Goal: Task Accomplishment & Management: Complete application form

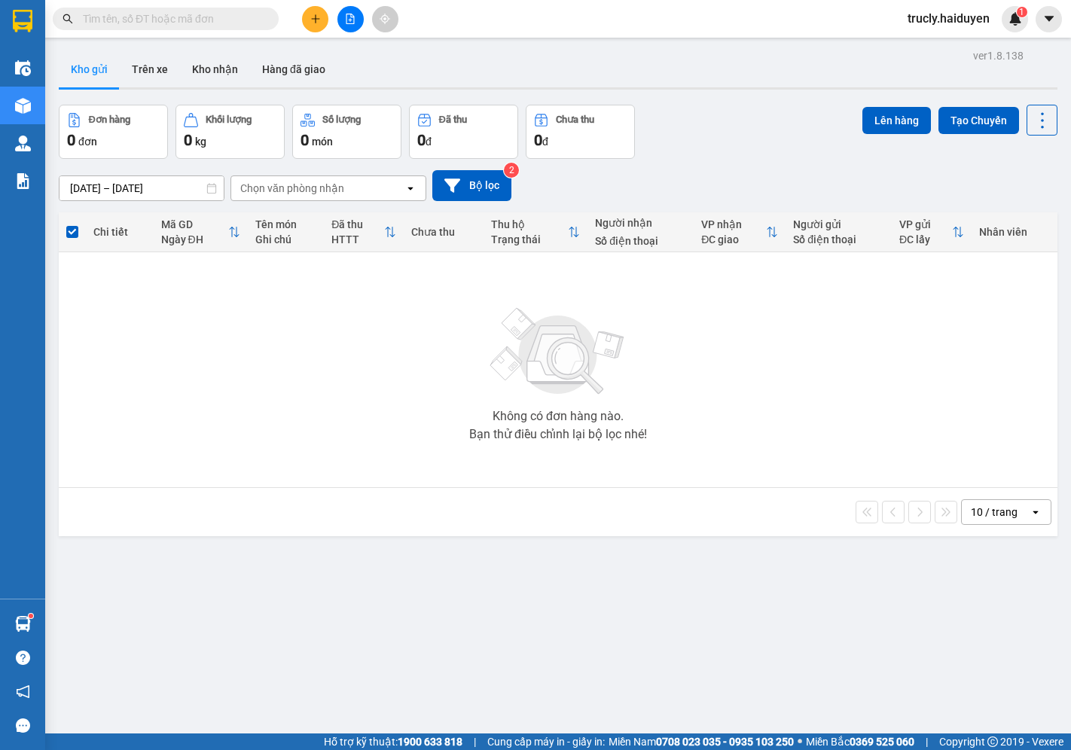
click at [220, 71] on button "Kho nhận" at bounding box center [215, 69] width 70 height 36
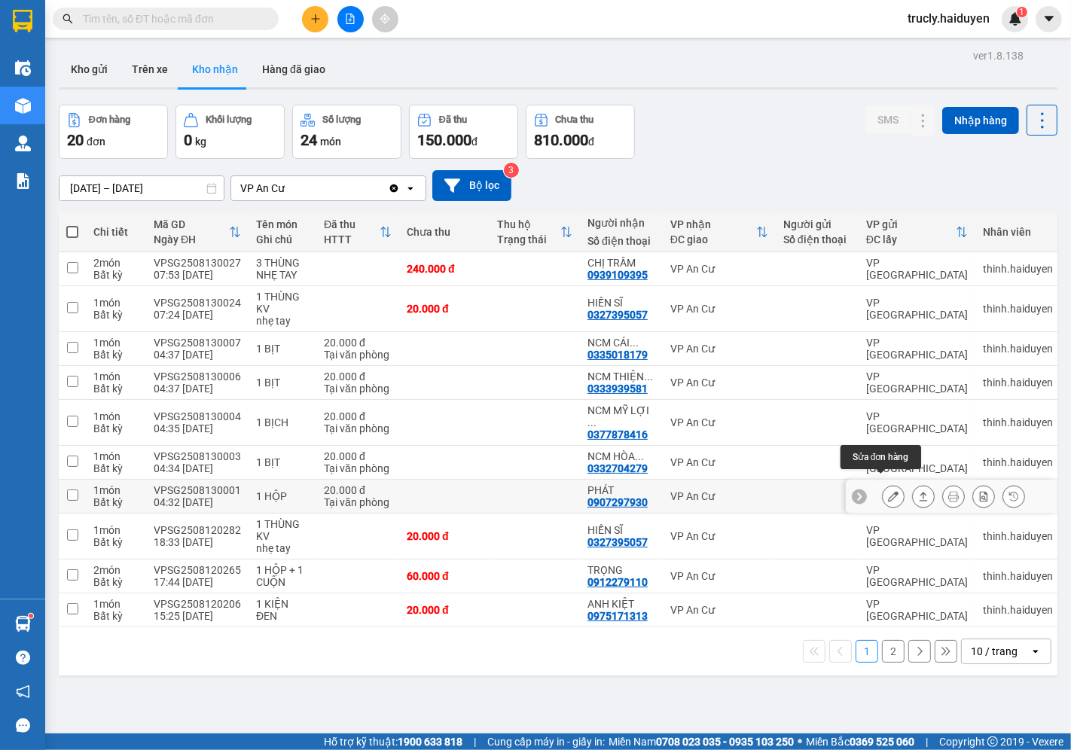
click at [883, 491] on button at bounding box center [893, 496] width 21 height 26
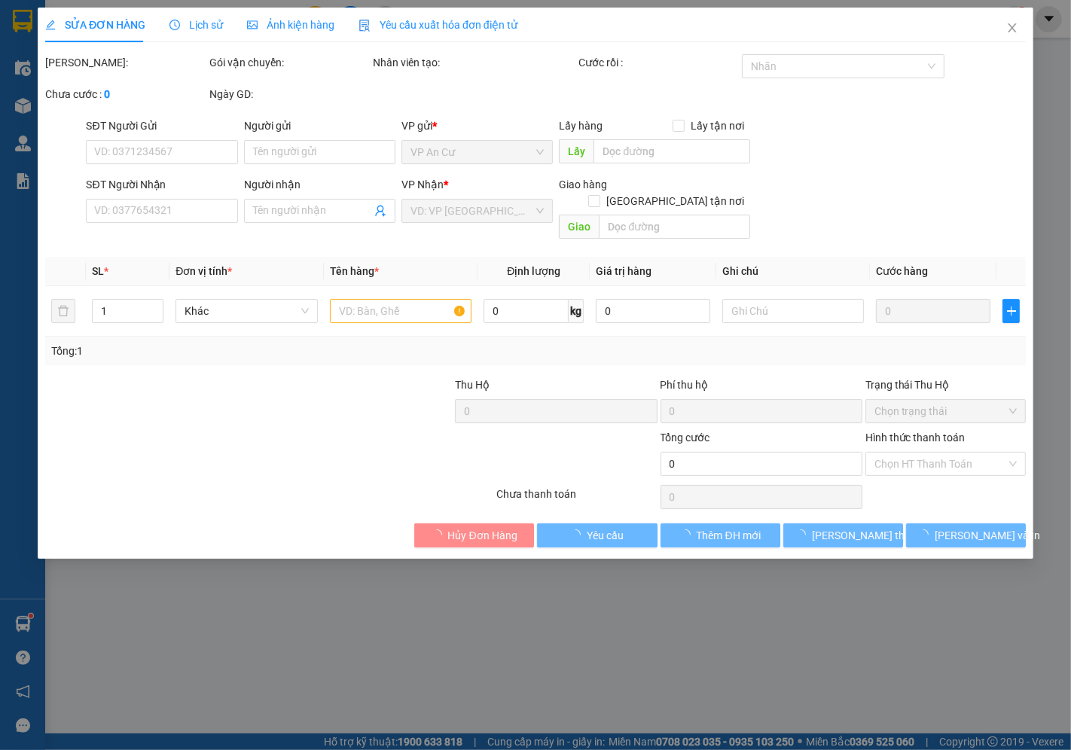
type input "0907297930"
type input "PHÁT"
type input "20.000"
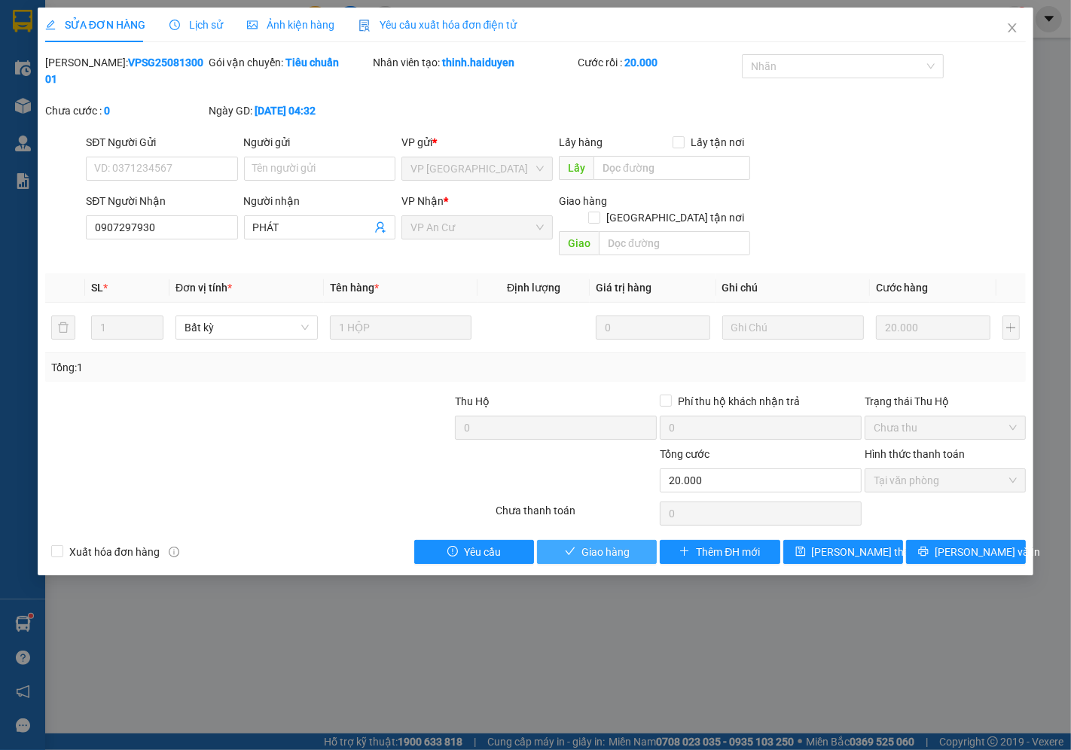
click at [617, 544] on span "Giao hàng" at bounding box center [605, 552] width 48 height 17
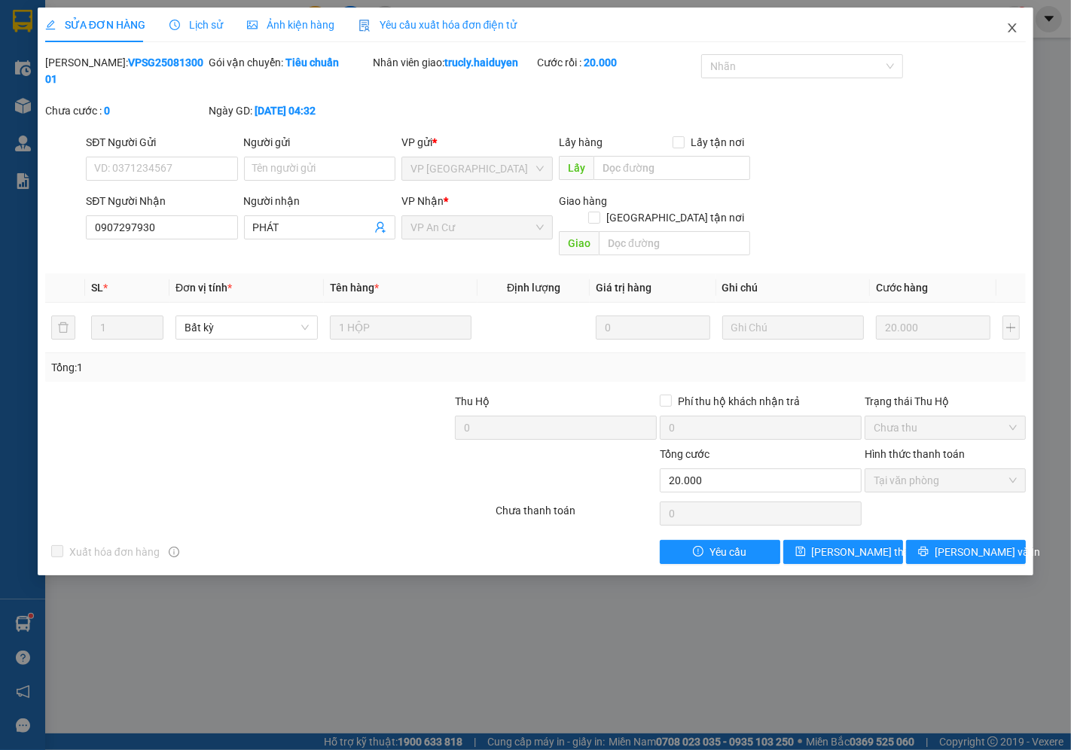
click at [1014, 23] on icon "close" at bounding box center [1012, 28] width 12 height 12
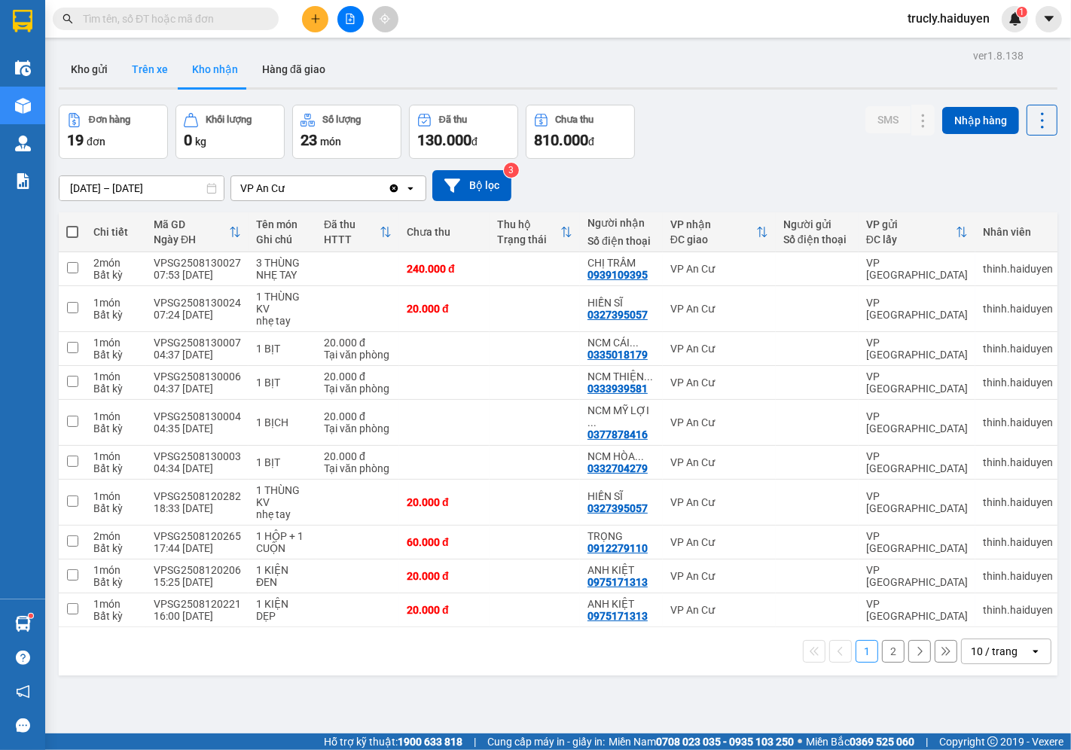
click at [134, 72] on button "Trên xe" at bounding box center [150, 69] width 60 height 36
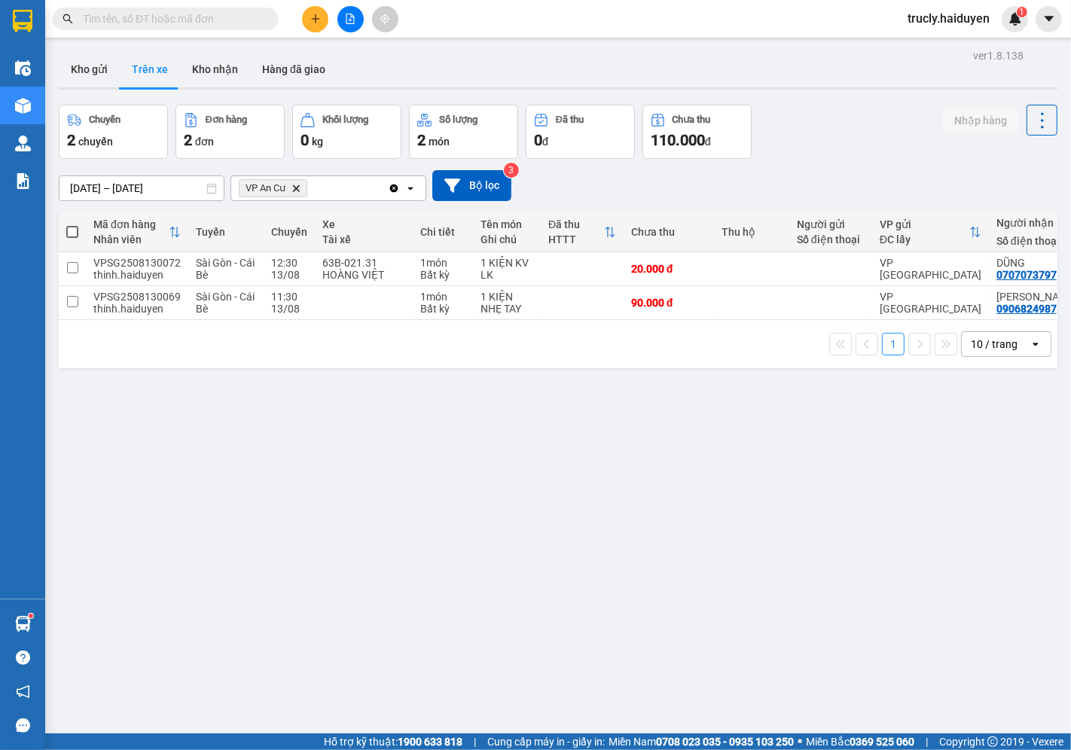
click at [822, 153] on div "Chuyến 2 chuyến Đơn hàng 2 đơn Khối lượng 0 kg Số lượng 2 món Đã thu 0 đ Chưa t…" at bounding box center [558, 132] width 998 height 54
click at [197, 70] on button "Kho nhận" at bounding box center [215, 69] width 70 height 36
type input "[DATE] – [DATE]"
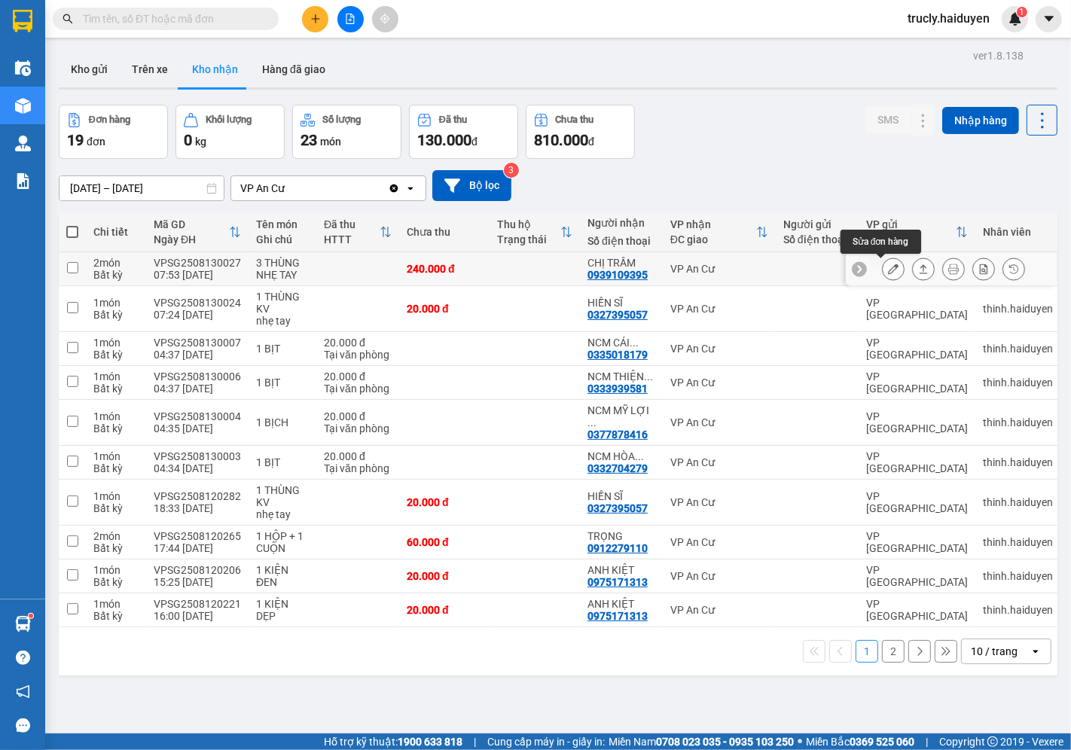
click at [883, 269] on button at bounding box center [893, 269] width 21 height 26
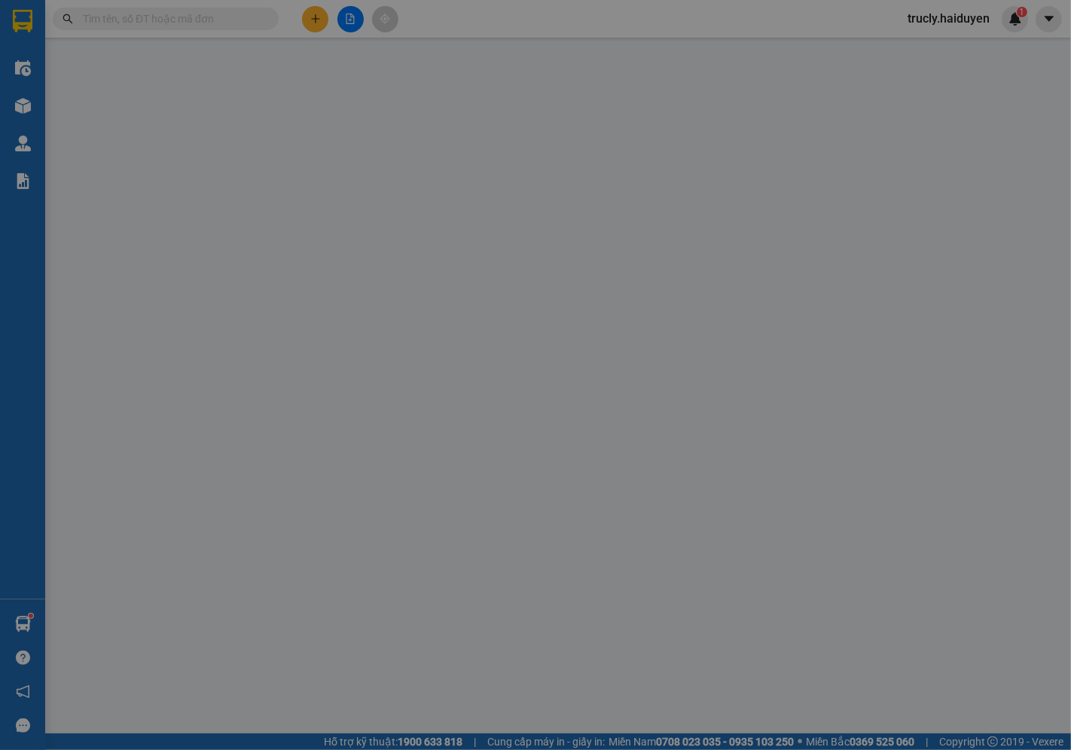
type input "0939109395"
type input "CHỊ TRẦM"
type input "240.000"
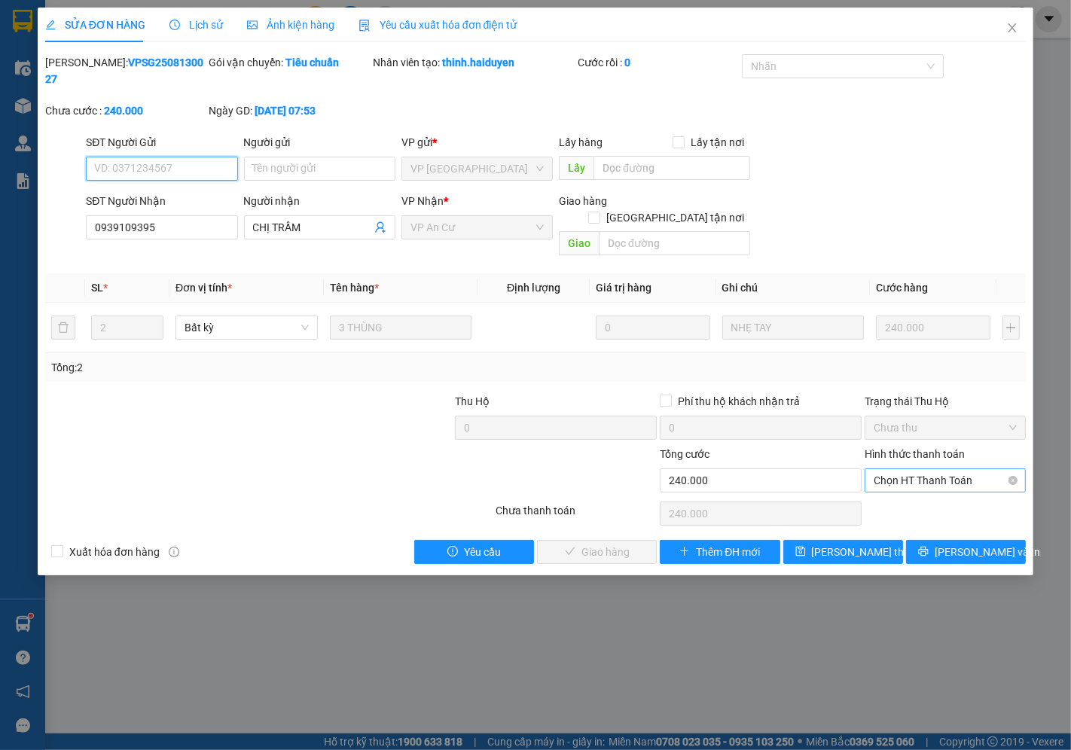
click at [887, 469] on span "Chọn HT Thanh Toán" at bounding box center [944, 480] width 143 height 23
click at [889, 477] on div "Tại văn phòng" at bounding box center [945, 477] width 143 height 17
type input "0"
click at [625, 544] on span "[PERSON_NAME] và Giao hàng" at bounding box center [638, 552] width 145 height 17
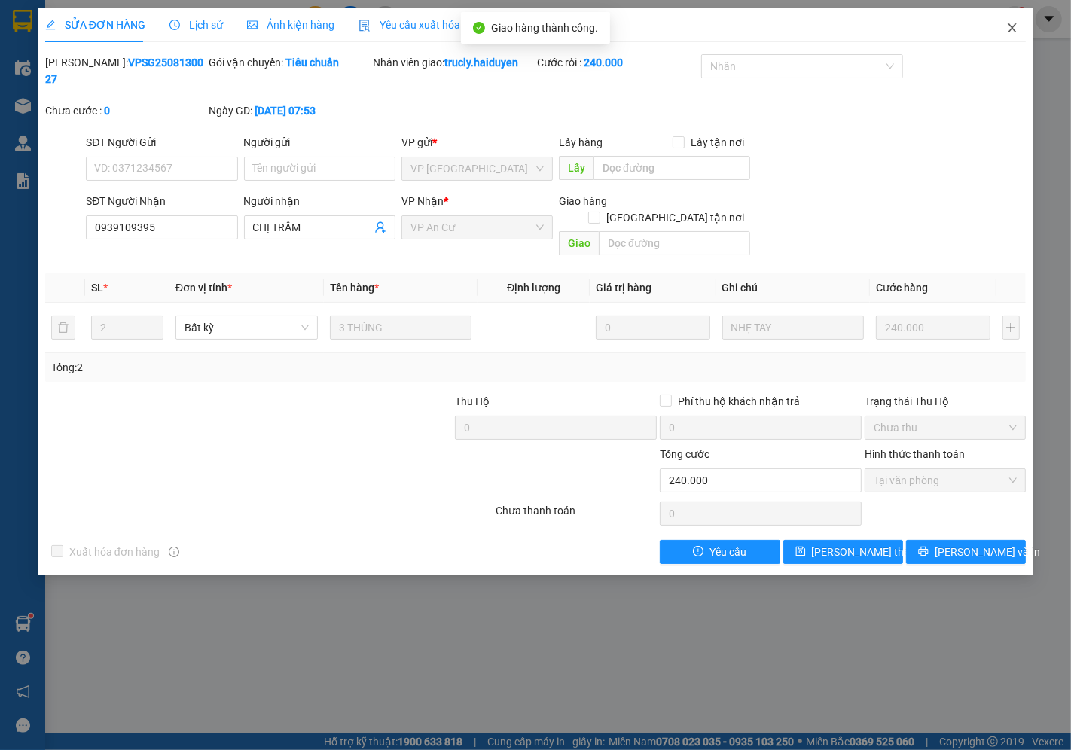
click at [1008, 24] on icon "close" at bounding box center [1012, 28] width 12 height 12
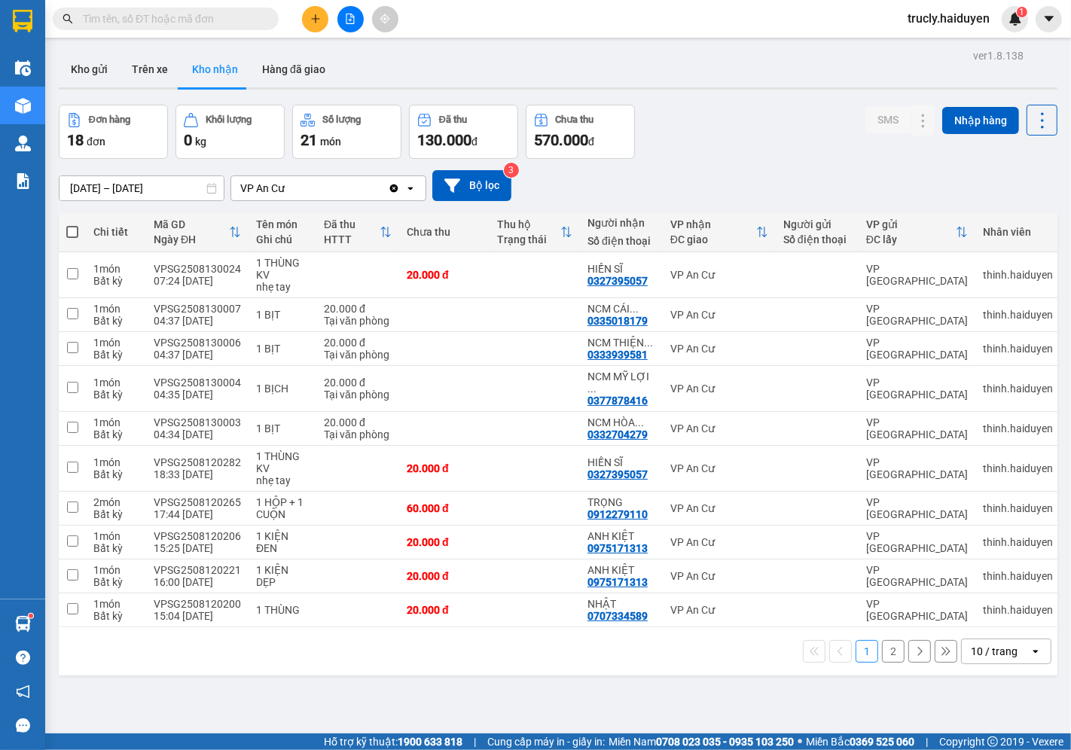
click at [884, 648] on button "2" at bounding box center [893, 651] width 23 height 23
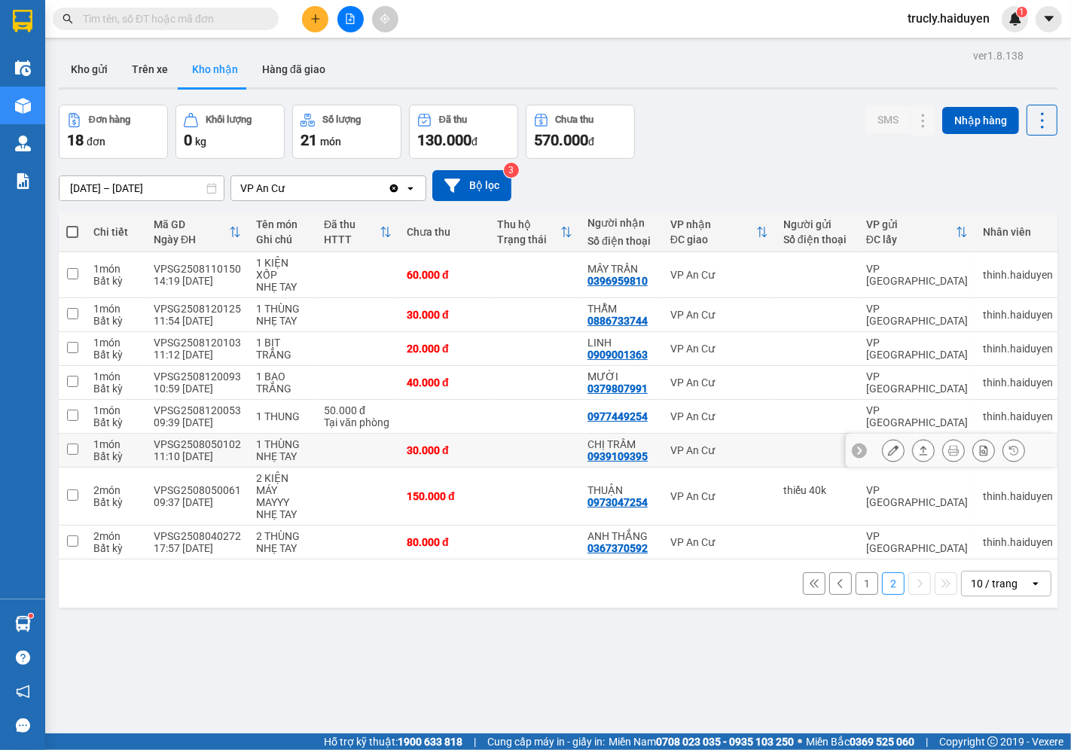
click at [888, 450] on icon at bounding box center [893, 450] width 11 height 11
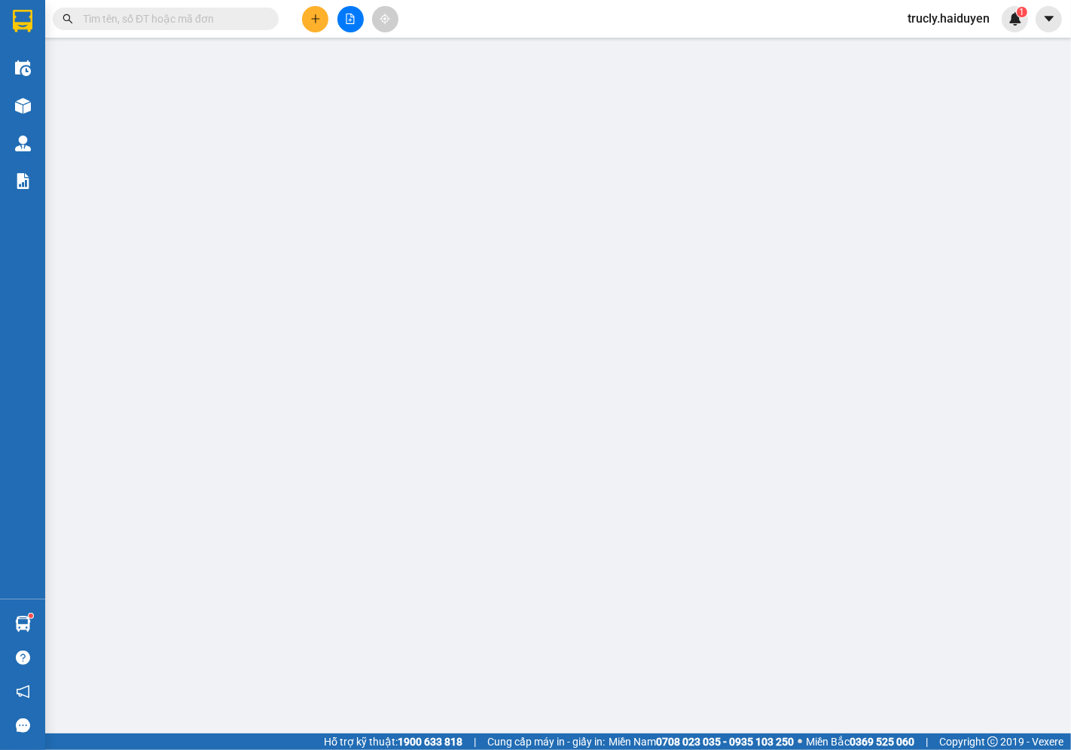
type input "0939109395"
type input "CHỊ TRẦM"
type input "30.000"
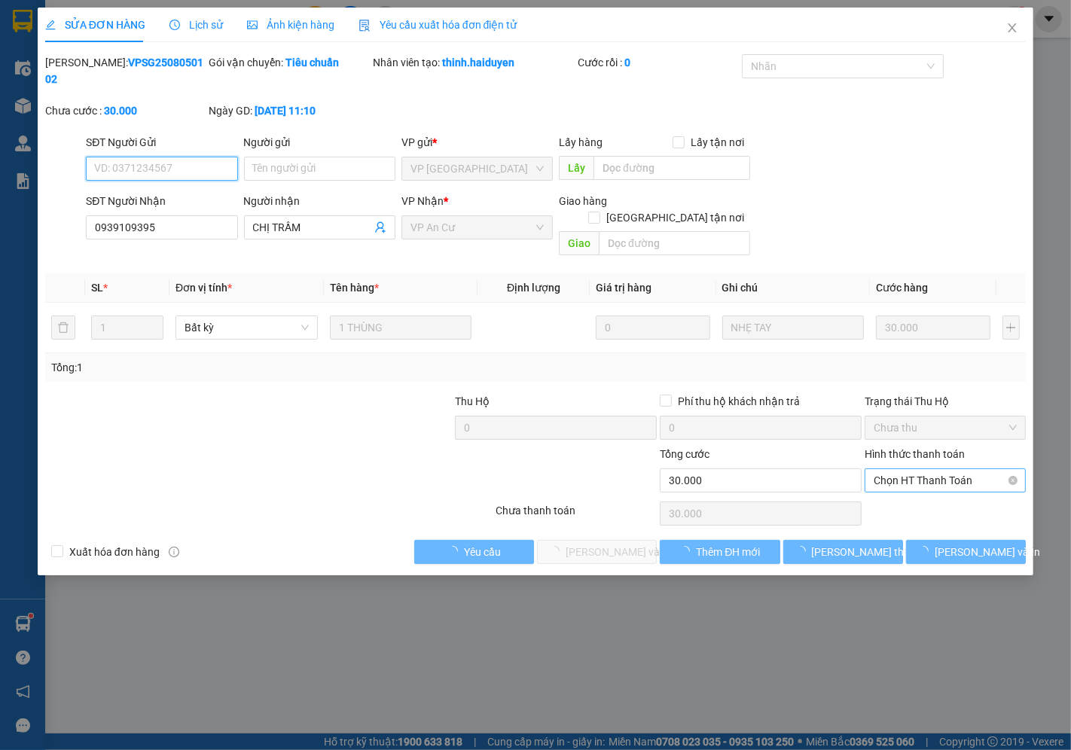
click at [889, 469] on span "Chọn HT Thanh Toán" at bounding box center [944, 480] width 143 height 23
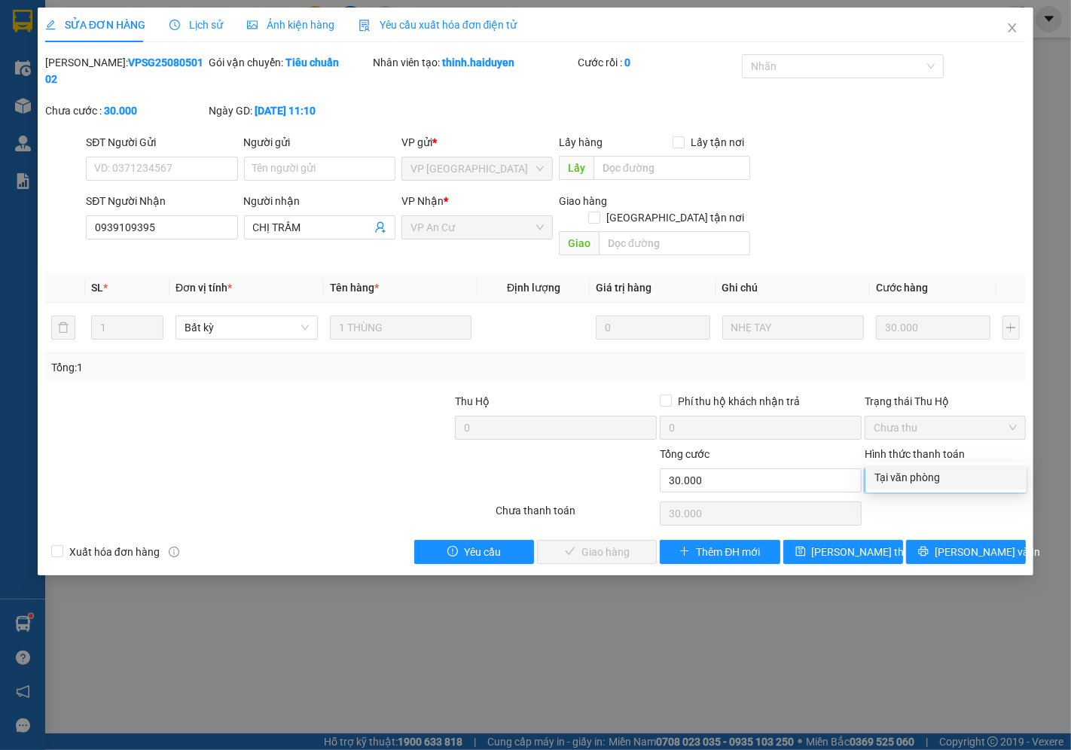
click at [892, 480] on div "Tại văn phòng" at bounding box center [945, 477] width 143 height 17
type input "0"
click at [625, 544] on span "[PERSON_NAME] và Giao hàng" at bounding box center [638, 552] width 145 height 17
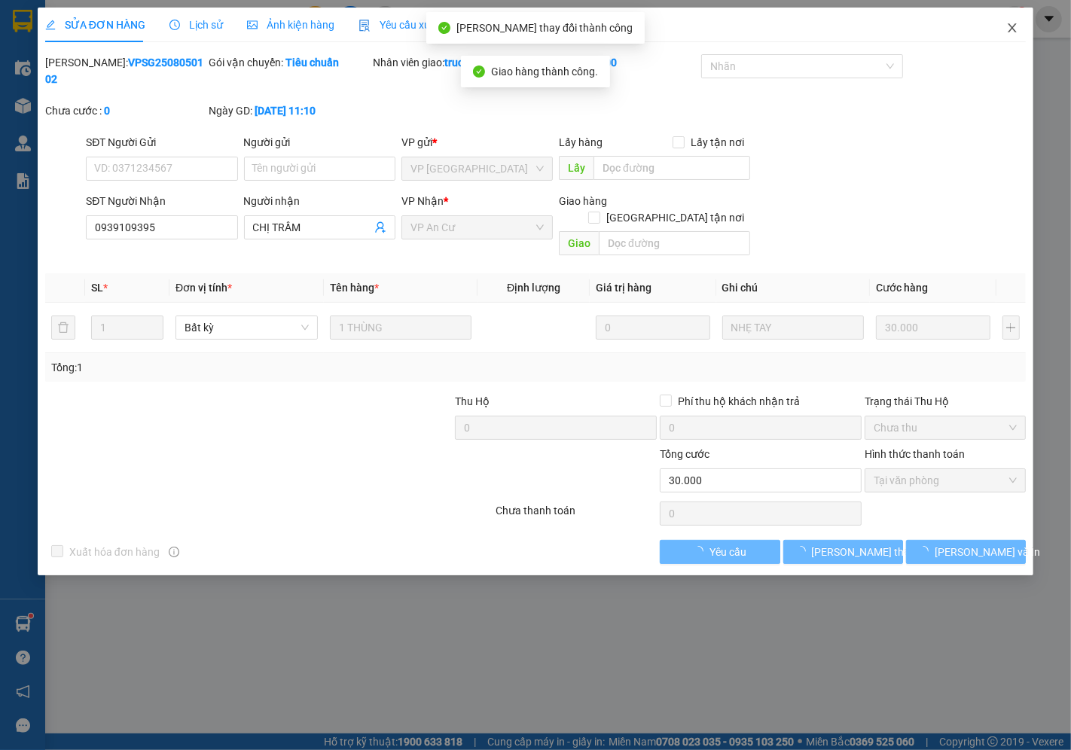
click at [1017, 24] on icon "close" at bounding box center [1012, 28] width 12 height 12
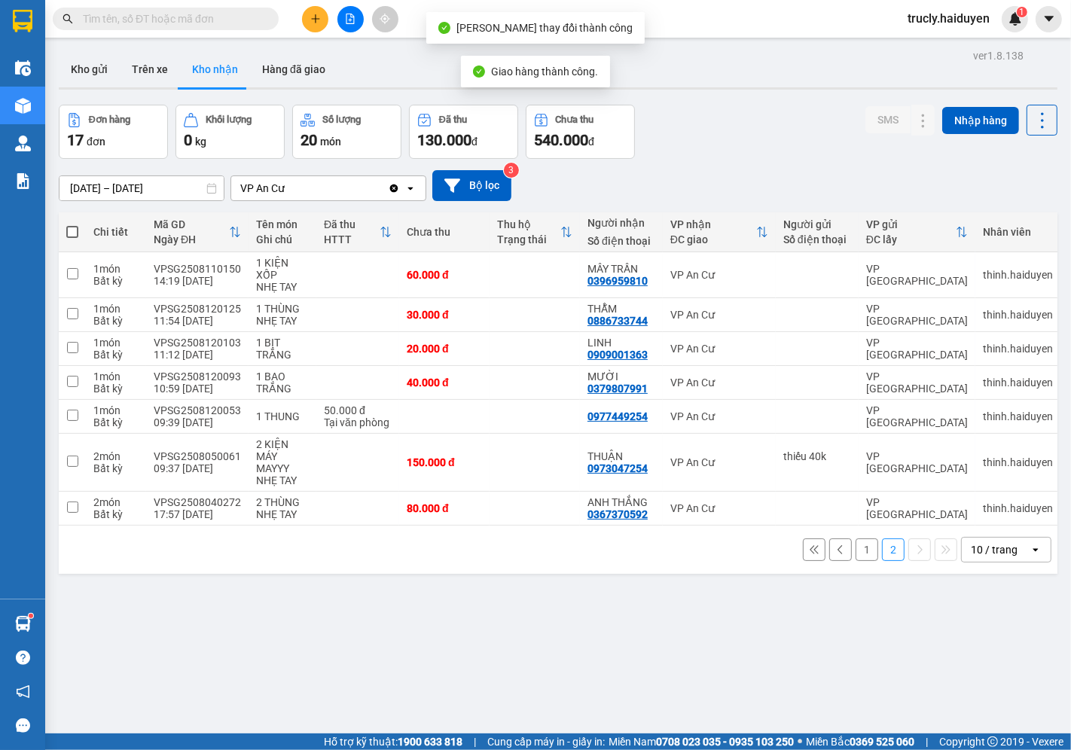
click at [773, 120] on div "Đơn hàng 17 đơn Khối lượng 0 kg Số lượng 20 món Đã thu 130.000 đ Chưa thu 540.0…" at bounding box center [558, 132] width 998 height 54
click at [776, 100] on div "ver 1.8.138 Kho gửi Trên xe Kho nhận Hàng đã giao Đơn hàng 17 đơn Khối lượng 0 …" at bounding box center [558, 420] width 1011 height 750
click at [822, 118] on div "Đơn hàng 17 đơn Khối lượng 0 kg Số lượng 20 món Đã thu 130.000 đ Chưa thu 540.0…" at bounding box center [558, 132] width 998 height 54
click at [87, 65] on button "Kho gửi" at bounding box center [89, 69] width 61 height 36
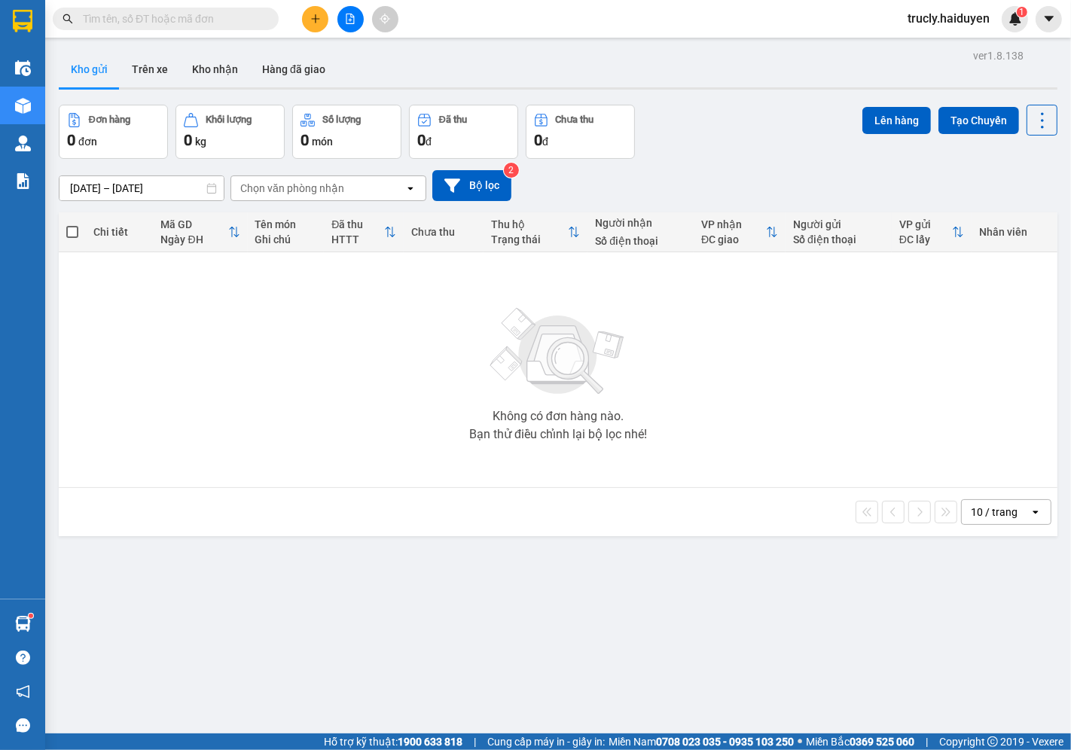
click at [668, 116] on div "Đơn hàng 0 đơn Khối lượng 0 kg Số lượng 0 món Đã thu 0 đ Chưa thu 0 đ Lên hàng …" at bounding box center [558, 132] width 998 height 54
click at [154, 62] on button "Trên xe" at bounding box center [150, 69] width 60 height 36
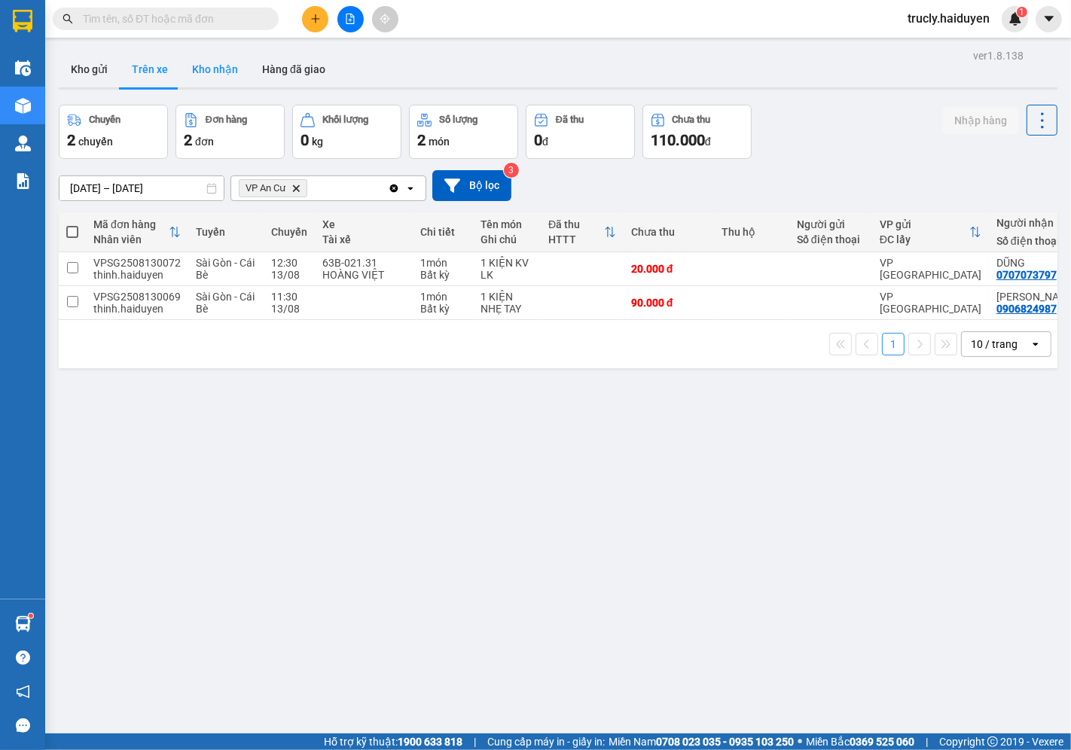
click at [207, 72] on button "Kho nhận" at bounding box center [215, 69] width 70 height 36
type input "[DATE] – [DATE]"
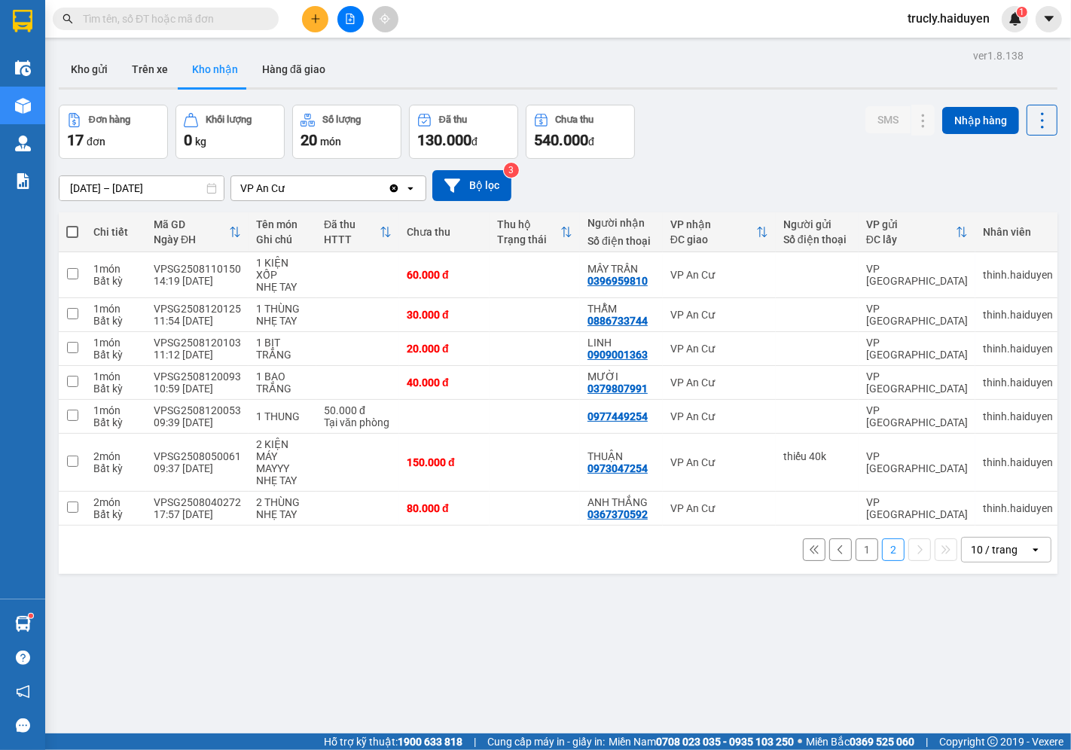
click at [861, 556] on button "1" at bounding box center [866, 549] width 23 height 23
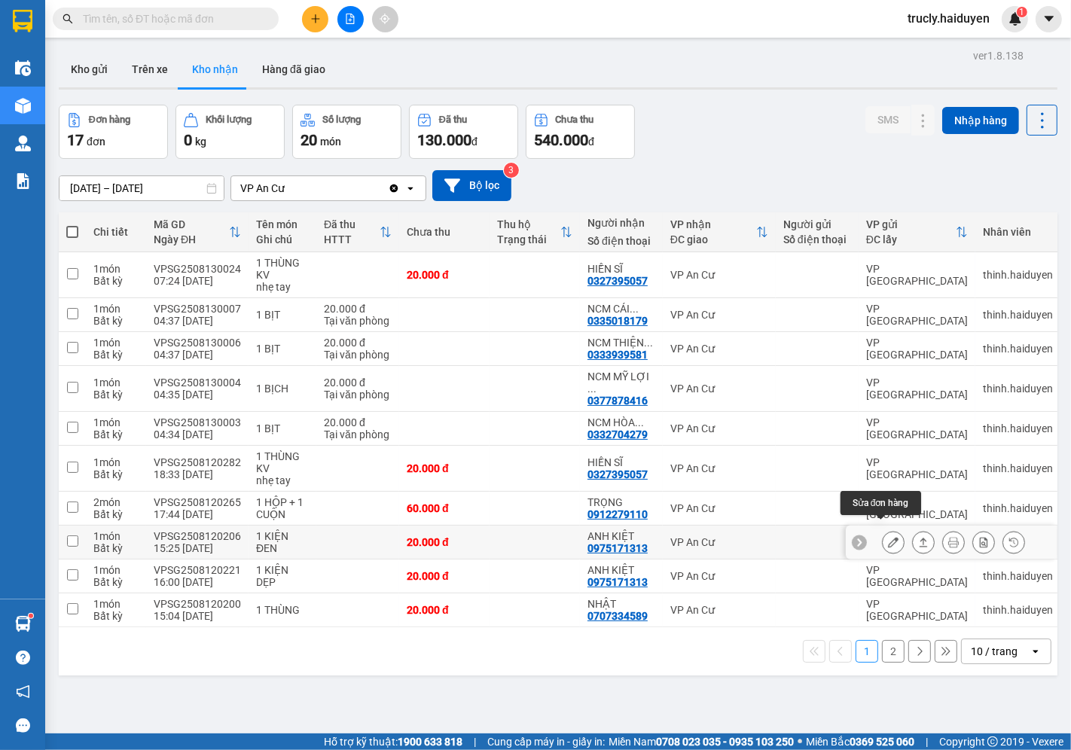
click at [883, 532] on button at bounding box center [893, 542] width 21 height 26
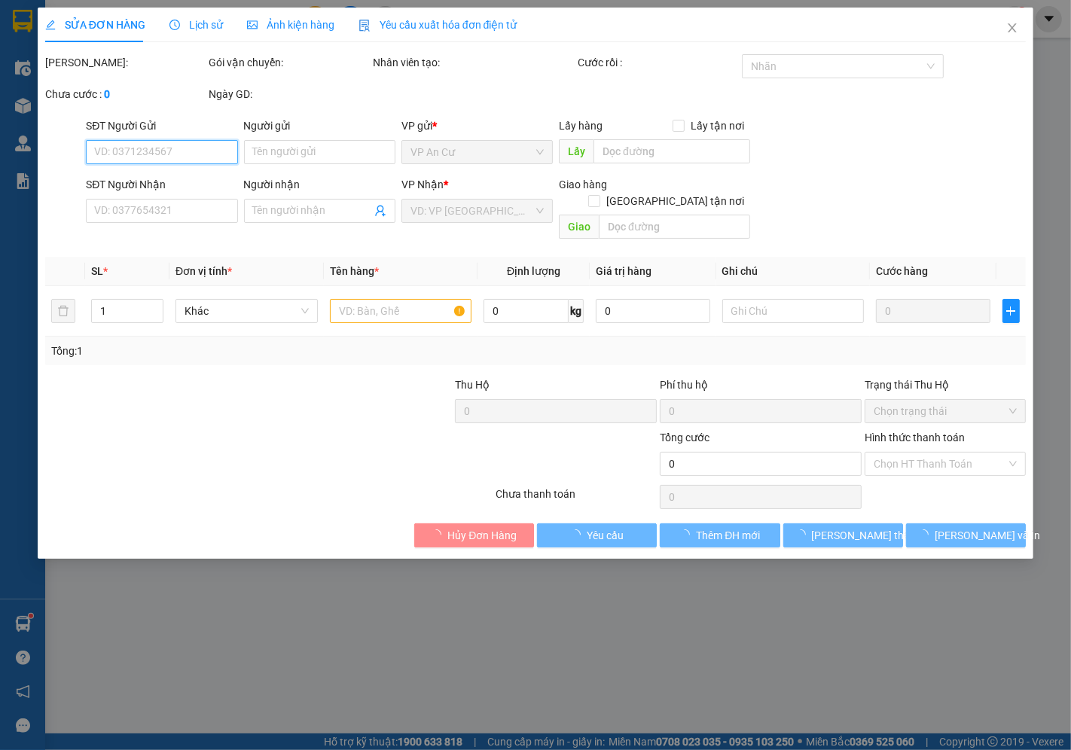
type input "0975171313"
type input "ANH KIỆT"
type input "20.000"
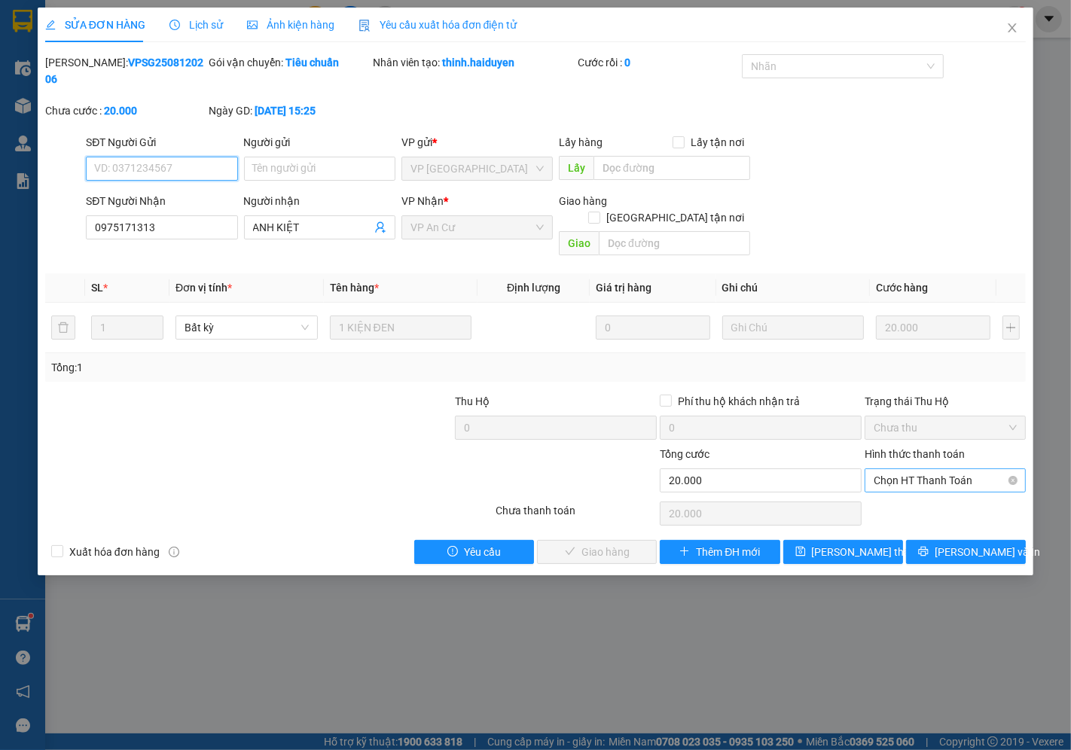
click at [893, 469] on span "Chọn HT Thanh Toán" at bounding box center [944, 480] width 143 height 23
click at [893, 480] on div "Tại văn phòng" at bounding box center [945, 477] width 143 height 17
type input "0"
click at [630, 544] on span "[PERSON_NAME] và Giao hàng" at bounding box center [638, 552] width 145 height 17
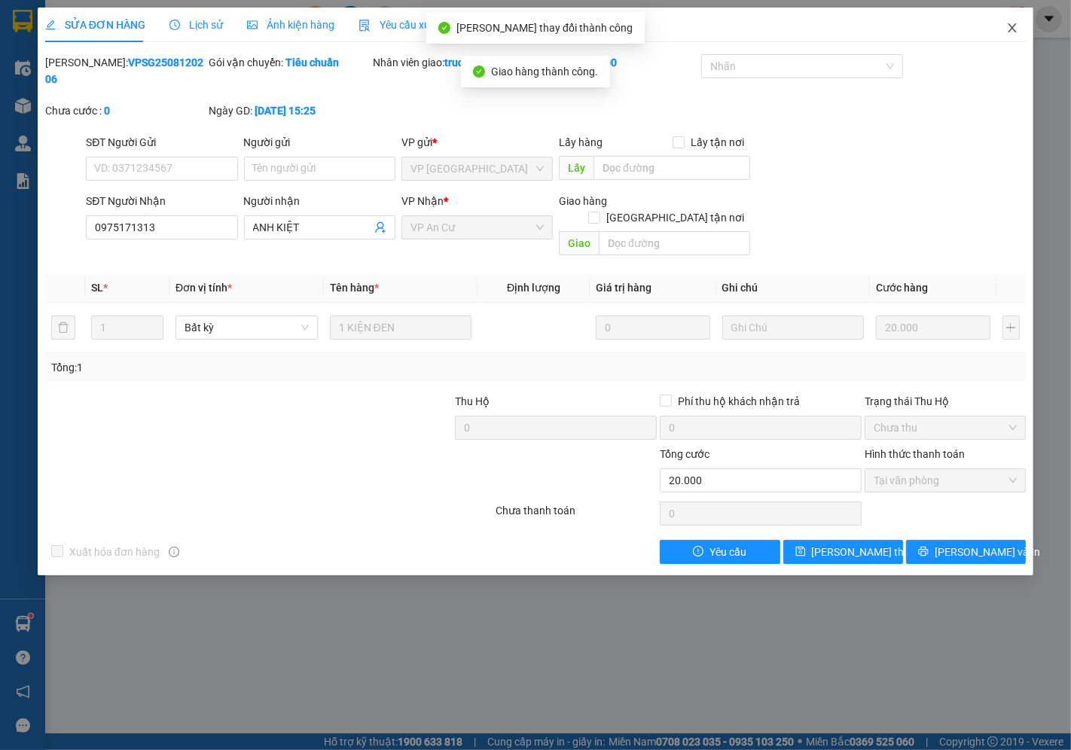
click at [1014, 27] on icon "close" at bounding box center [1012, 28] width 12 height 12
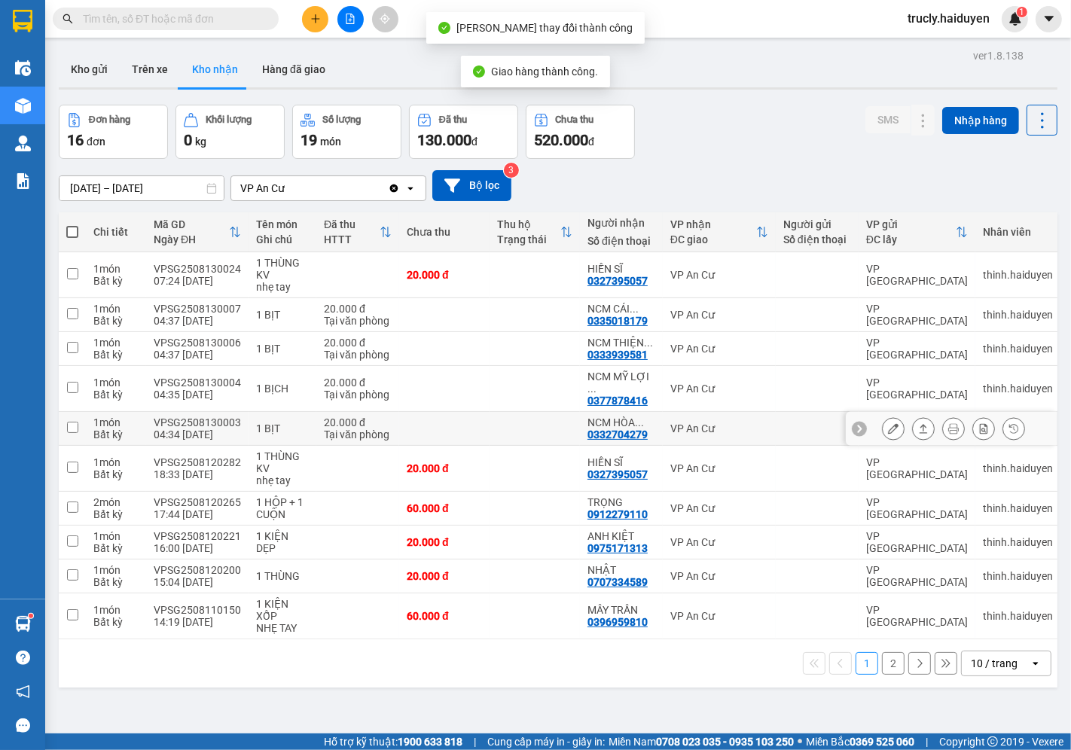
scroll to position [69, 0]
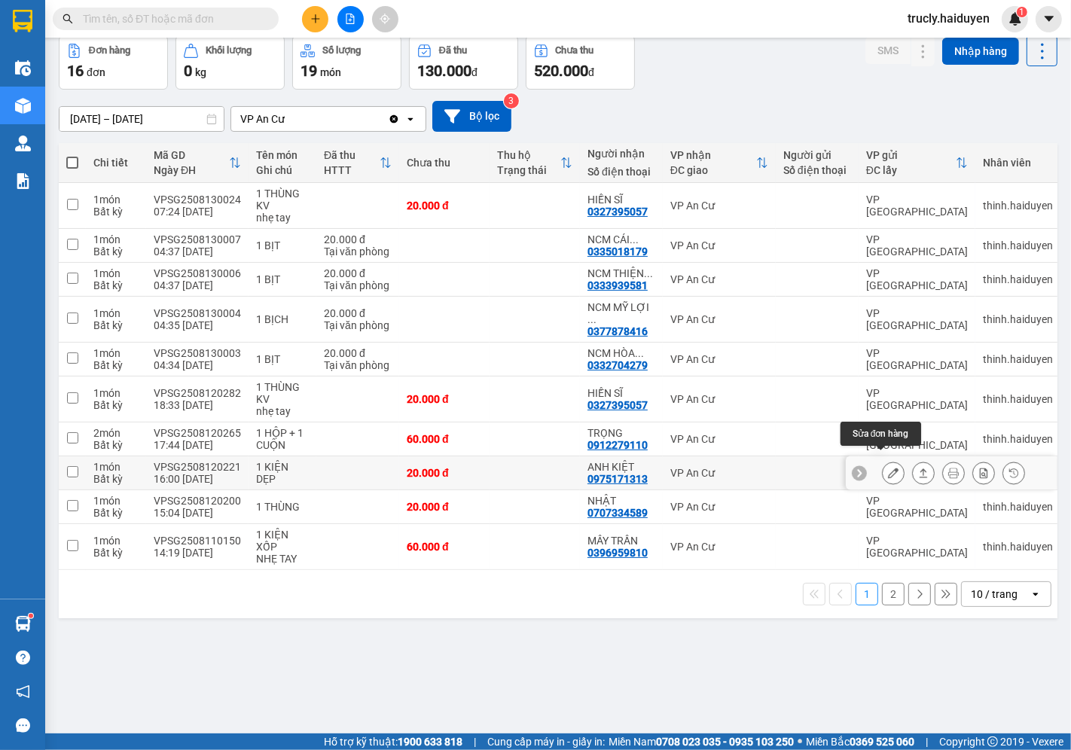
click at [888, 468] on icon at bounding box center [893, 473] width 11 height 11
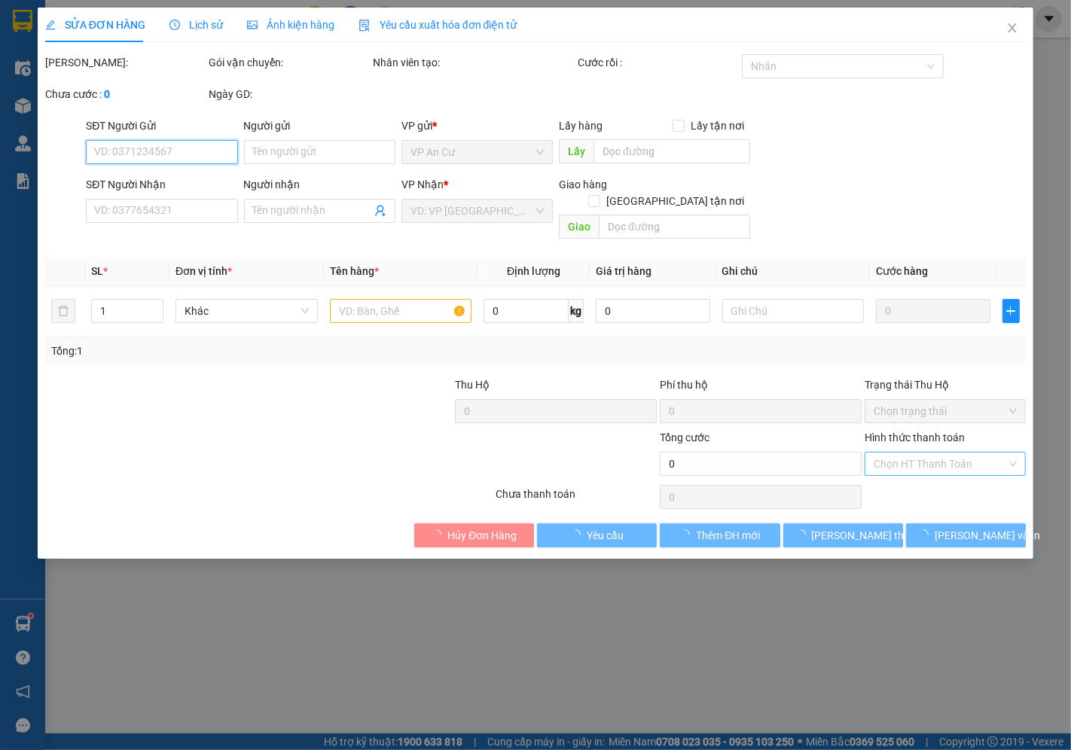
type input "0975171313"
type input "ANH KIỆT"
type input "20.000"
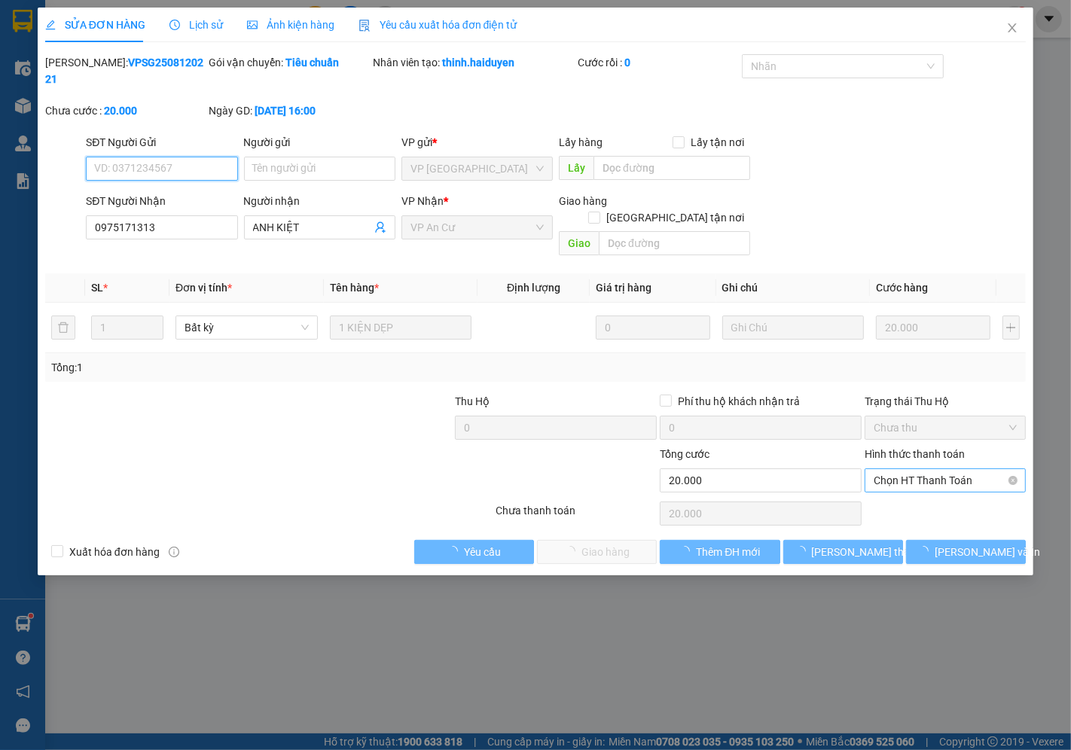
click at [904, 469] on span "Chọn HT Thanh Toán" at bounding box center [944, 480] width 143 height 23
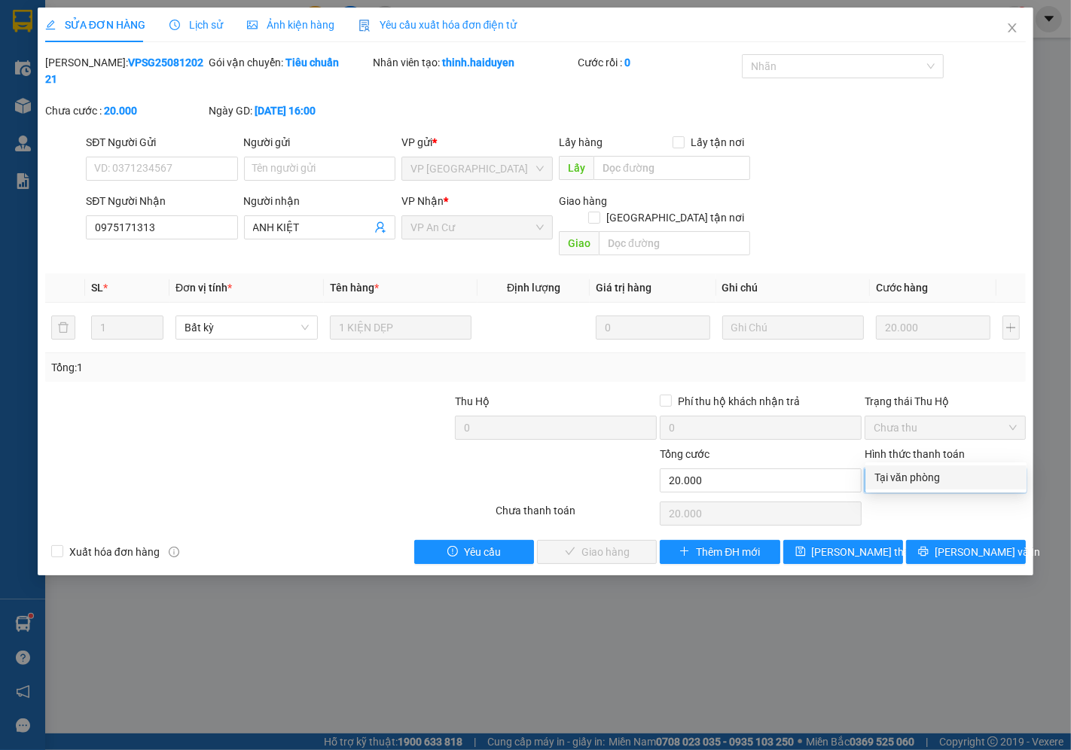
click at [906, 474] on div "Tại văn phòng" at bounding box center [945, 477] width 143 height 17
type input "0"
click at [636, 544] on span "[PERSON_NAME] và Giao hàng" at bounding box center [638, 552] width 145 height 17
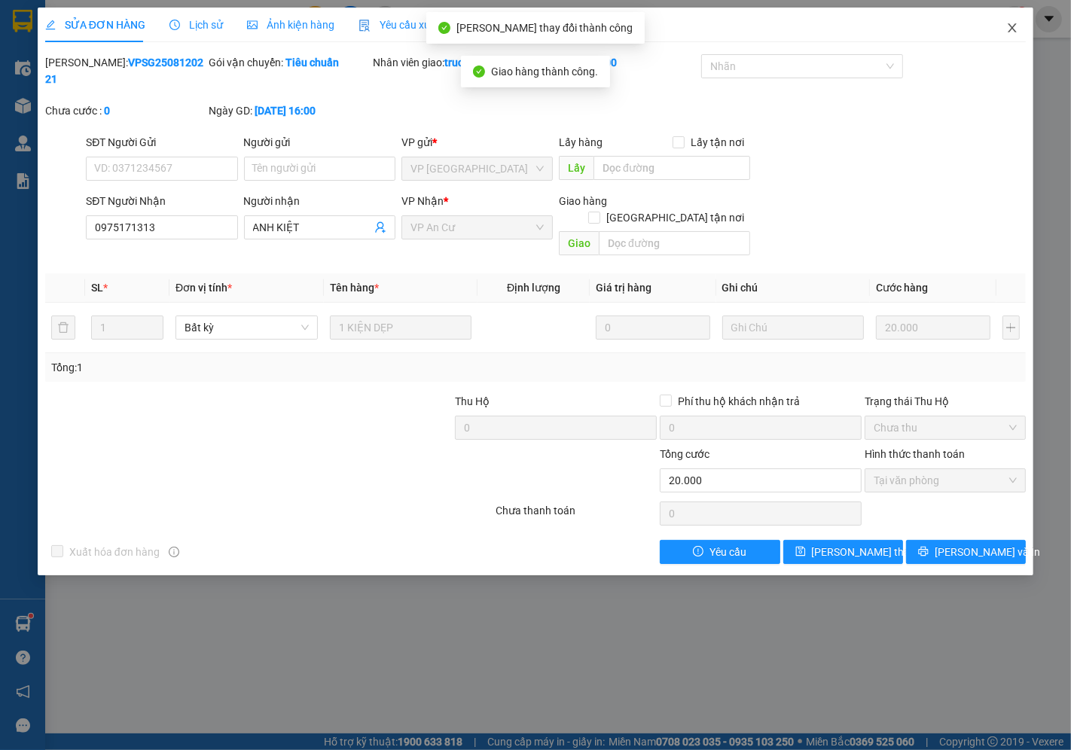
click at [1012, 23] on icon "close" at bounding box center [1012, 28] width 12 height 12
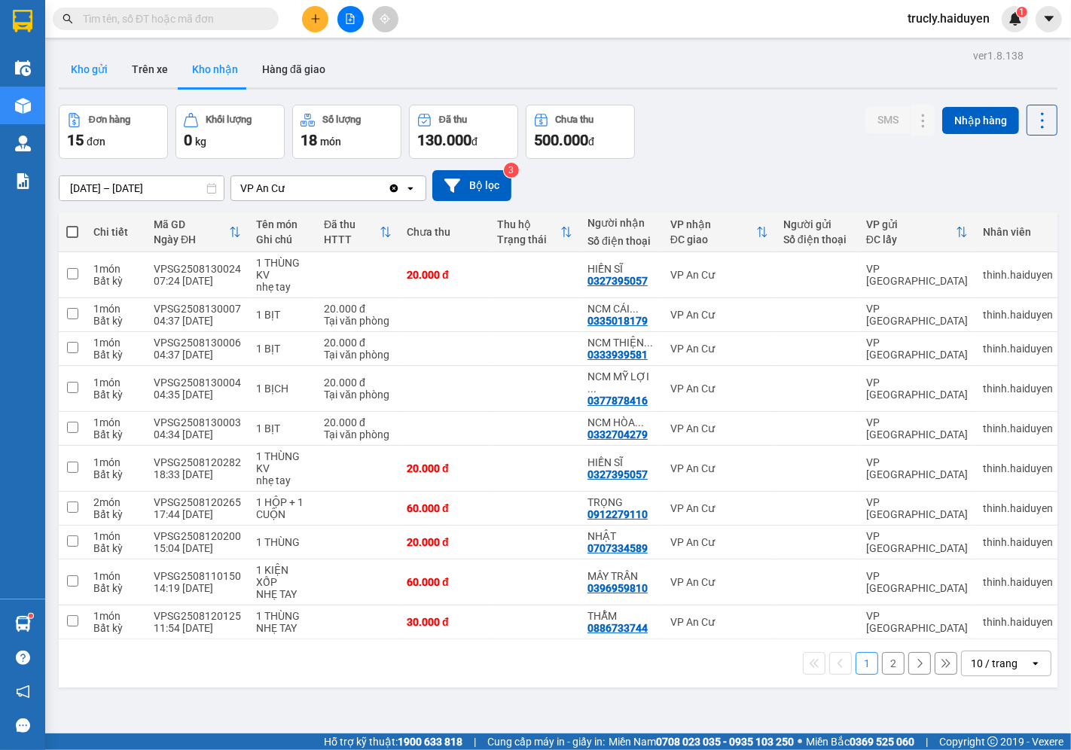
click at [64, 86] on button "Kho gửi" at bounding box center [89, 69] width 61 height 36
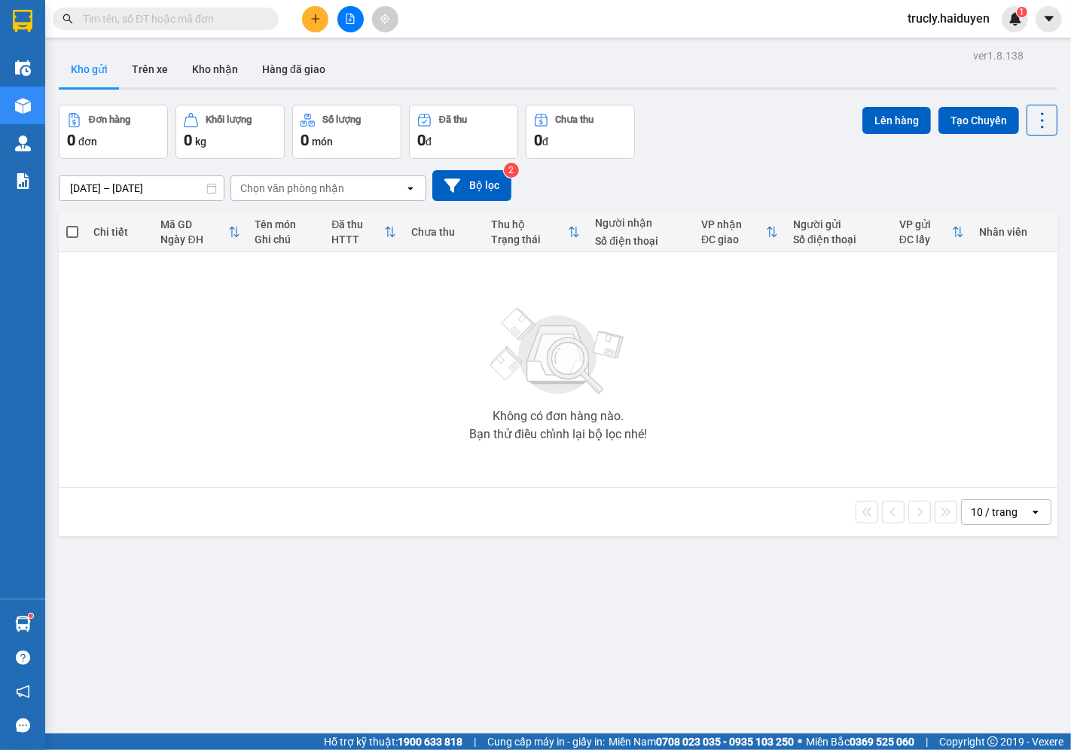
click at [743, 122] on div "Đơn hàng 0 đơn Khối lượng 0 kg Số lượng 0 món Đã thu 0 đ Chưa thu 0 đ Lên hàng …" at bounding box center [558, 132] width 998 height 54
click at [163, 63] on button "Trên xe" at bounding box center [150, 69] width 60 height 36
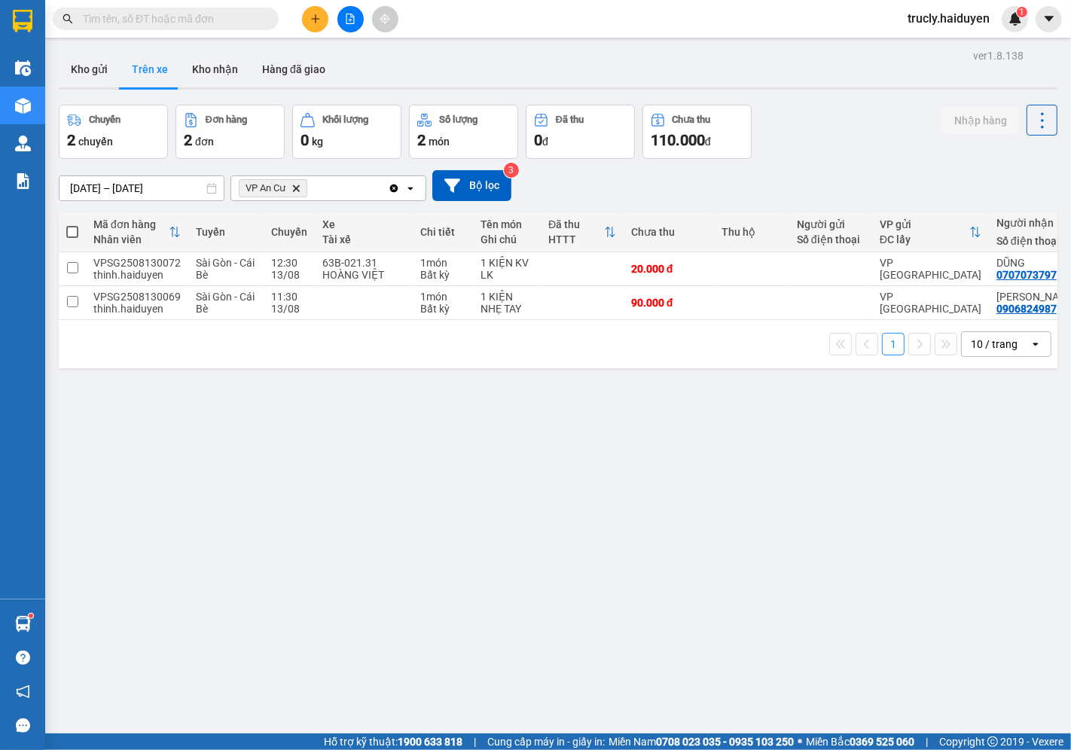
click at [849, 109] on div "Chuyến 2 chuyến Đơn hàng 2 đơn Khối lượng 0 kg Số lượng 2 món Đã thu 0 đ Chưa t…" at bounding box center [558, 132] width 998 height 54
drag, startPoint x: 869, startPoint y: 77, endPoint x: 876, endPoint y: 87, distance: 12.5
click at [869, 77] on div "Kho gửi Trên xe Kho nhận Hàng đã giao" at bounding box center [558, 71] width 998 height 40
click at [312, 19] on icon "plus" at bounding box center [315, 18] width 8 height 1
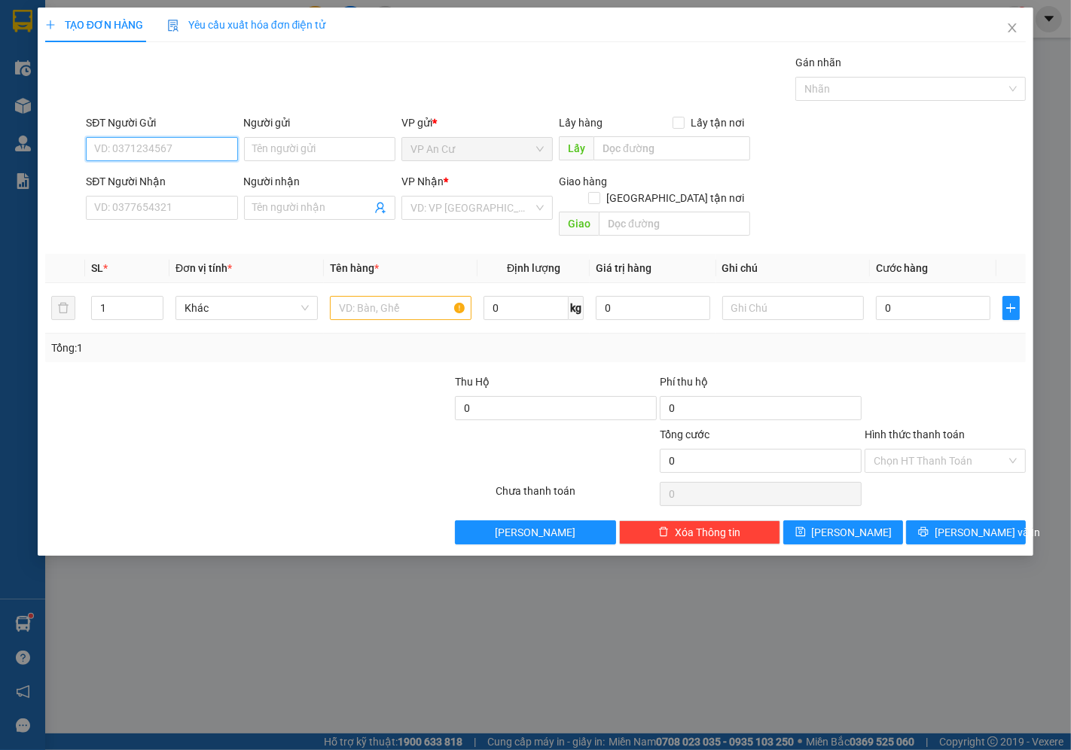
click at [107, 149] on input "SĐT Người Gửi" at bounding box center [161, 149] width 151 height 24
type input "0395338009"
click at [279, 151] on input "Người gửi" at bounding box center [319, 149] width 151 height 24
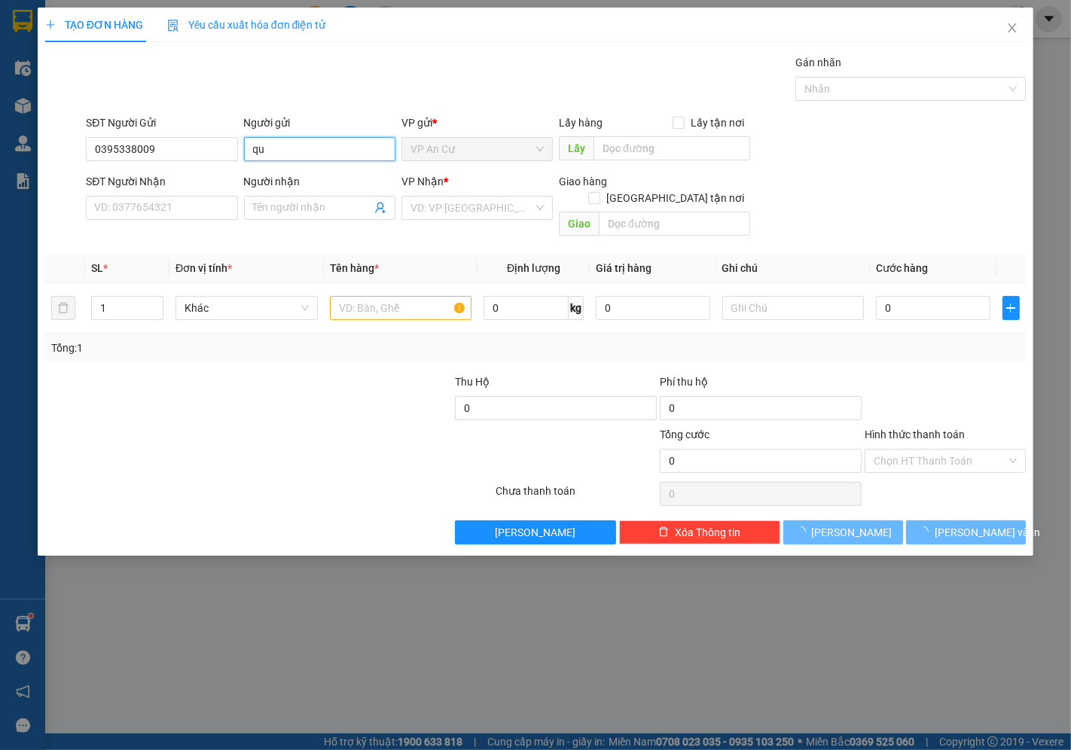
type input "q"
type input "QUỚI"
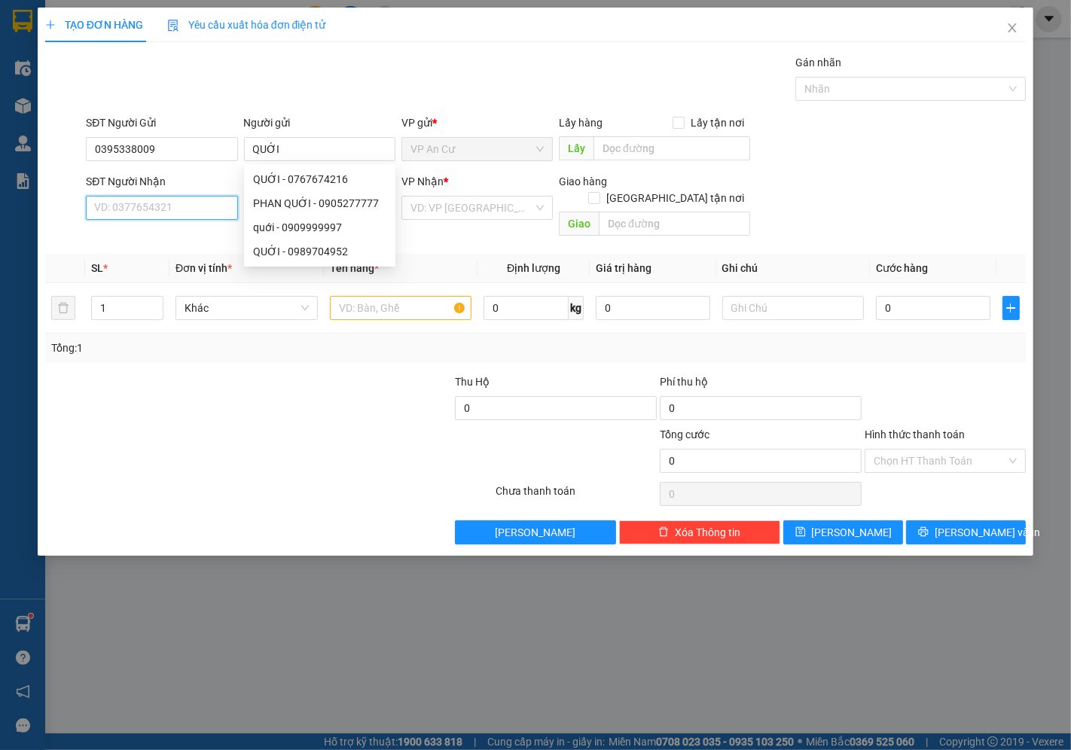
click at [159, 209] on input "SĐT Người Nhận" at bounding box center [161, 208] width 151 height 24
type input "0325086363"
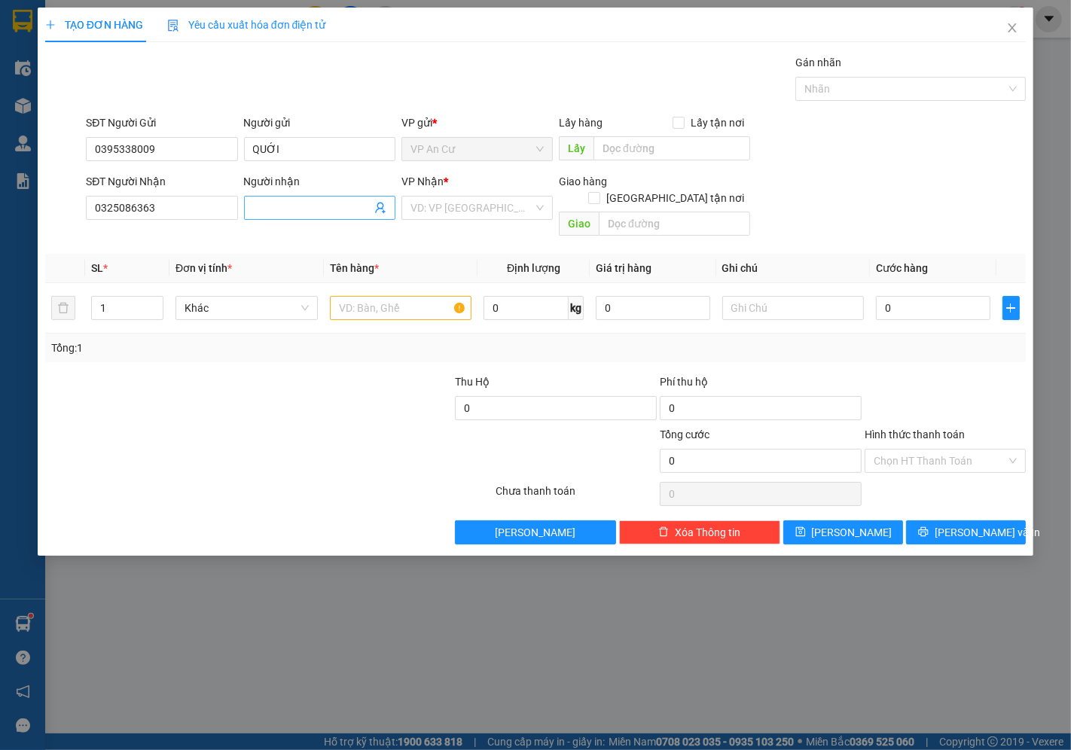
click at [314, 204] on input "Người nhận" at bounding box center [312, 208] width 118 height 17
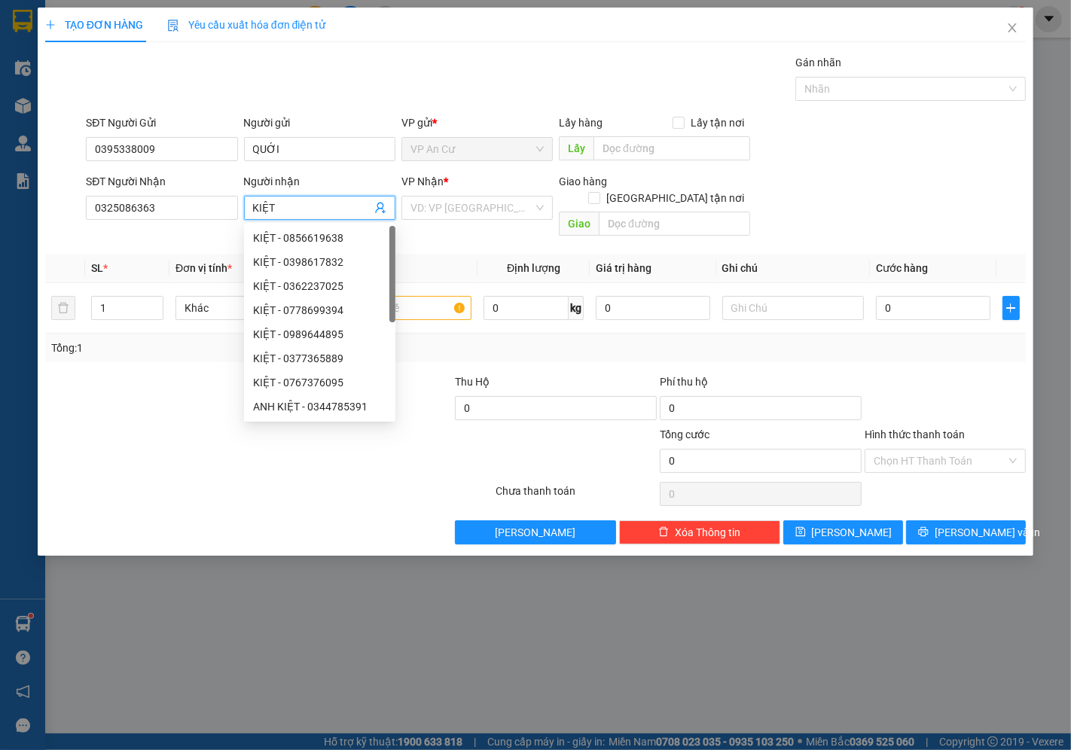
type input "KIỆT"
click at [183, 480] on div at bounding box center [269, 494] width 451 height 30
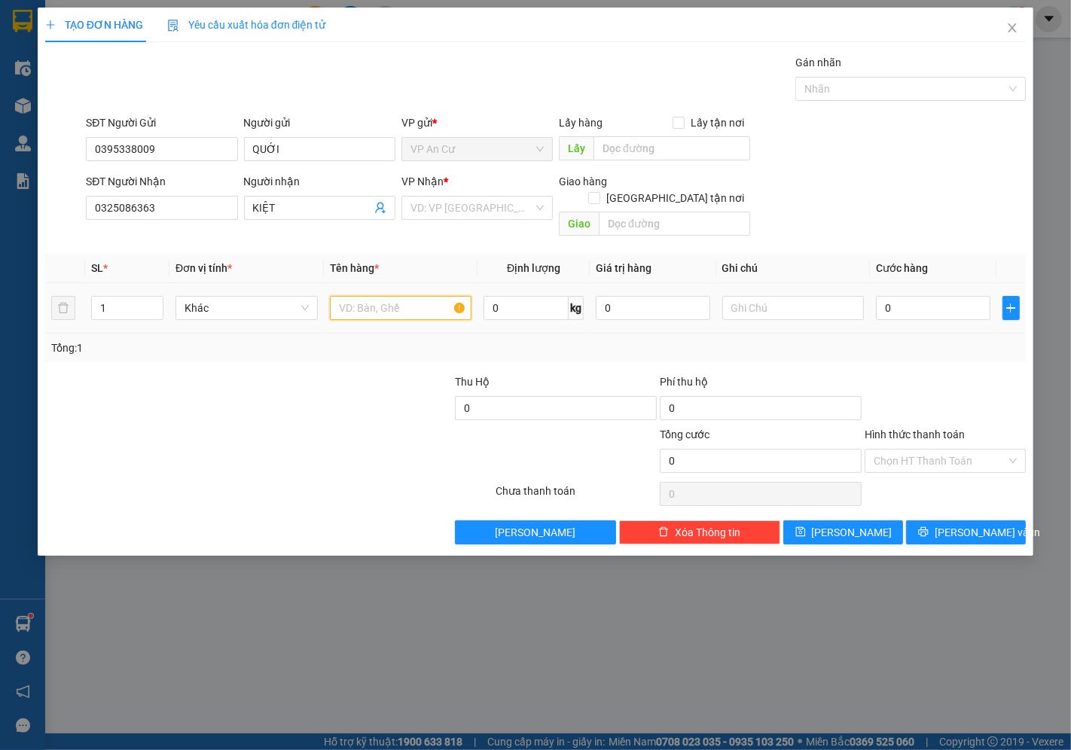
click at [403, 296] on input "text" at bounding box center [401, 308] width 142 height 24
type input "1 THÙNG GIẤY"
click at [904, 298] on input "0" at bounding box center [933, 308] width 114 height 24
type input "2"
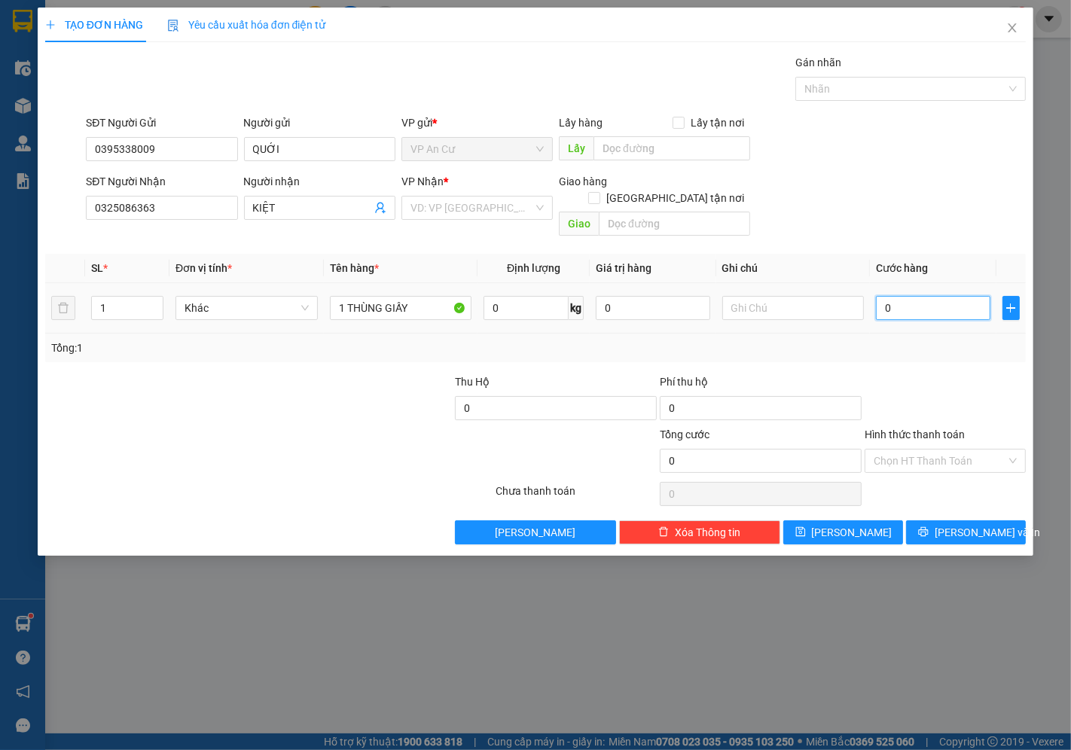
type input "2"
type input "20"
type input "20.000"
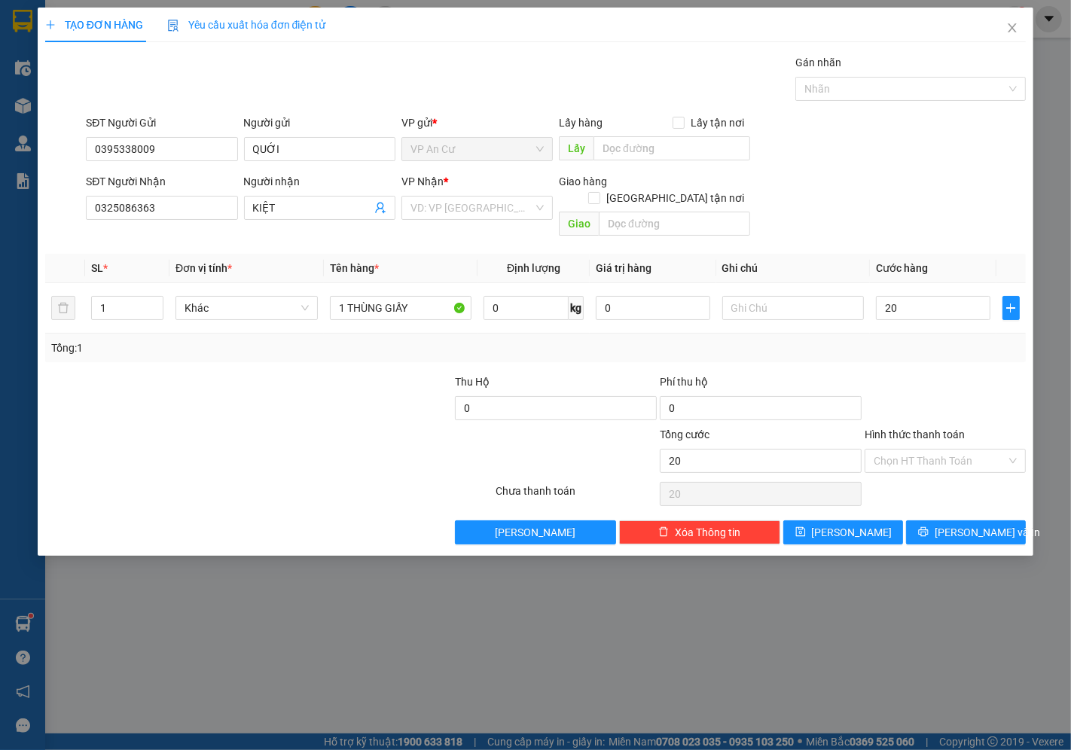
type input "20.000"
click at [1015, 355] on div "Transit Pickup Surcharge Ids Transit Deliver Surcharge Ids Transit Deliver Surc…" at bounding box center [535, 299] width 980 height 490
click at [767, 296] on input "text" at bounding box center [793, 308] width 142 height 24
type input "NHẸ TAY"
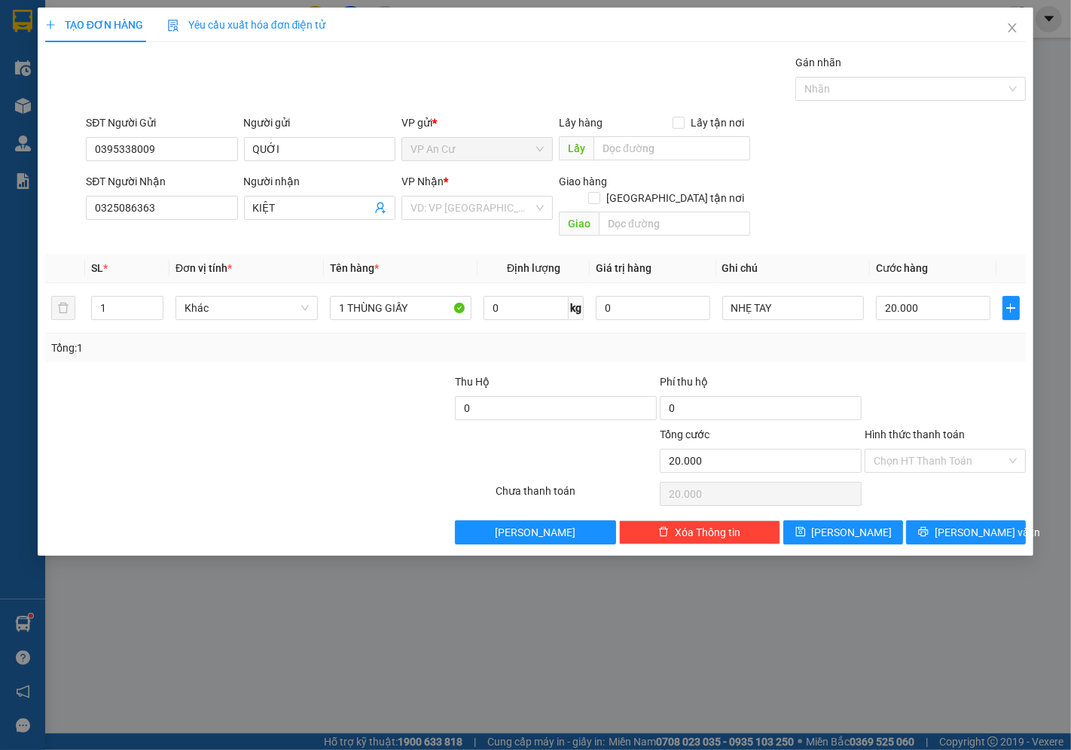
click at [924, 387] on div at bounding box center [945, 399] width 164 height 53
click at [959, 524] on span "[PERSON_NAME] và In" at bounding box center [986, 532] width 105 height 17
click at [477, 214] on input "search" at bounding box center [471, 208] width 123 height 23
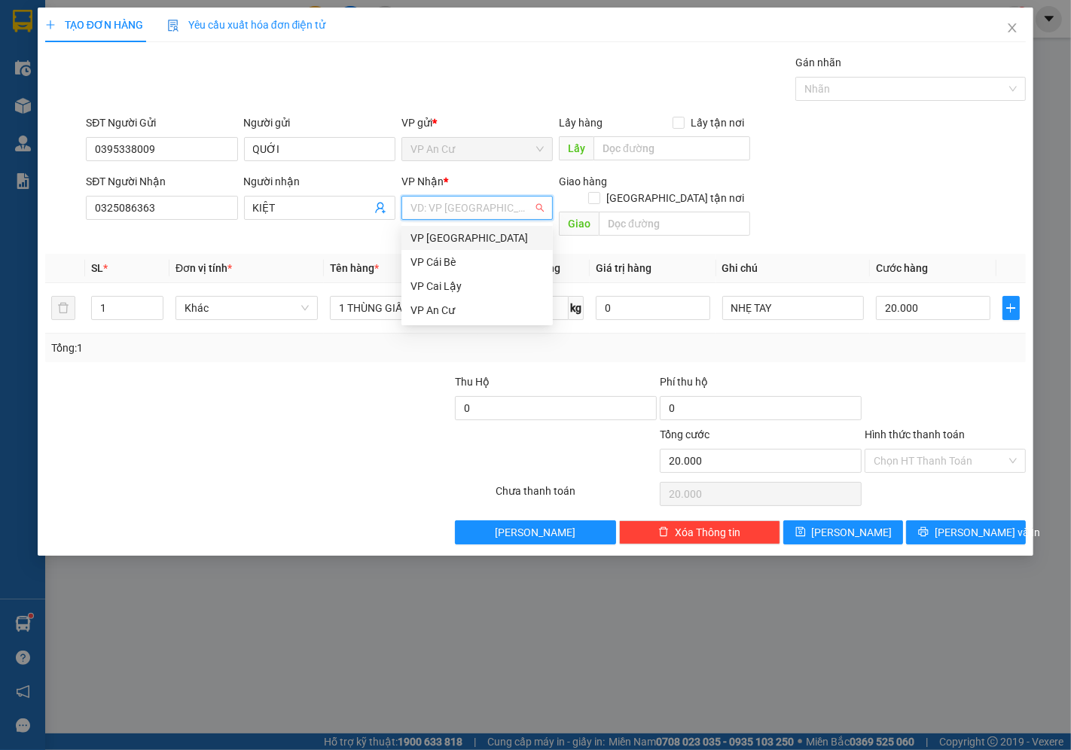
click at [468, 241] on div "VP [GEOGRAPHIC_DATA]" at bounding box center [476, 238] width 133 height 17
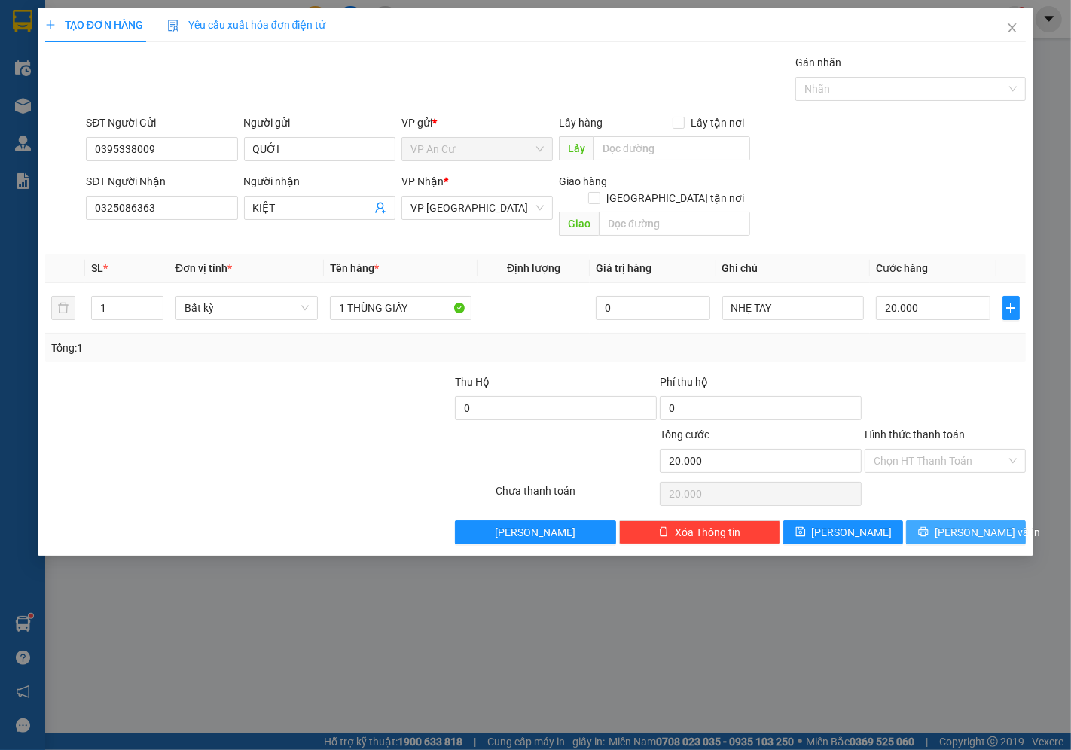
click at [954, 524] on span "[PERSON_NAME] và In" at bounding box center [986, 532] width 105 height 17
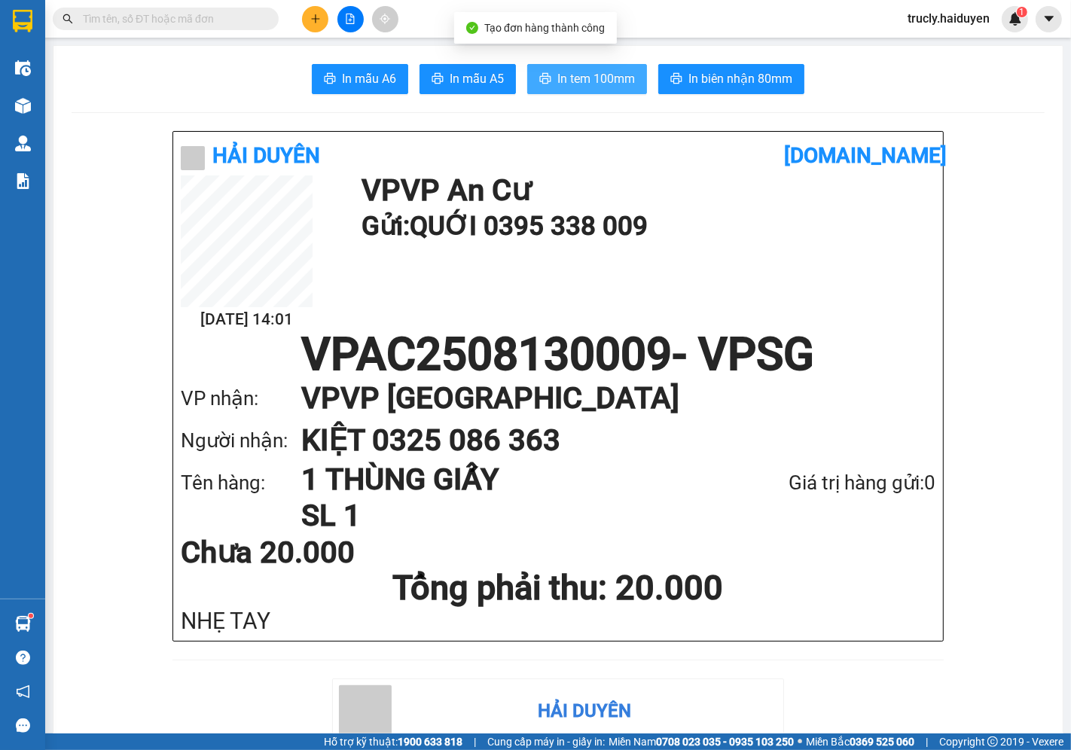
click at [558, 83] on span "In tem 100mm" at bounding box center [596, 78] width 78 height 19
drag, startPoint x: 1021, startPoint y: 92, endPoint x: 1011, endPoint y: 102, distance: 13.8
click at [1021, 92] on div "In mẫu A6 In mẫu A5 In tem 100mm In biên nhận 80mm" at bounding box center [558, 79] width 973 height 30
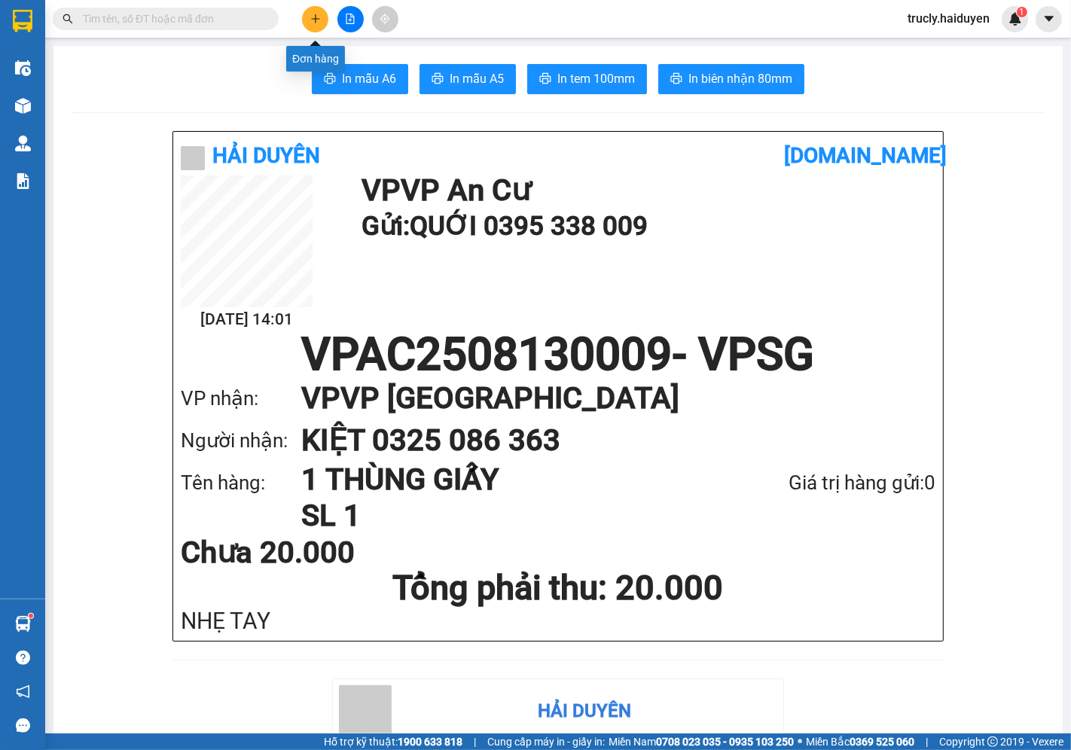
click at [319, 14] on icon "plus" at bounding box center [315, 19] width 11 height 11
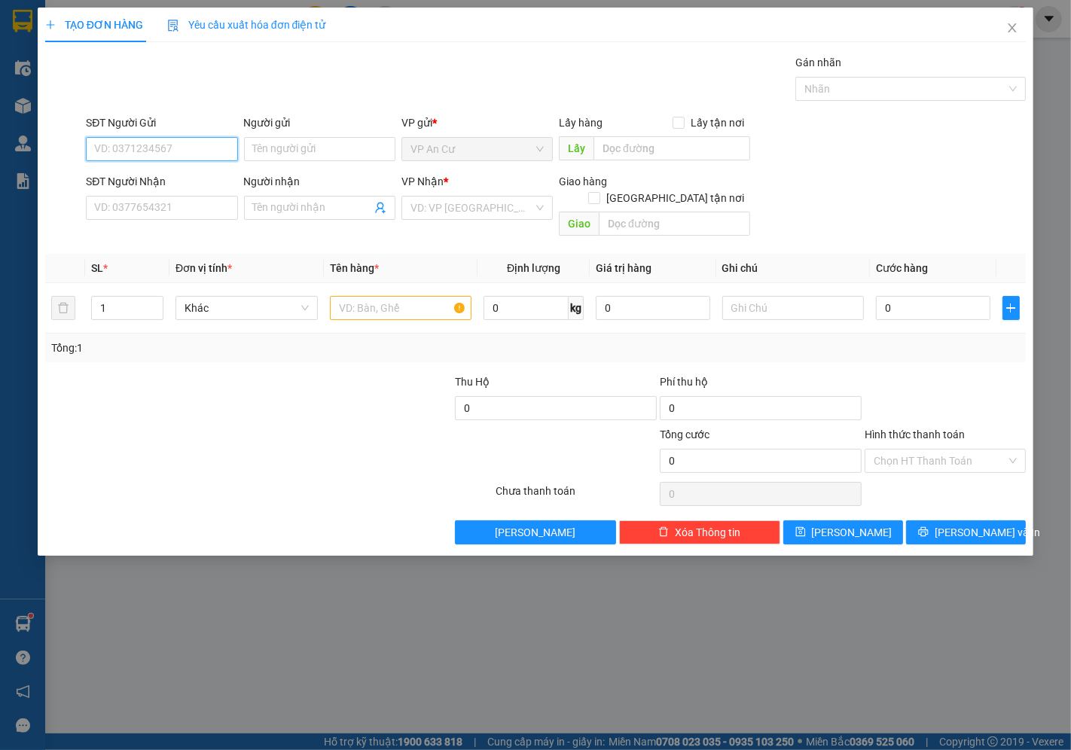
click at [186, 160] on input "SĐT Người Gửi" at bounding box center [161, 149] width 151 height 24
click at [178, 182] on div "0986859319 - BẰNG" at bounding box center [161, 179] width 133 height 17
type input "0986859319"
type input "BẰNG"
type input "0967895313"
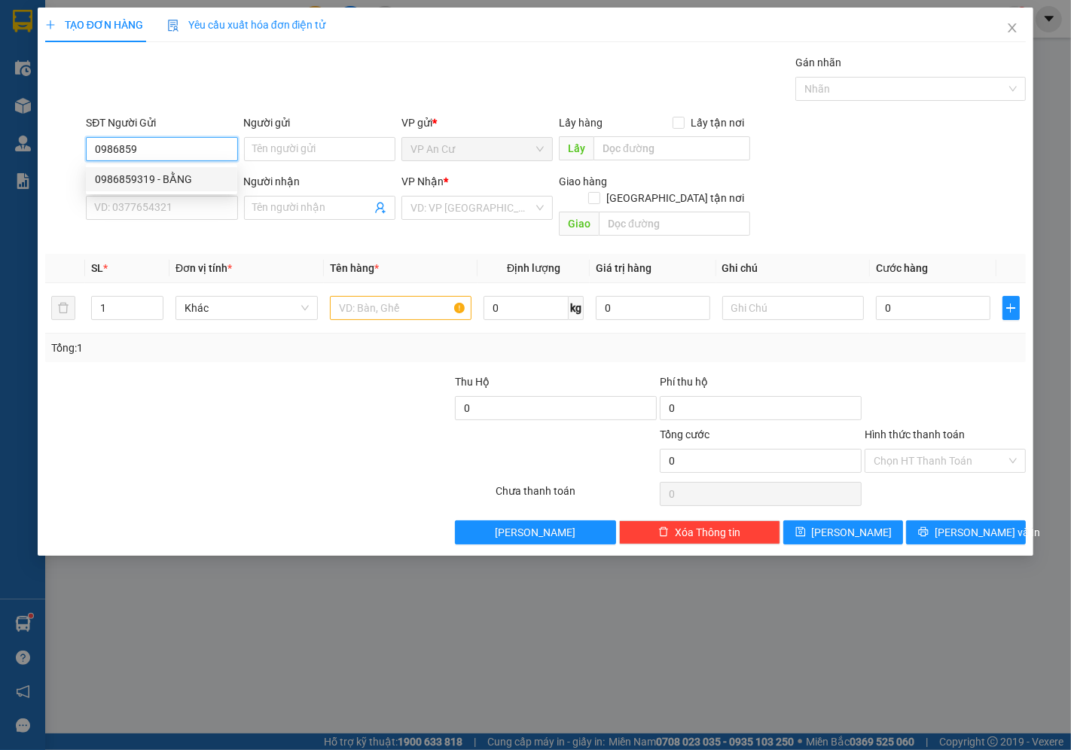
type input "HÂN"
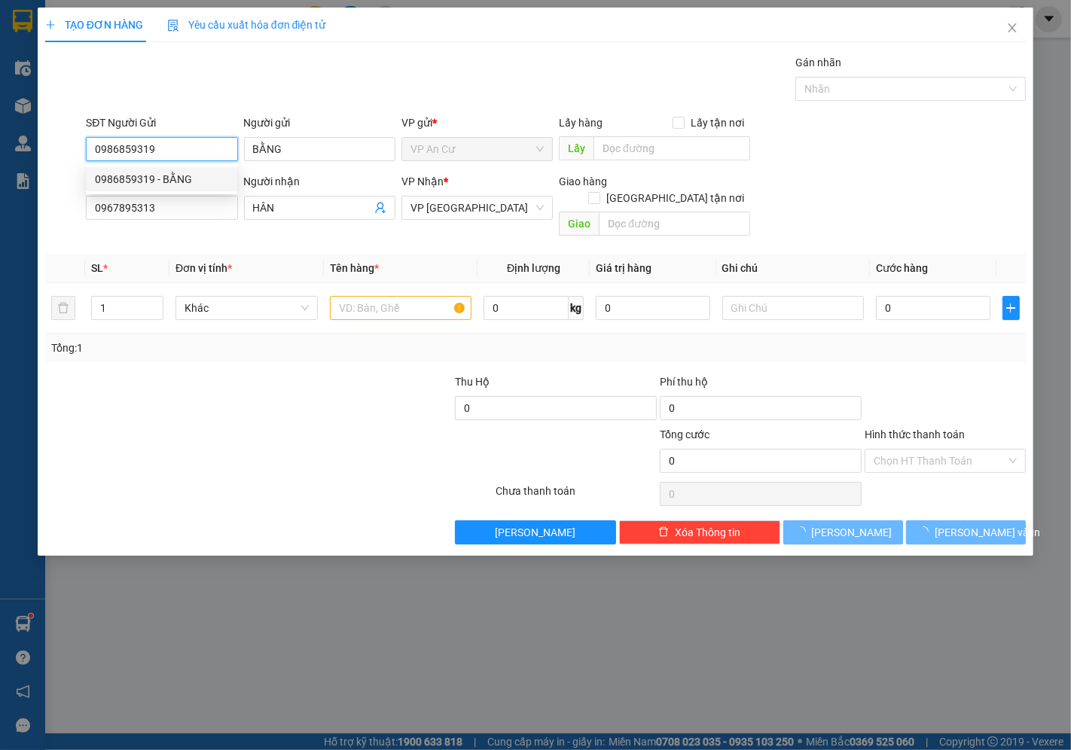
type input "20.000"
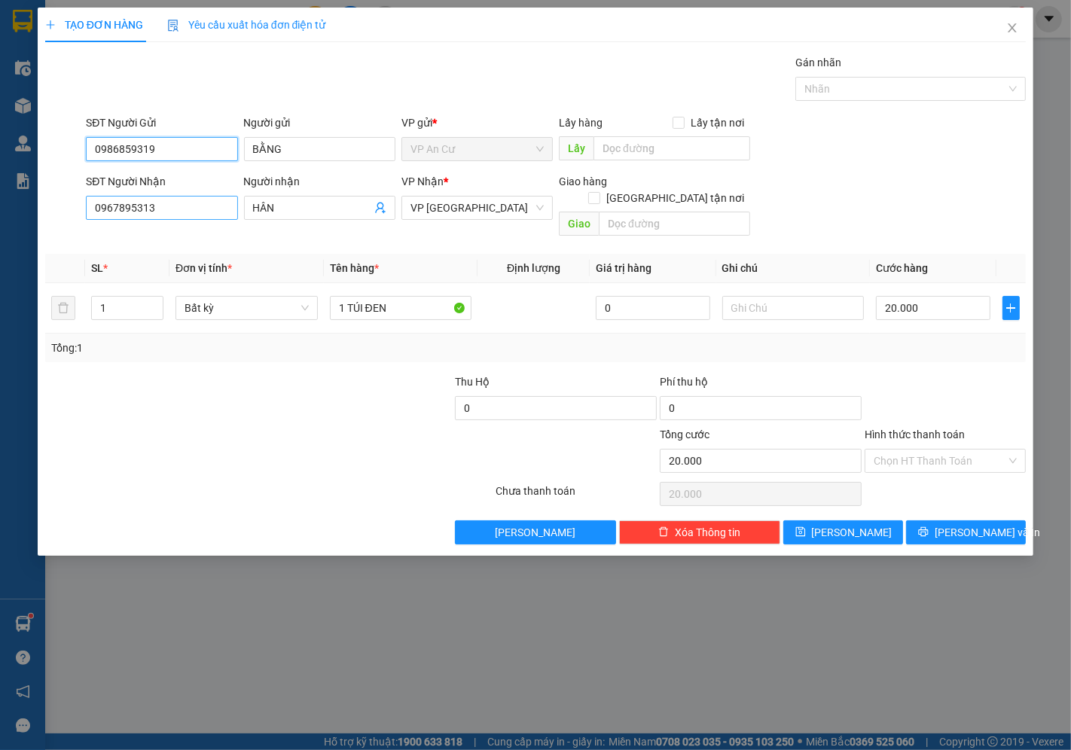
type input "0986859319"
click at [194, 213] on input "0967895313" at bounding box center [161, 208] width 151 height 24
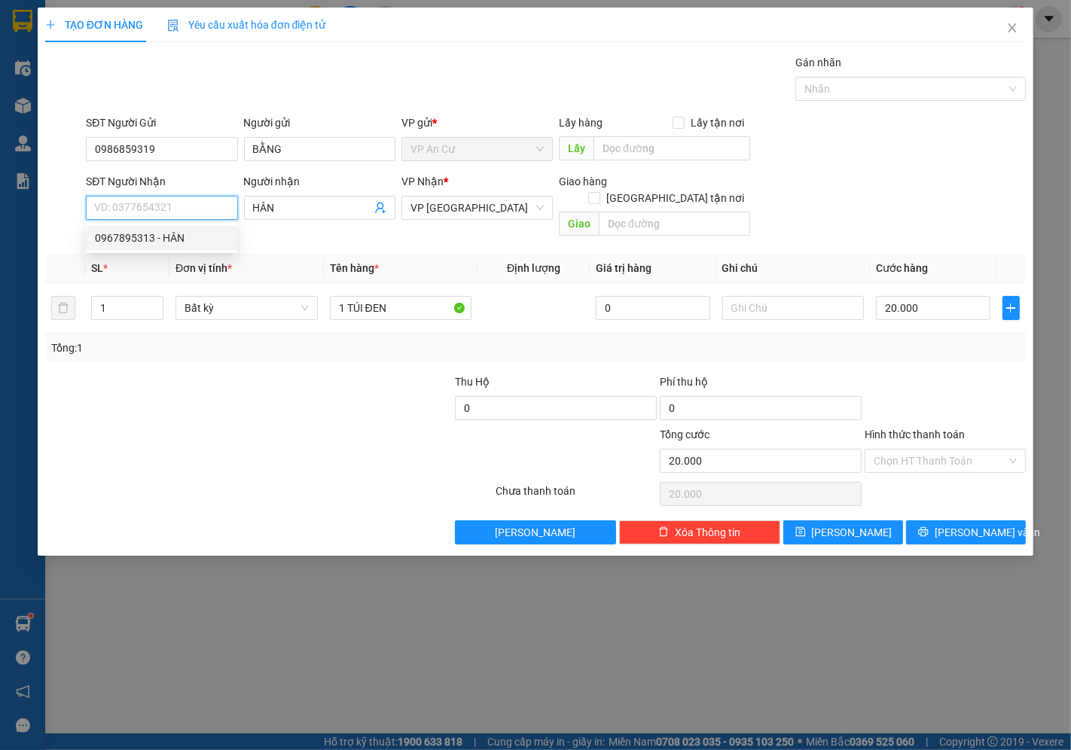
click at [154, 205] on input "SĐT Người Nhận" at bounding box center [161, 208] width 151 height 24
type input "0902511585"
click at [197, 408] on div at bounding box center [146, 399] width 205 height 53
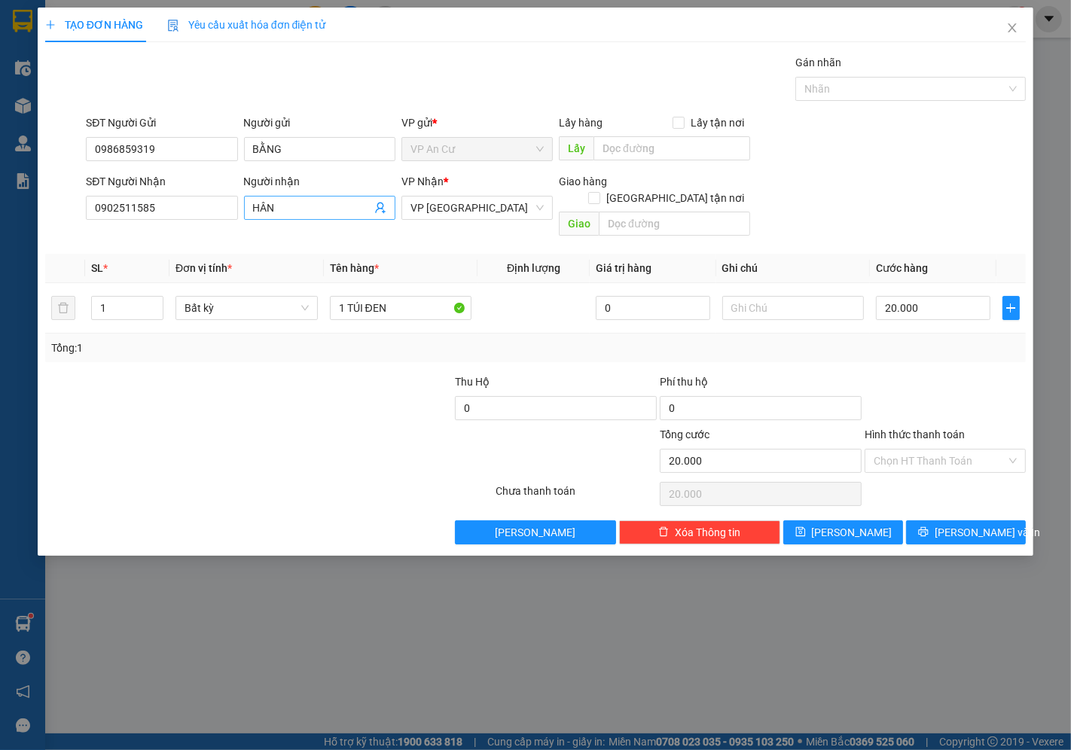
click at [324, 206] on input "HÂN" at bounding box center [312, 208] width 118 height 17
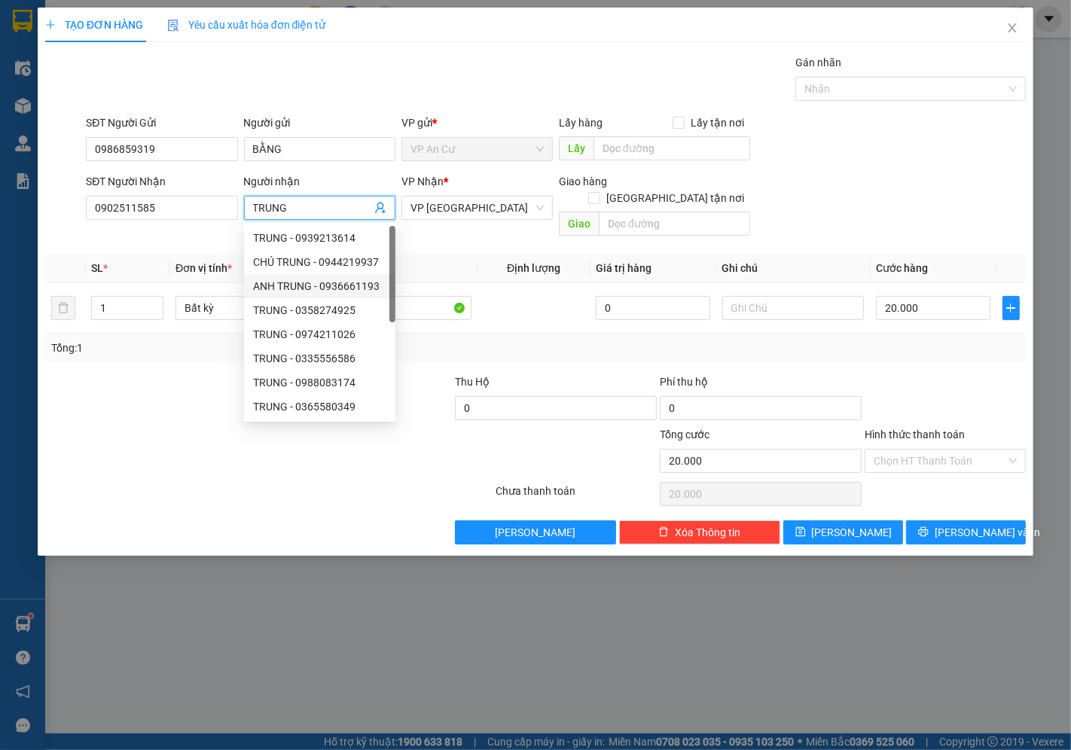
type input "TRUNG"
click at [152, 381] on div at bounding box center [146, 399] width 205 height 53
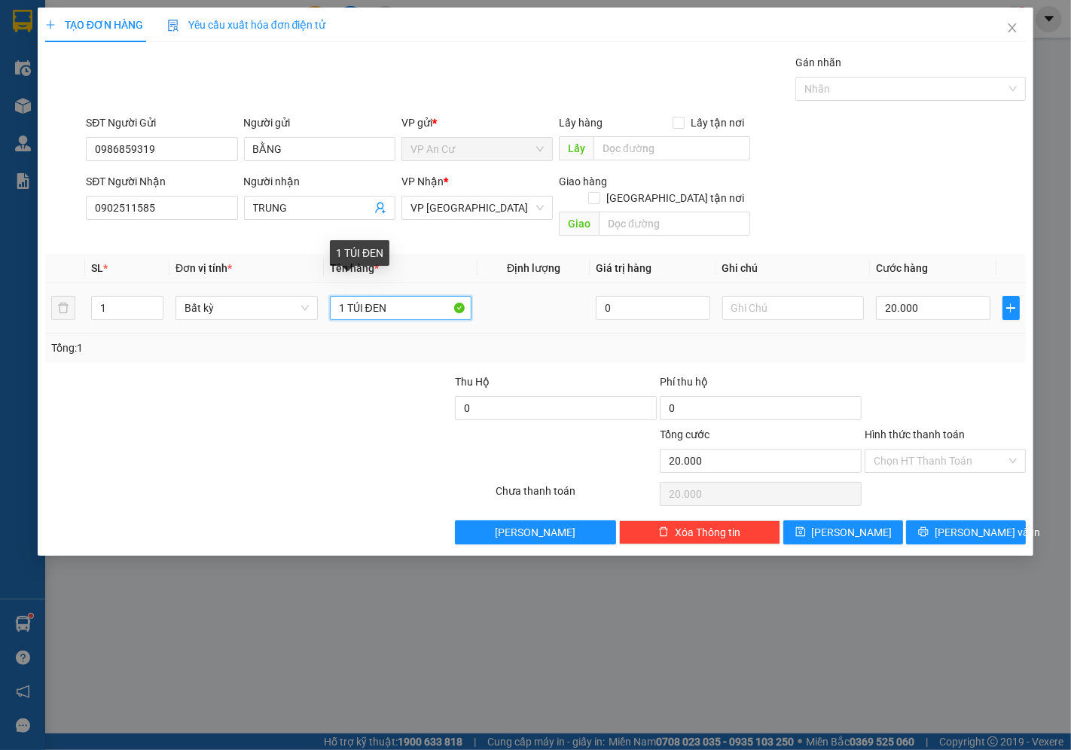
click at [403, 296] on input "1 TÚI ĐEN" at bounding box center [401, 308] width 142 height 24
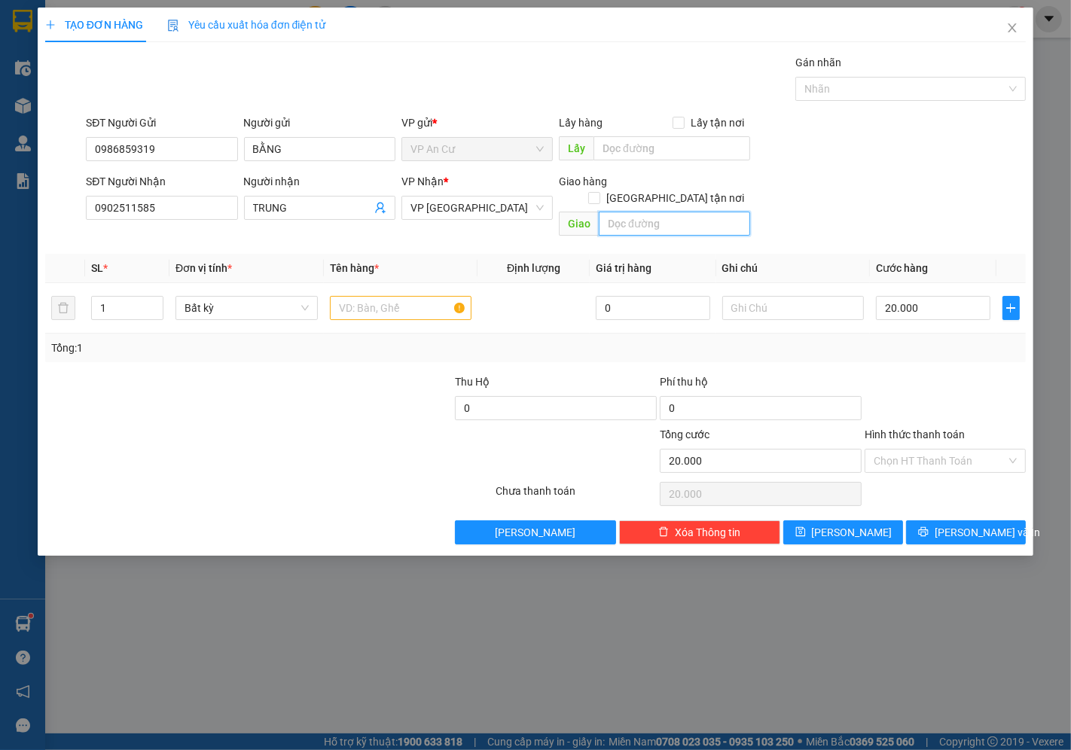
click at [631, 212] on input "text" at bounding box center [674, 224] width 151 height 24
type input "328 NG TẤT THÀNH P"
click at [392, 296] on input "text" at bounding box center [401, 308] width 142 height 24
type input "1 HỒ SƠ GIẤY TỜ"
click at [335, 373] on div at bounding box center [350, 399] width 205 height 53
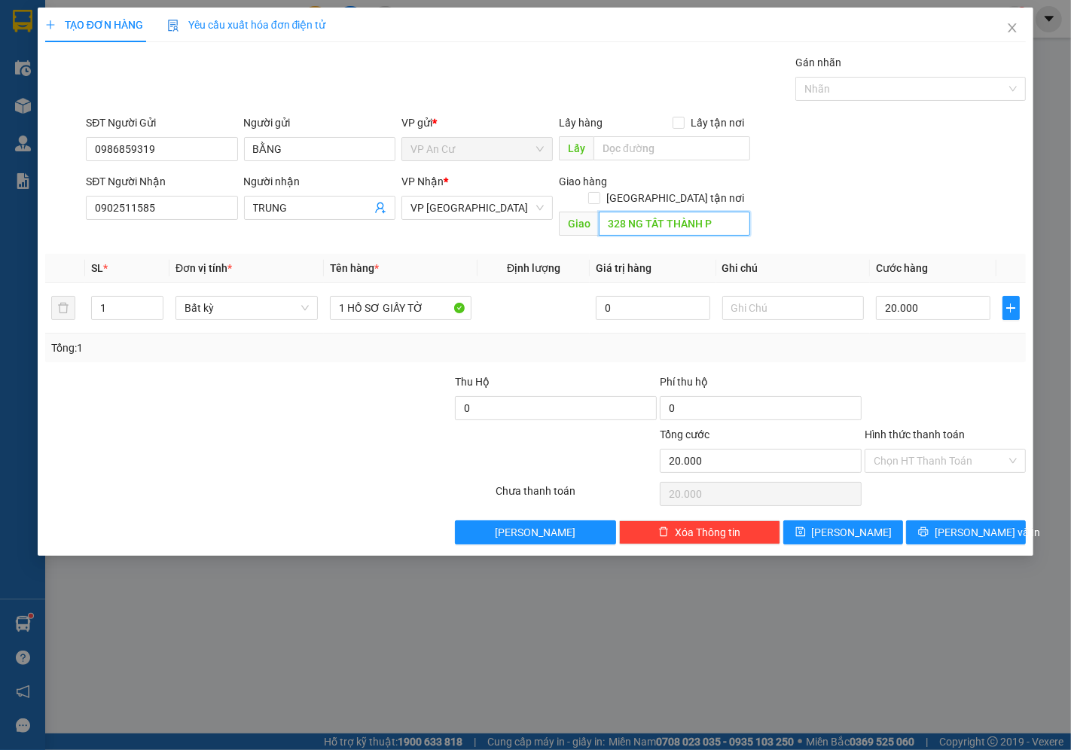
click at [721, 212] on input "328 NG TẤT THÀNH P" at bounding box center [674, 224] width 151 height 24
click at [718, 214] on input "328 NG TẤT THÀNH P" at bounding box center [674, 224] width 151 height 24
click at [913, 340] on div "Tổng: 1" at bounding box center [535, 348] width 980 height 29
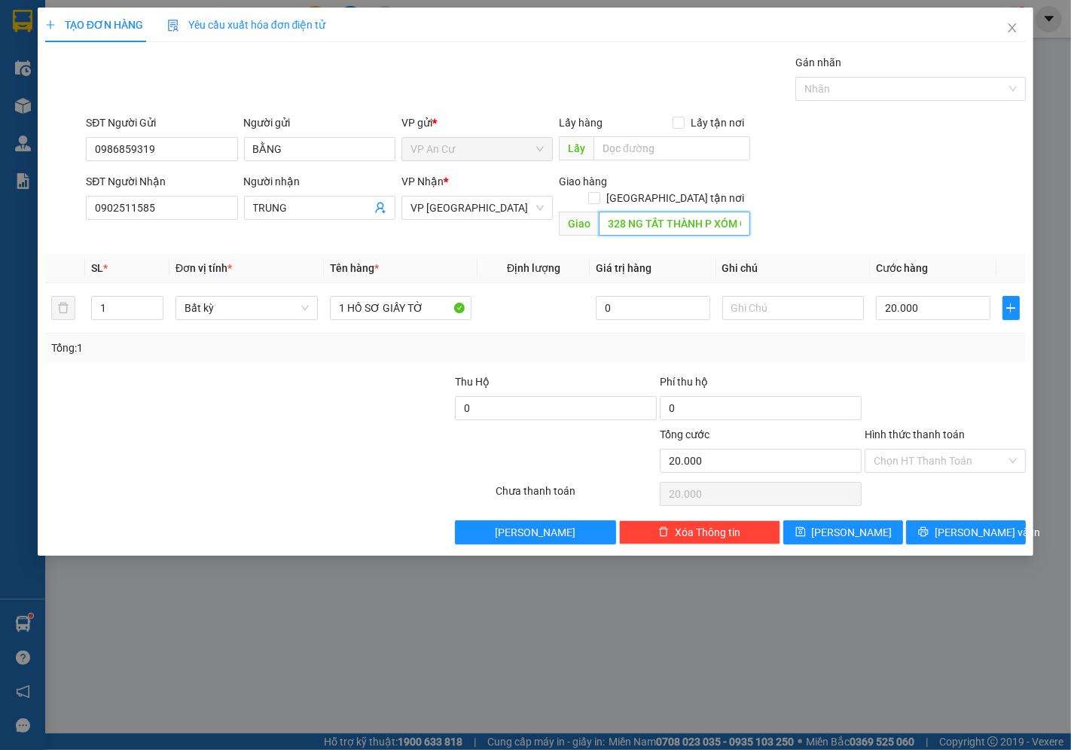
click at [685, 212] on input "328 NG TẤT THÀNH P XÓM CHIẾU Q 4" at bounding box center [674, 224] width 151 height 24
click at [687, 212] on input "328 NG TẤT THÀNH P XÓM CHIẾU Q 4" at bounding box center [674, 224] width 151 height 24
click at [706, 215] on input "328 NG TẤT THÀNH P XÓM CHIẾU Q 4" at bounding box center [674, 224] width 151 height 24
click at [739, 212] on input "328 NG TẤT THÀNH P XÓM CHIẾU Q 4" at bounding box center [674, 224] width 151 height 24
type input "328 NG TẤT THÀNH P 13 Q 4"
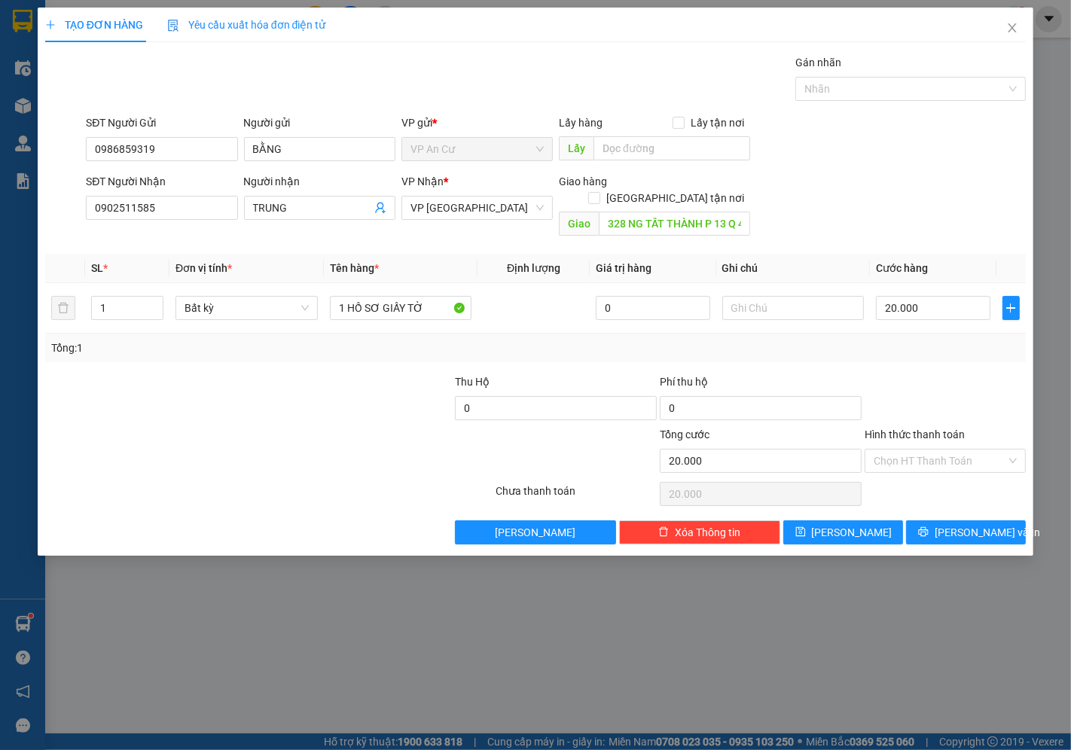
click at [902, 169] on form "SĐT Người Gửi 0986859319 Người gửi BẰNG VP gửi * VP An Cư Lấy hàng Lấy tận nơi …" at bounding box center [535, 178] width 980 height 128
click at [791, 296] on input "text" at bounding box center [793, 308] width 142 height 24
type input "D"
type input "ĐÃ THU SHIP 30K"
click at [913, 340] on div "Tổng: 1" at bounding box center [535, 348] width 968 height 17
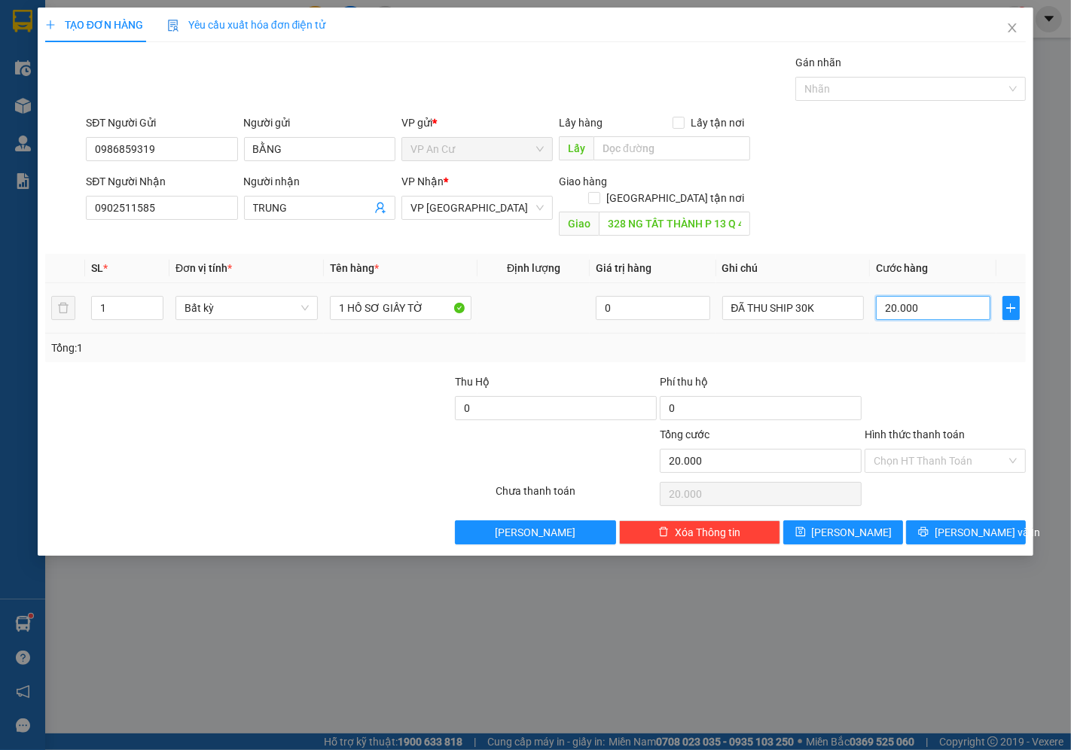
click at [920, 298] on input "20.000" at bounding box center [933, 308] width 114 height 24
type input "0"
type input "5"
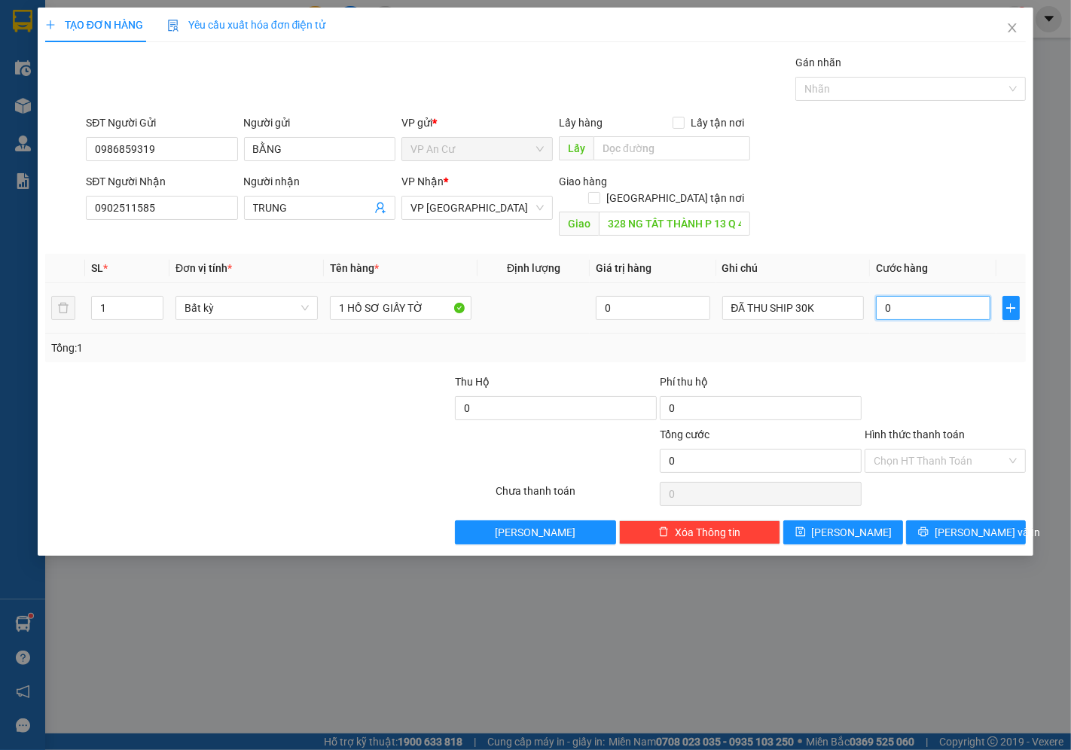
type input "5"
type input "05"
type input "50"
type input "050"
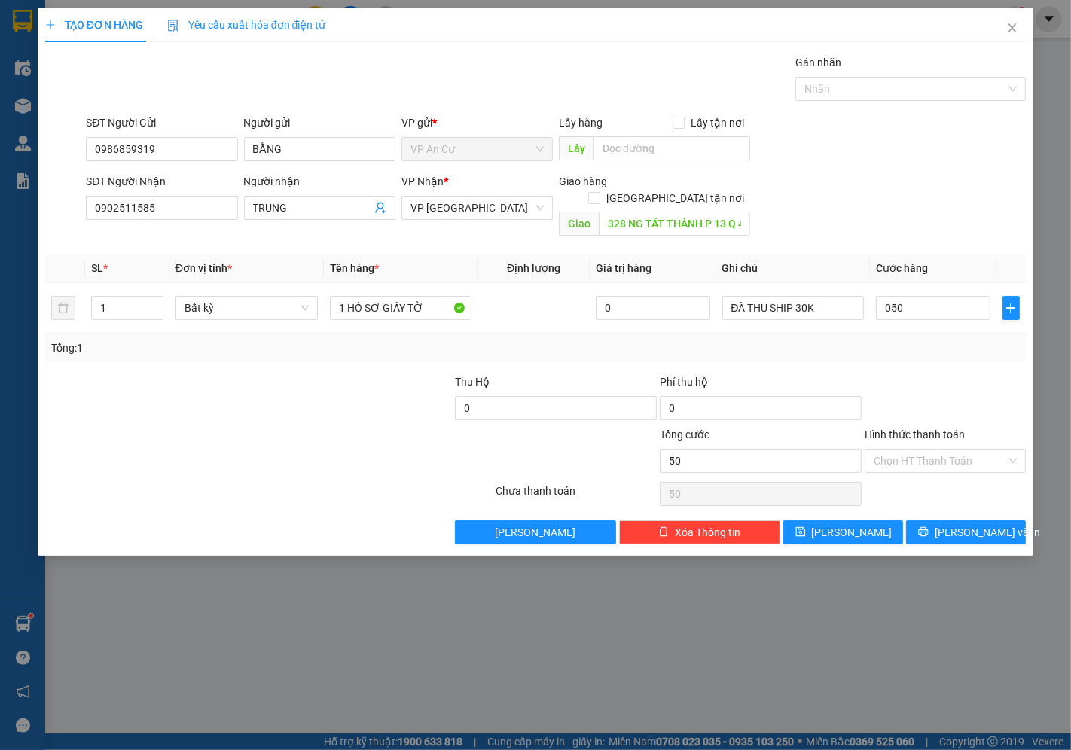
type input "50.000"
click at [922, 340] on div "Tổng: 1" at bounding box center [535, 348] width 968 height 17
click at [906, 450] on input "Hình thức thanh toán" at bounding box center [939, 461] width 133 height 23
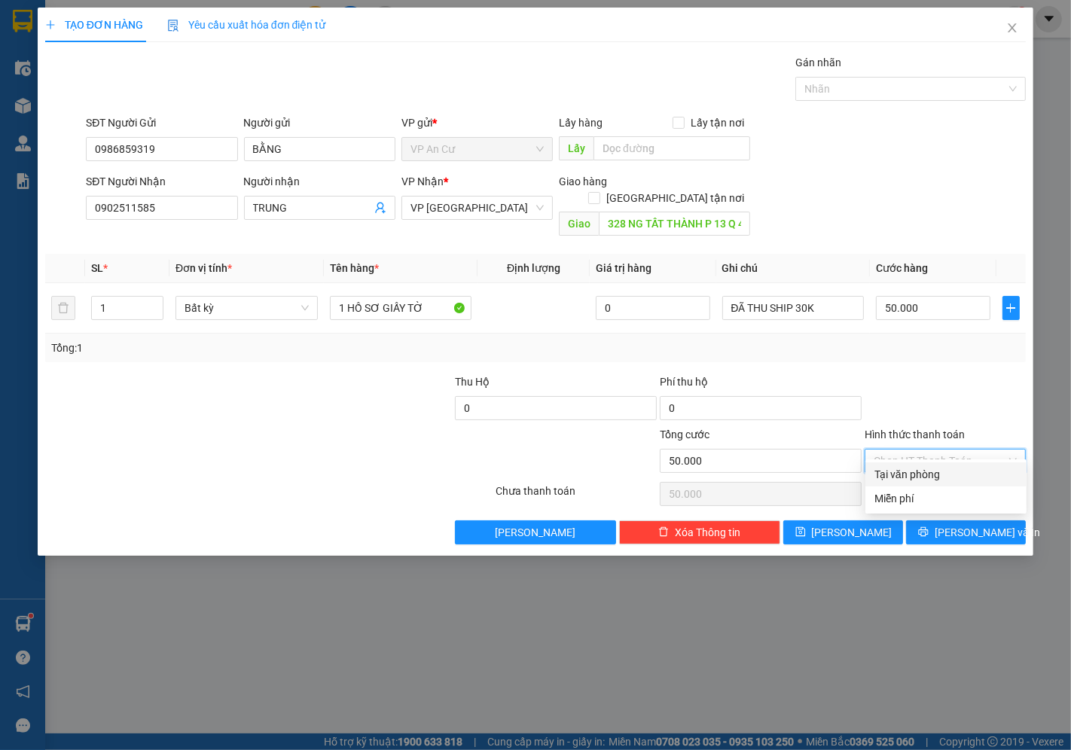
click at [911, 469] on div "Tại văn phòng" at bounding box center [945, 474] width 143 height 17
type input "0"
click at [928, 526] on icon "printer" at bounding box center [923, 531] width 11 height 11
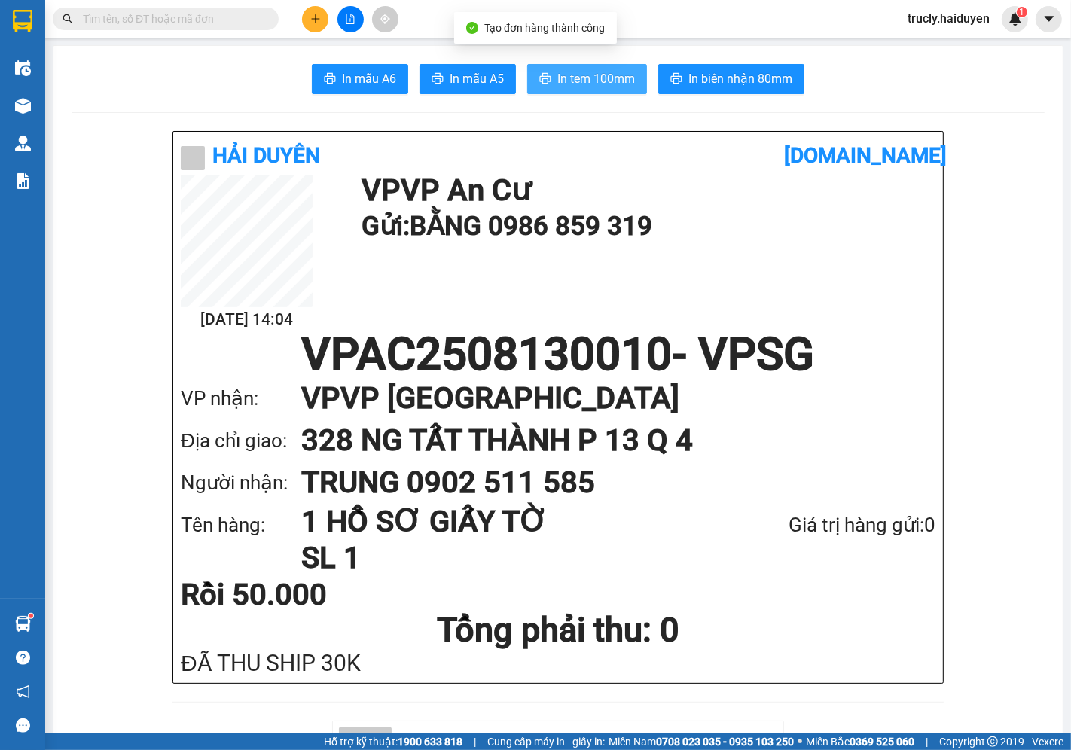
click at [611, 79] on span "In tem 100mm" at bounding box center [596, 78] width 78 height 19
click at [570, 69] on button "In tem 100mm" at bounding box center [587, 79] width 120 height 30
drag, startPoint x: 98, startPoint y: 74, endPoint x: 96, endPoint y: 38, distance: 35.5
click at [98, 71] on div "In mẫu A6 In mẫu A5 In tem 100mm In biên nhận 80mm" at bounding box center [558, 79] width 973 height 30
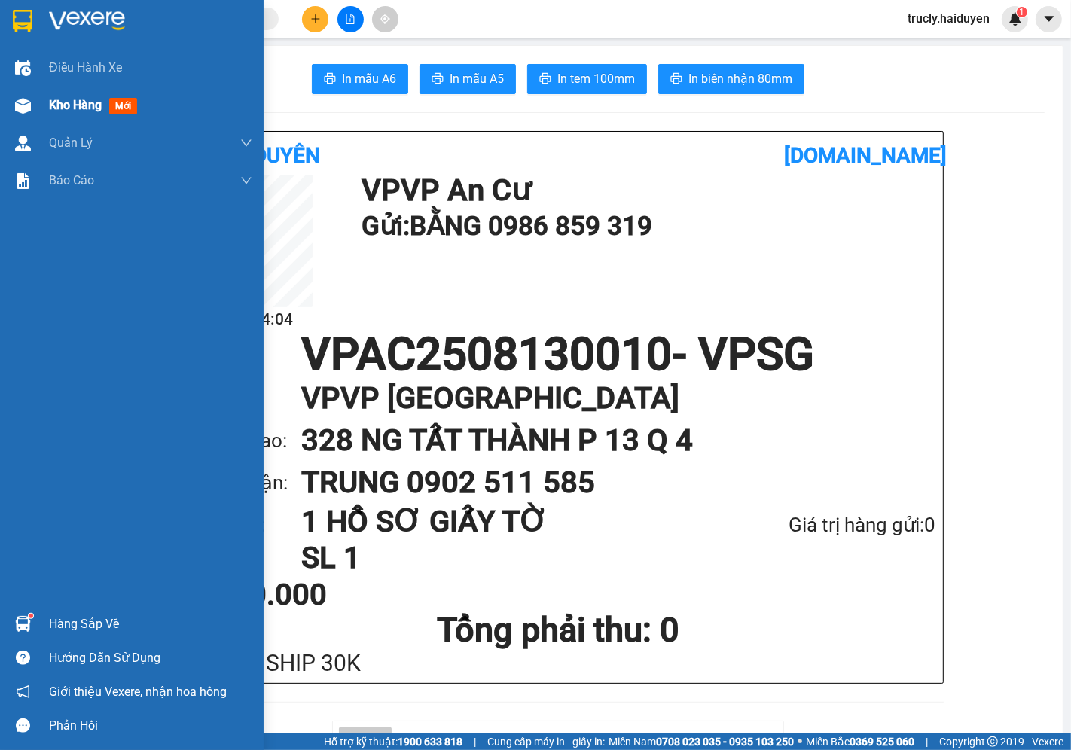
click at [62, 109] on span "Kho hàng" at bounding box center [75, 105] width 53 height 14
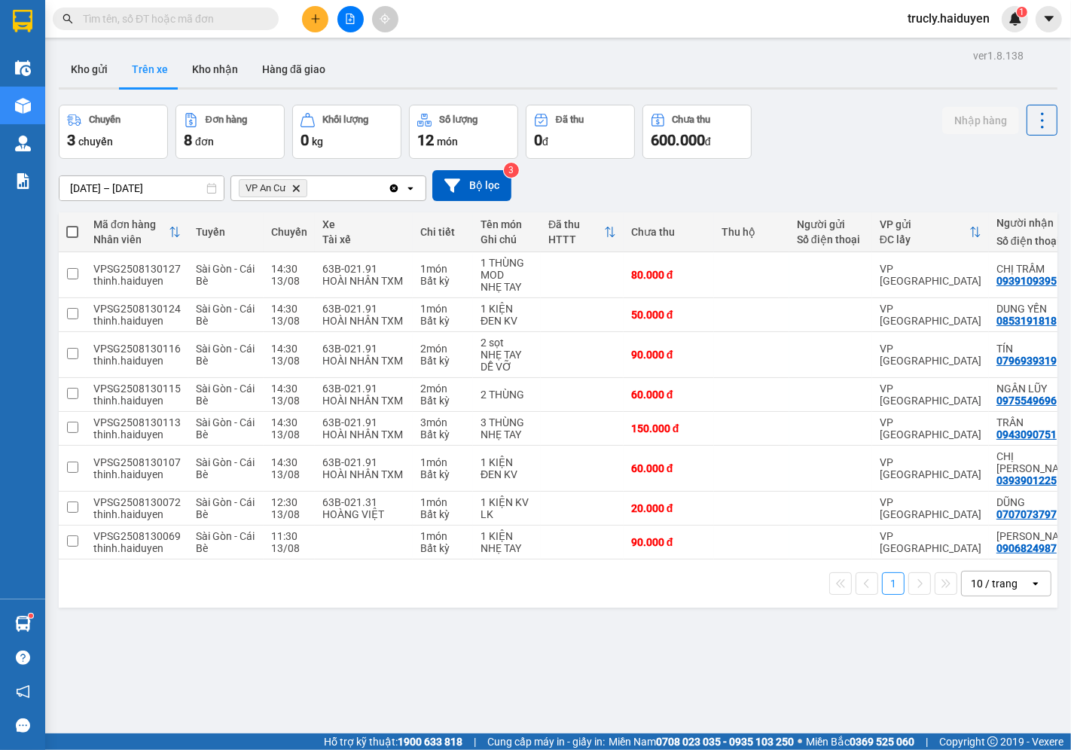
click at [828, 102] on div "ver 1.8.138 Kho gửi Trên xe Kho nhận Hàng đã giao Chuyến 3 chuyến Đơn hàng 8 đơ…" at bounding box center [558, 420] width 1011 height 750
drag, startPoint x: 586, startPoint y: 553, endPoint x: 607, endPoint y: 554, distance: 21.1
click at [607, 559] on div "1 10 / trang open" at bounding box center [558, 583] width 998 height 48
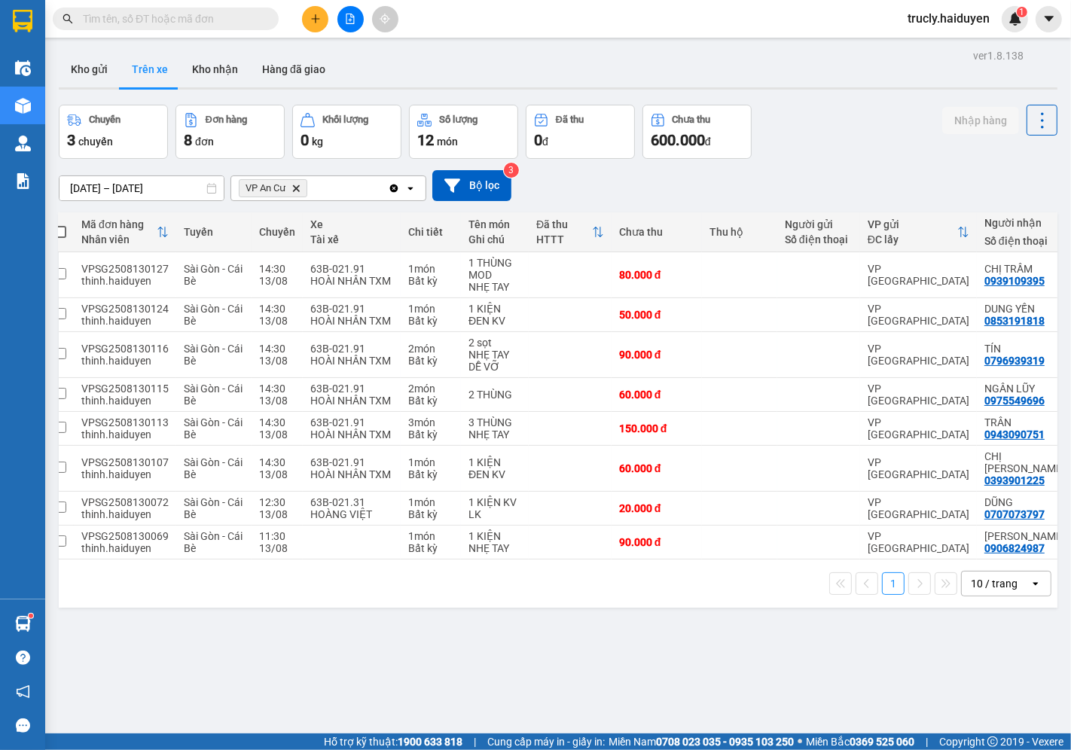
scroll to position [0, 17]
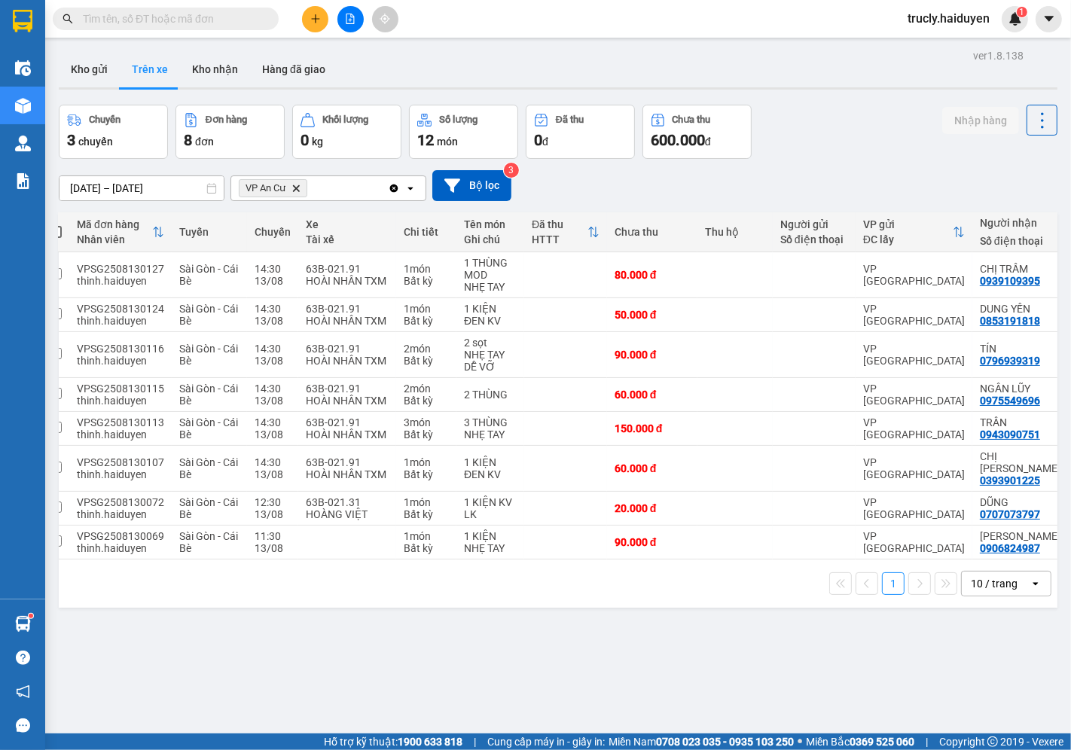
click at [473, 665] on div "ver 1.8.138 Kho gửi Trên xe Kho nhận Hàng đã giao Chuyến 3 chuyến Đơn hàng 8 đơ…" at bounding box center [558, 420] width 1011 height 750
click at [816, 137] on div "Chuyến 3 chuyến Đơn hàng 8 đơn Khối lượng 0 kg Số lượng 12 món Đã thu 0 đ Chưa …" at bounding box center [558, 132] width 998 height 54
click at [99, 66] on button "Kho gửi" at bounding box center [89, 69] width 61 height 36
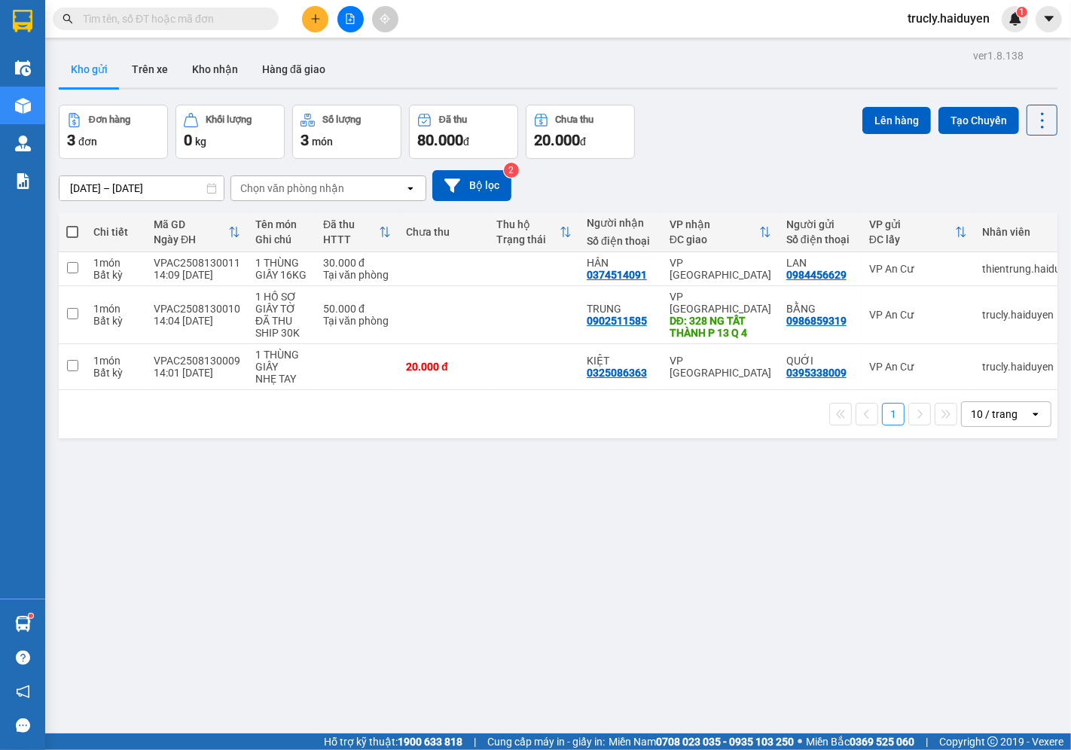
click at [718, 155] on div "Đơn hàng 3 đơn Khối lượng 0 kg Số lượng 3 món Đã thu 80.000 đ Chưa thu 20.000 đ…" at bounding box center [558, 132] width 998 height 54
click at [785, 617] on div "ver 1.8.138 Kho gửi Trên xe Kho nhận Hàng đã giao Đơn hàng 3 đơn Khối lượng 0 k…" at bounding box center [558, 420] width 1011 height 750
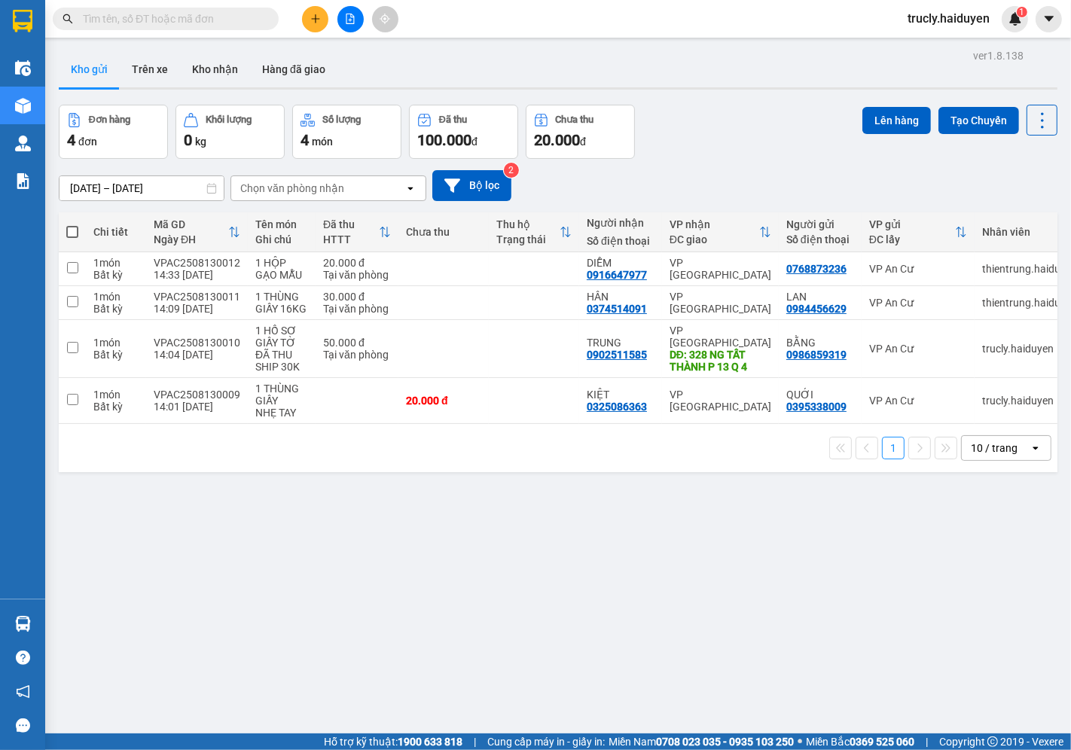
click at [761, 125] on div "Đơn hàng 4 đơn Khối lượng 0 kg Số lượng 4 món Đã thu 100.000 đ Chưa thu 20.000 …" at bounding box center [558, 132] width 998 height 54
click at [151, 73] on button "Trên xe" at bounding box center [150, 69] width 60 height 36
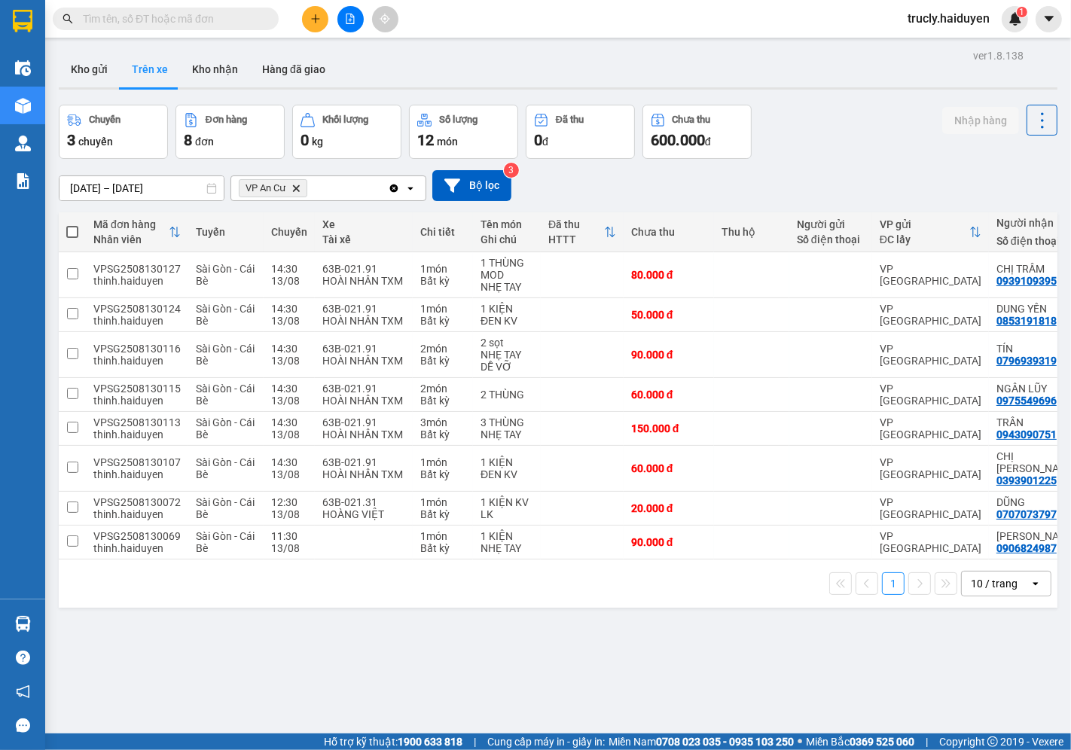
click at [786, 173] on div "11/08/2025 – 13/08/2025 Press the down arrow key to interact with the calendar …" at bounding box center [558, 185] width 998 height 31
click at [713, 628] on div "ver 1.8.138 Kho gửi Trên xe Kho nhận Hàng đã giao Chuyến 3 chuyến Đơn hàng 8 đơ…" at bounding box center [558, 420] width 1011 height 750
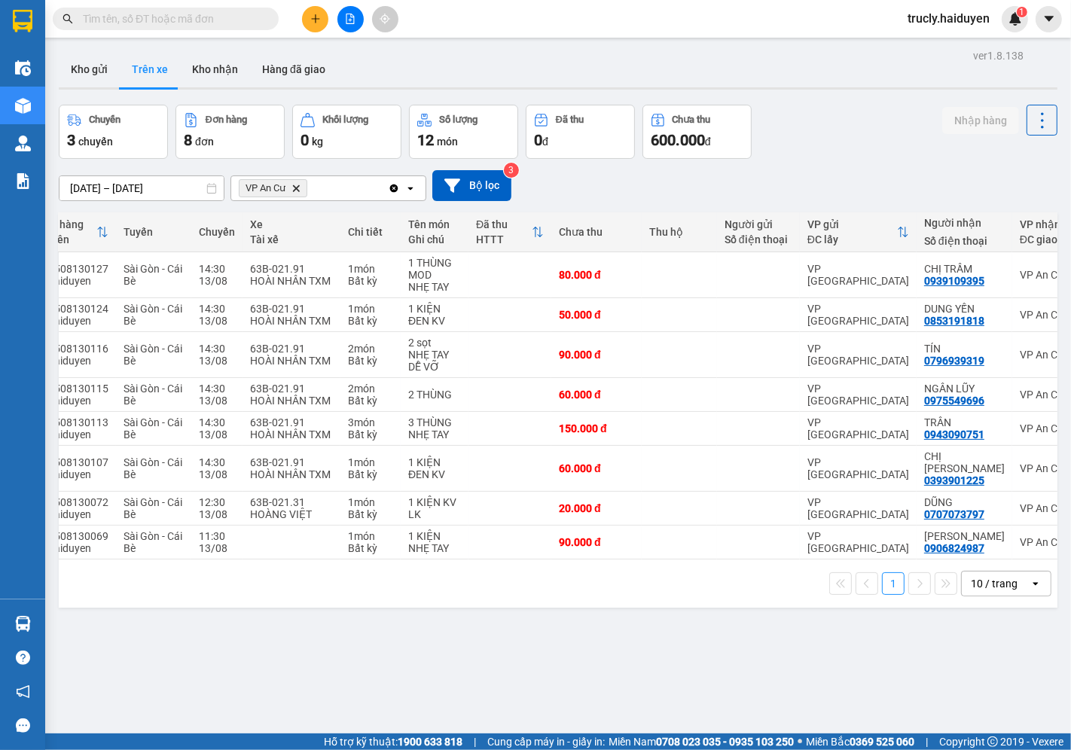
scroll to position [0, 73]
drag, startPoint x: 626, startPoint y: 554, endPoint x: 523, endPoint y: 559, distance: 102.5
click at [523, 559] on div "1 10 / trang open" at bounding box center [558, 583] width 998 height 48
click at [703, 690] on div "ver 1.8.138 Kho gửi Trên xe Kho nhận Hàng đã giao Chuyến 3 chuyến Đơn hàng 8 đơ…" at bounding box center [558, 420] width 1011 height 750
click at [808, 116] on div "Chuyến 3 chuyến Đơn hàng 8 đơn Khối lượng 0 kg Số lượng 12 món Đã thu 0 đ Chưa …" at bounding box center [558, 132] width 998 height 54
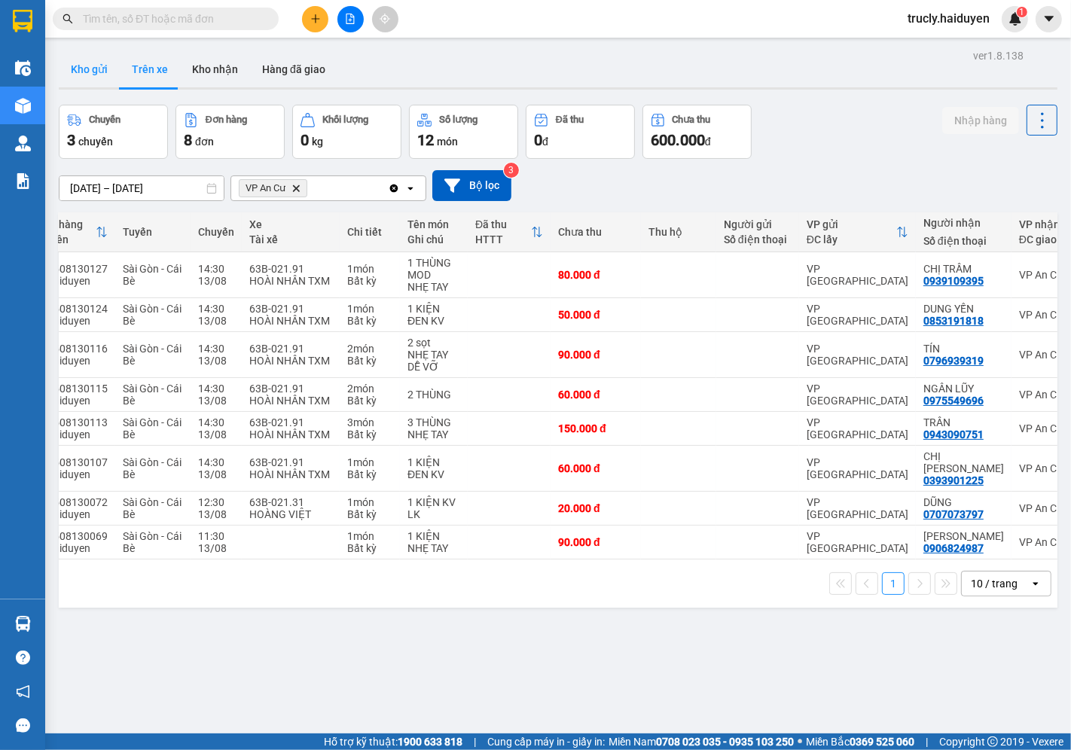
click at [96, 66] on button "Kho gửi" at bounding box center [89, 69] width 61 height 36
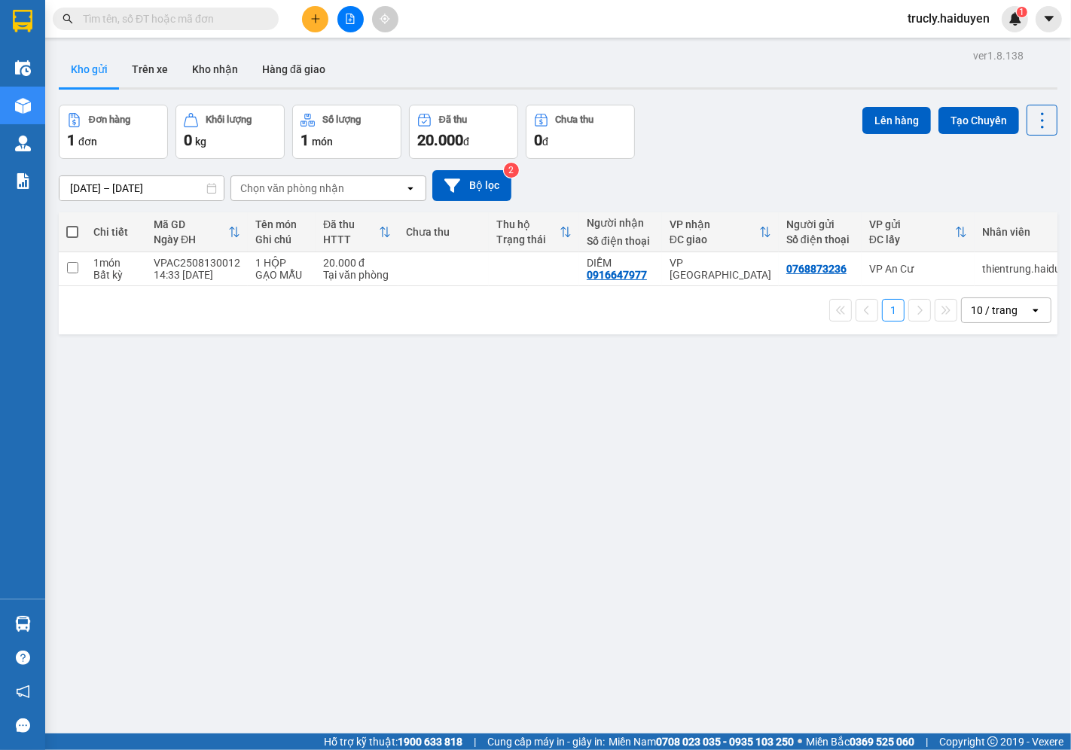
click at [740, 142] on div "Đơn hàng 1 đơn Khối lượng 0 kg Số lượng 1 món Đã thu 20.000 đ Chưa thu 0 đ Lên …" at bounding box center [558, 132] width 998 height 54
click at [759, 108] on div "Đơn hàng 1 đơn Khối lượng 0 kg Số lượng 1 món Đã thu 20.000 đ Chưa thu 0 đ Lên …" at bounding box center [558, 132] width 998 height 54
click at [140, 73] on button "Trên xe" at bounding box center [150, 69] width 60 height 36
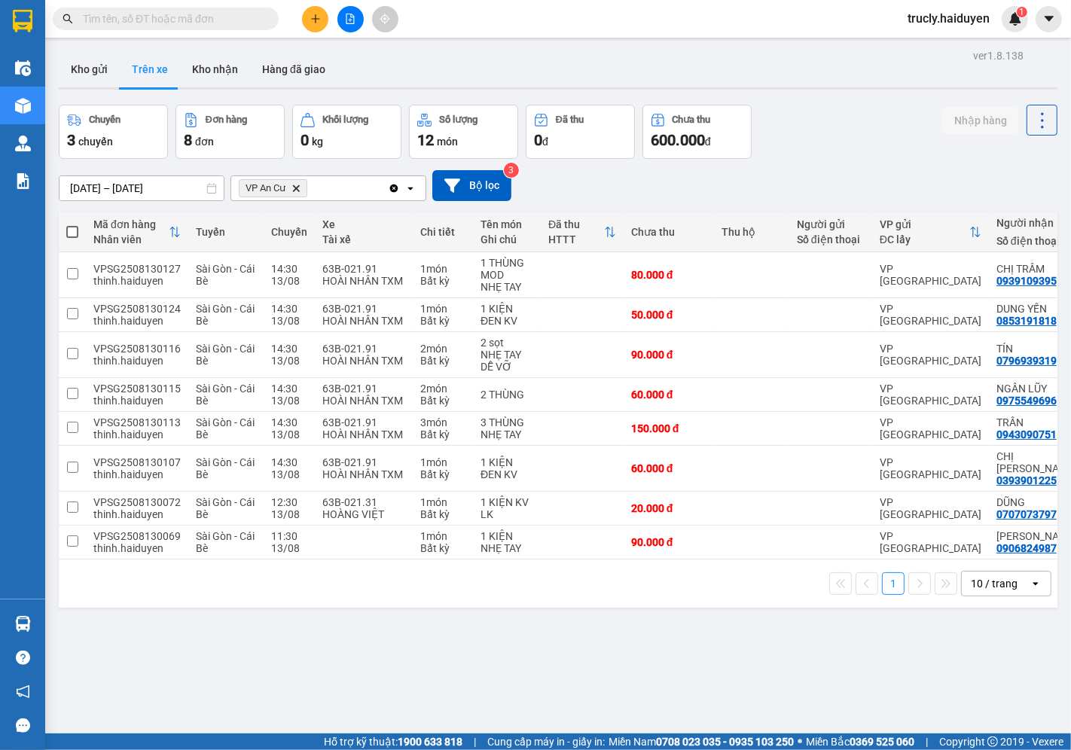
click at [825, 133] on div "Chuyến 3 chuyến Đơn hàng 8 đơn Khối lượng 0 kg Số lượng 12 món Đã thu 0 đ Chưa …" at bounding box center [558, 132] width 998 height 54
click at [71, 74] on button "Kho gửi" at bounding box center [89, 69] width 61 height 36
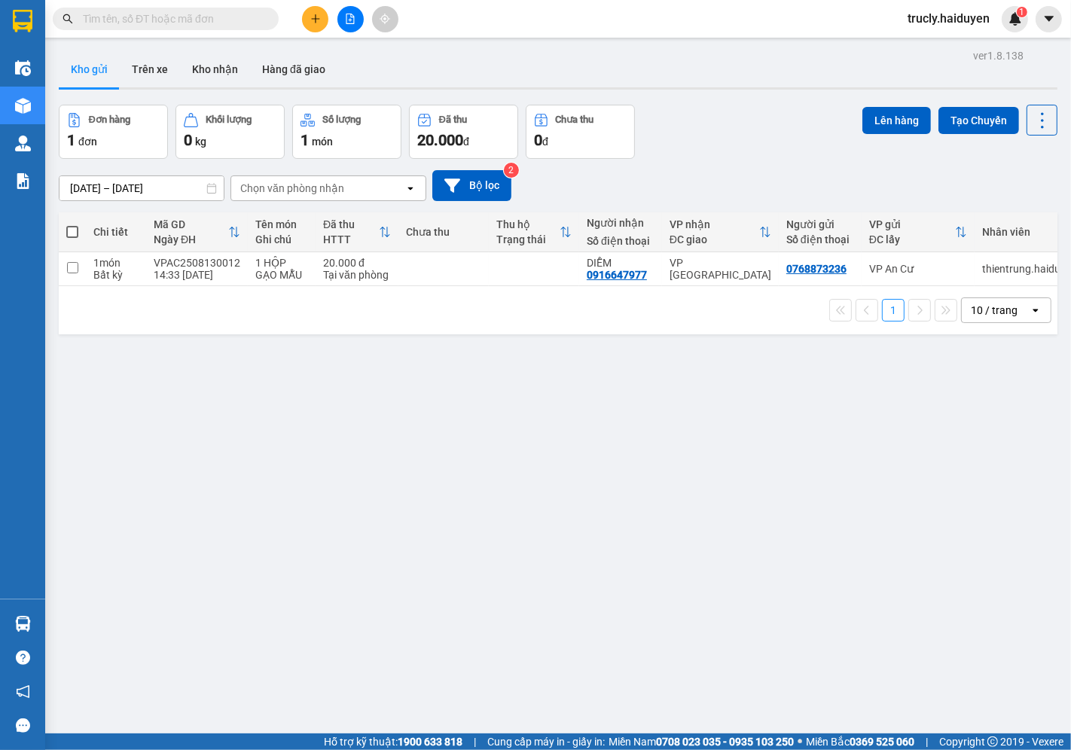
click at [687, 718] on div "ver 1.8.138 Kho gửi Trên xe Kho nhận Hàng đã giao Đơn hàng 1 đơn Khối lượng 0 k…" at bounding box center [558, 420] width 1011 height 750
click at [758, 78] on div "Kho gửi Trên xe Kho nhận Hàng đã giao" at bounding box center [558, 71] width 998 height 40
click at [160, 72] on button "Trên xe" at bounding box center [150, 69] width 60 height 36
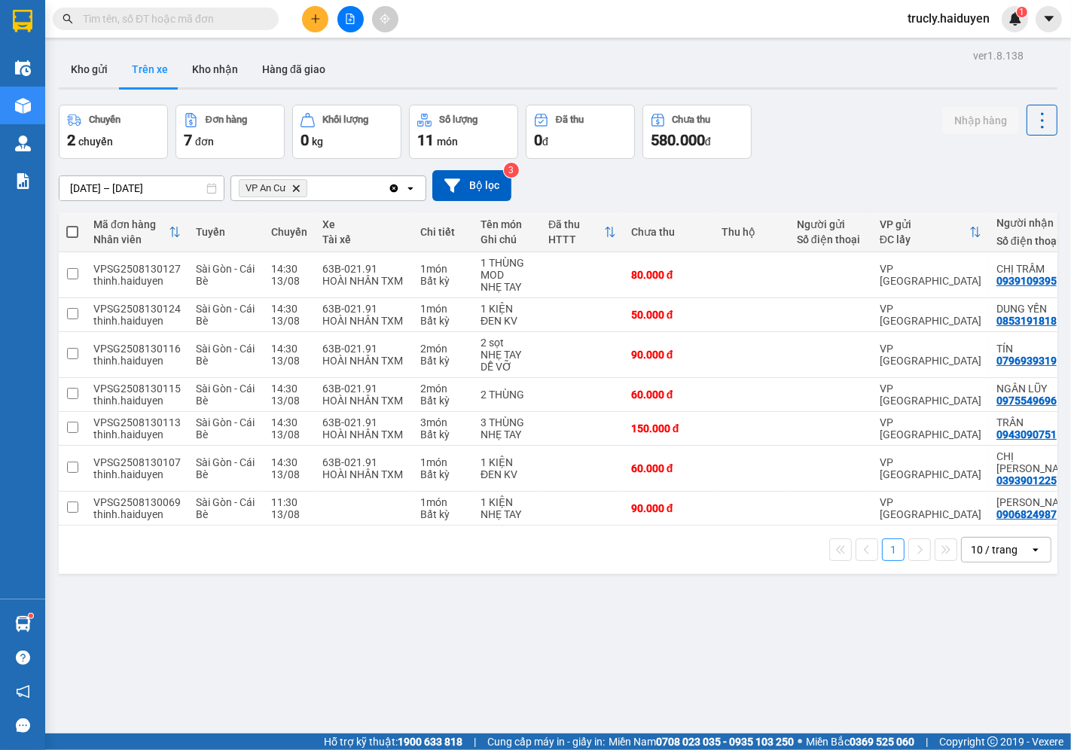
click at [358, 665] on div "ver 1.8.138 Kho gửi Trên xe Kho nhận Hàng đã giao Chuyến 2 chuyến Đơn hàng 7 đơ…" at bounding box center [558, 420] width 1011 height 750
click at [792, 111] on div "Chuyến 2 chuyến Đơn hàng 7 đơn Khối lượng 0 kg Số lượng 11 món Đã thu 0 đ Chưa …" at bounding box center [558, 132] width 998 height 54
click at [215, 66] on button "Kho nhận" at bounding box center [215, 69] width 70 height 36
type input "[DATE] – [DATE]"
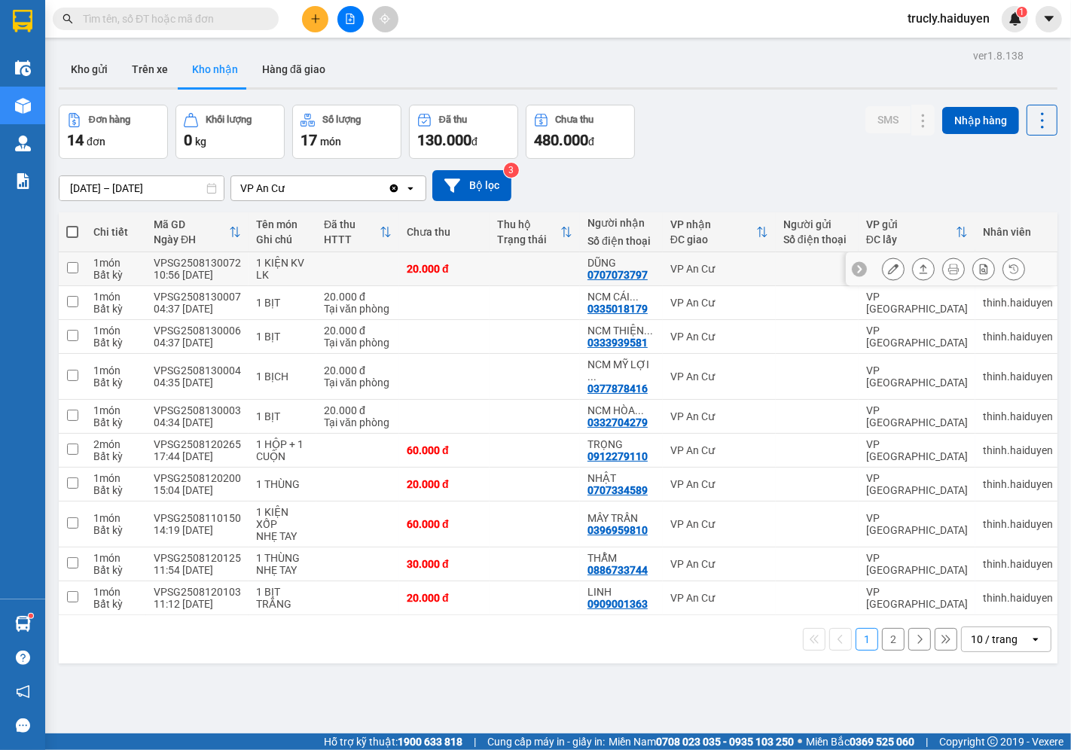
click at [886, 264] on button at bounding box center [893, 269] width 21 height 26
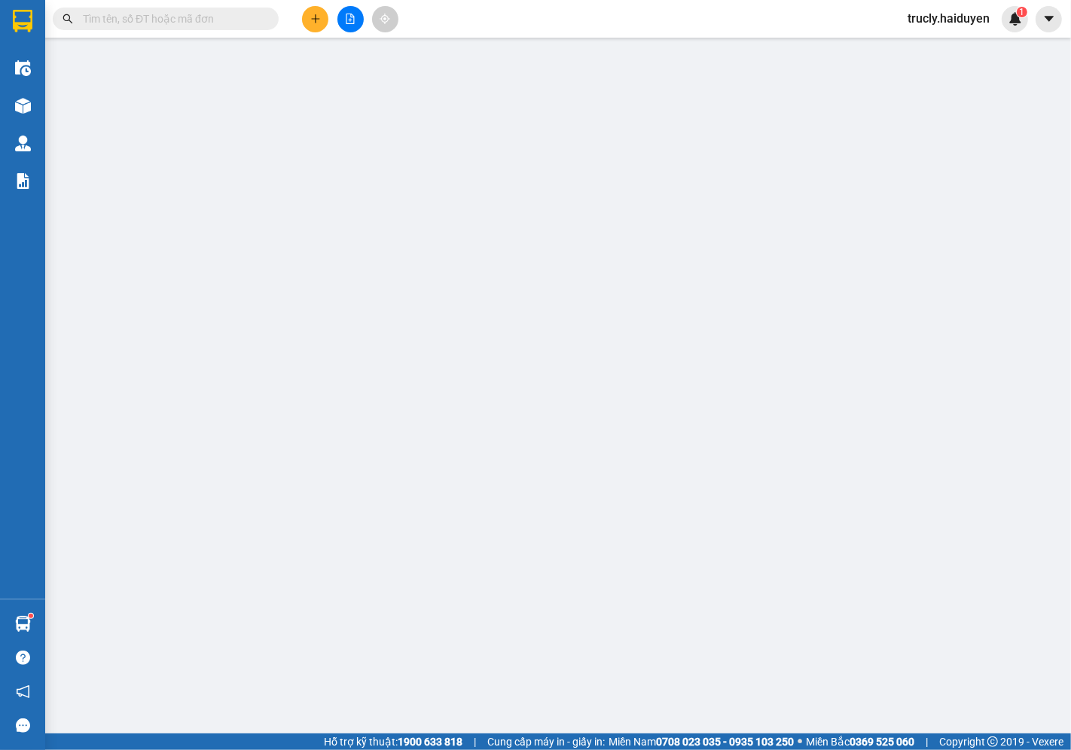
type input "0707073797"
type input "DŨNG"
type input "20.000"
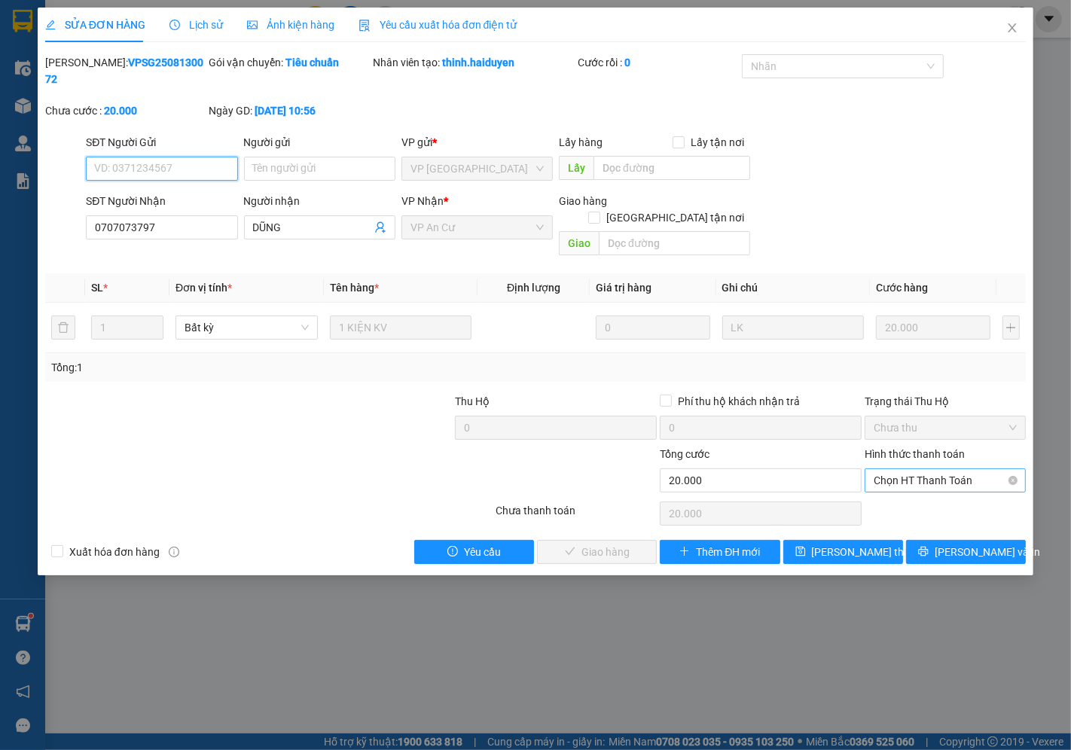
click at [898, 469] on span "Chọn HT Thanh Toán" at bounding box center [944, 480] width 143 height 23
click at [915, 478] on div "Tại văn phòng" at bounding box center [945, 477] width 143 height 17
type input "0"
click at [607, 544] on span "[PERSON_NAME] và Giao hàng" at bounding box center [638, 552] width 145 height 17
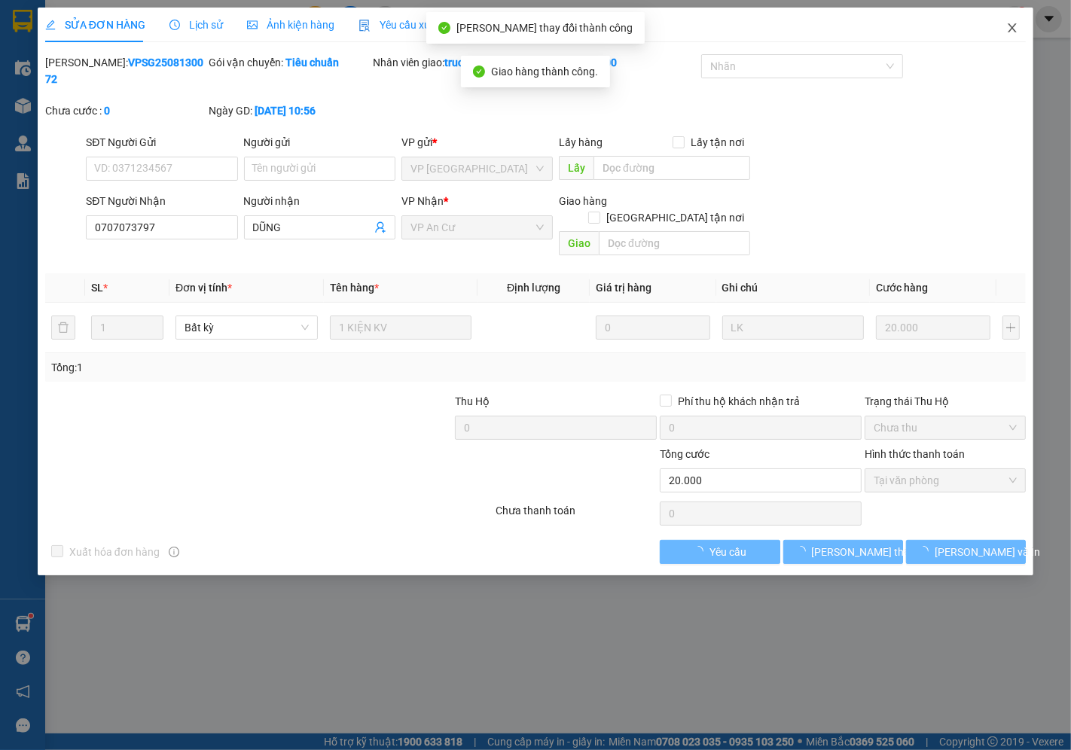
click at [1008, 24] on icon "close" at bounding box center [1012, 28] width 12 height 12
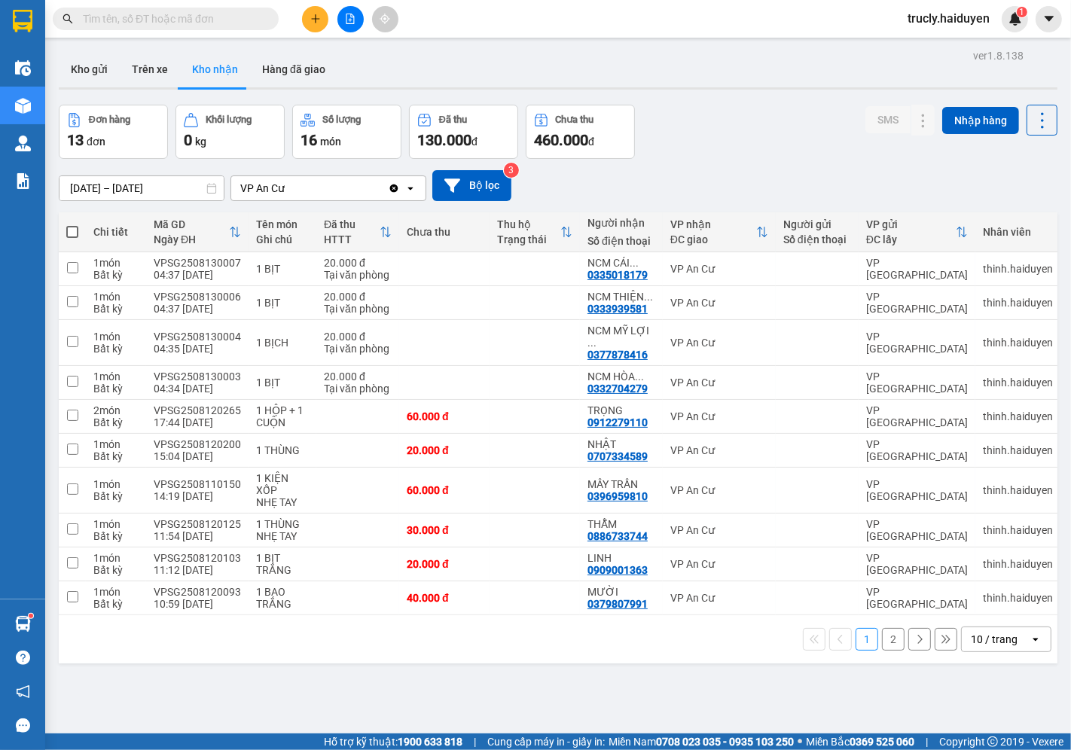
click at [780, 691] on div "ver 1.8.138 Kho gửi Trên xe Kho nhận Hàng đã giao Đơn hàng 13 đơn Khối lượng 0 …" at bounding box center [558, 420] width 1011 height 750
click at [77, 77] on button "Kho gửi" at bounding box center [89, 69] width 61 height 36
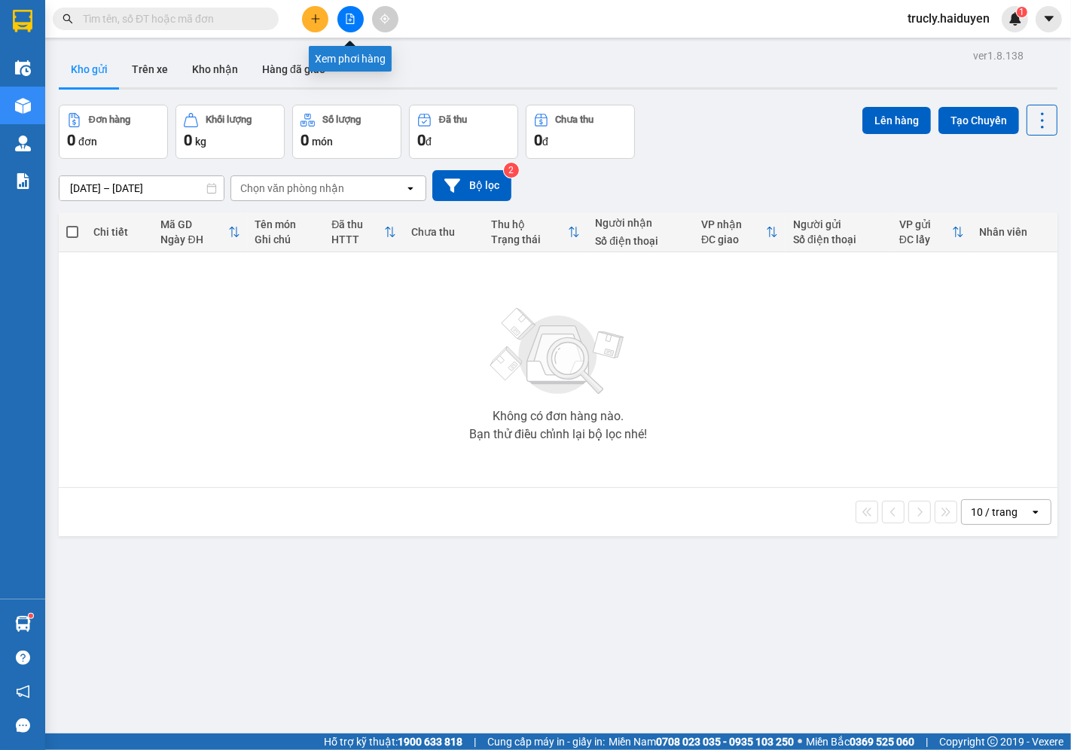
click at [341, 20] on button at bounding box center [350, 19] width 26 height 26
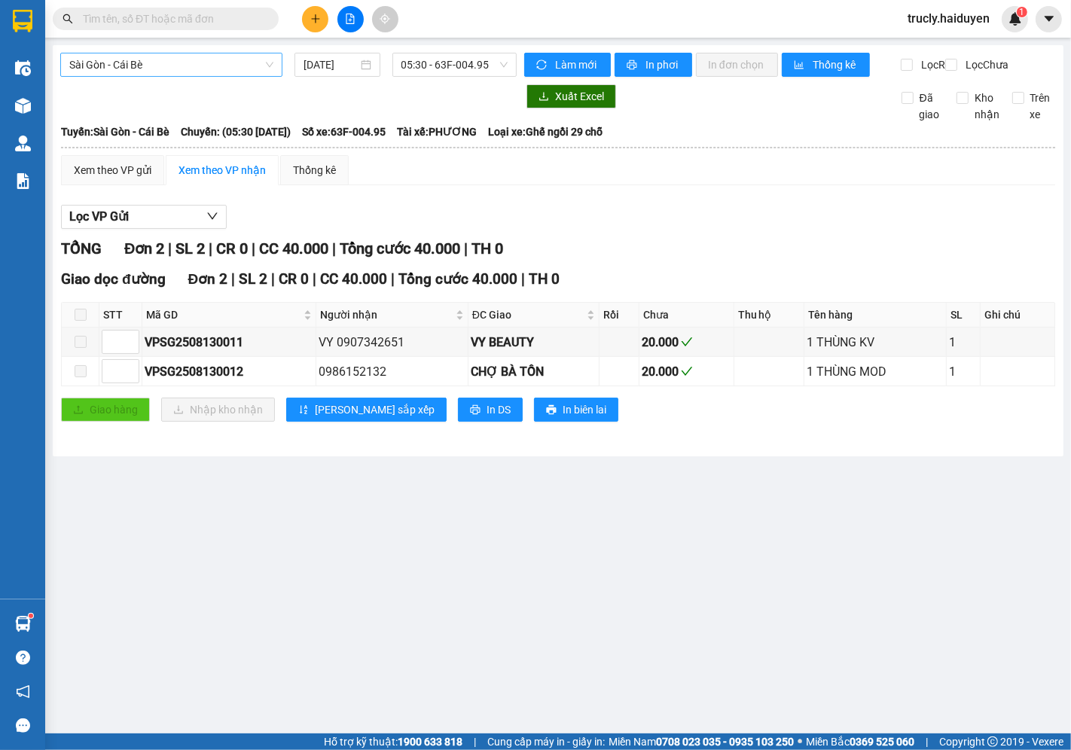
click at [117, 72] on span "Sài Gòn - Cái Bè" at bounding box center [171, 64] width 204 height 23
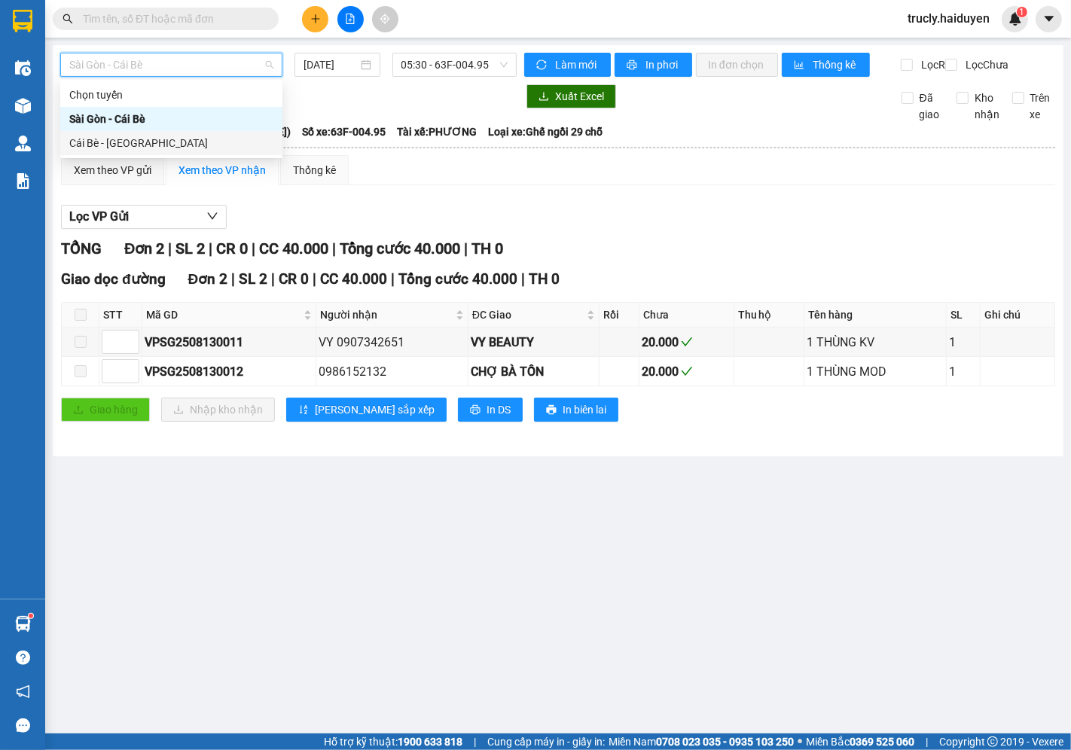
click at [107, 143] on div "Cái Bè - Sài Gòn" at bounding box center [171, 143] width 204 height 17
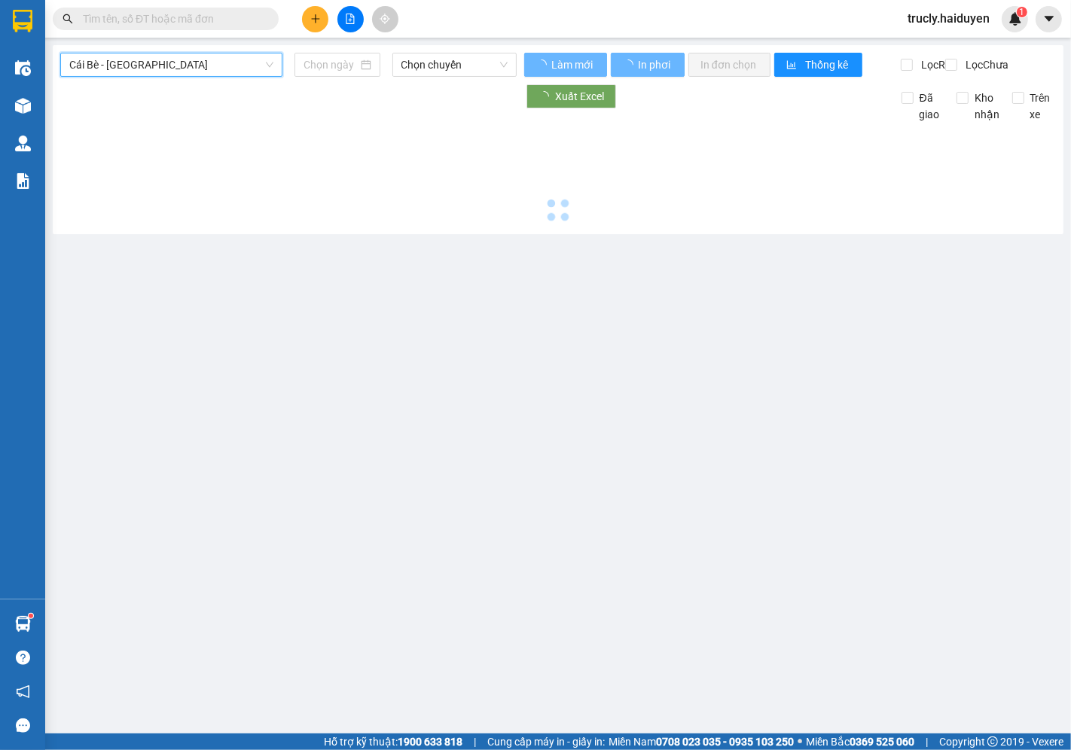
type input "[DATE]"
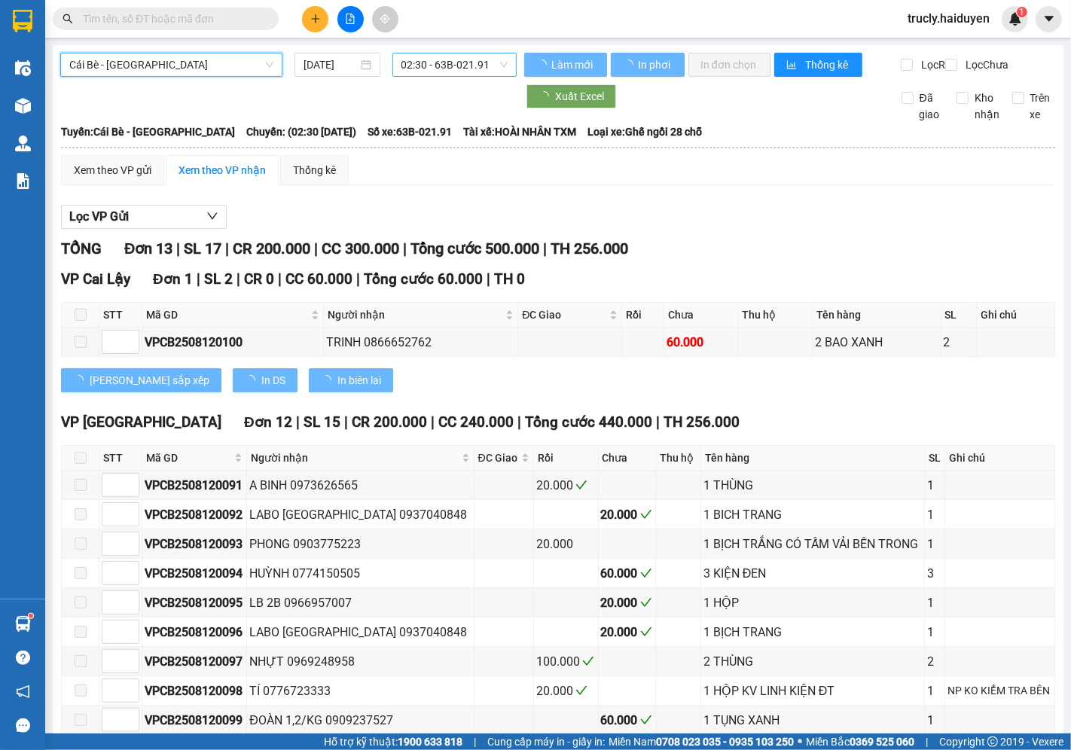
click at [433, 66] on span "02:30 - 63B-021.91" at bounding box center [454, 64] width 106 height 23
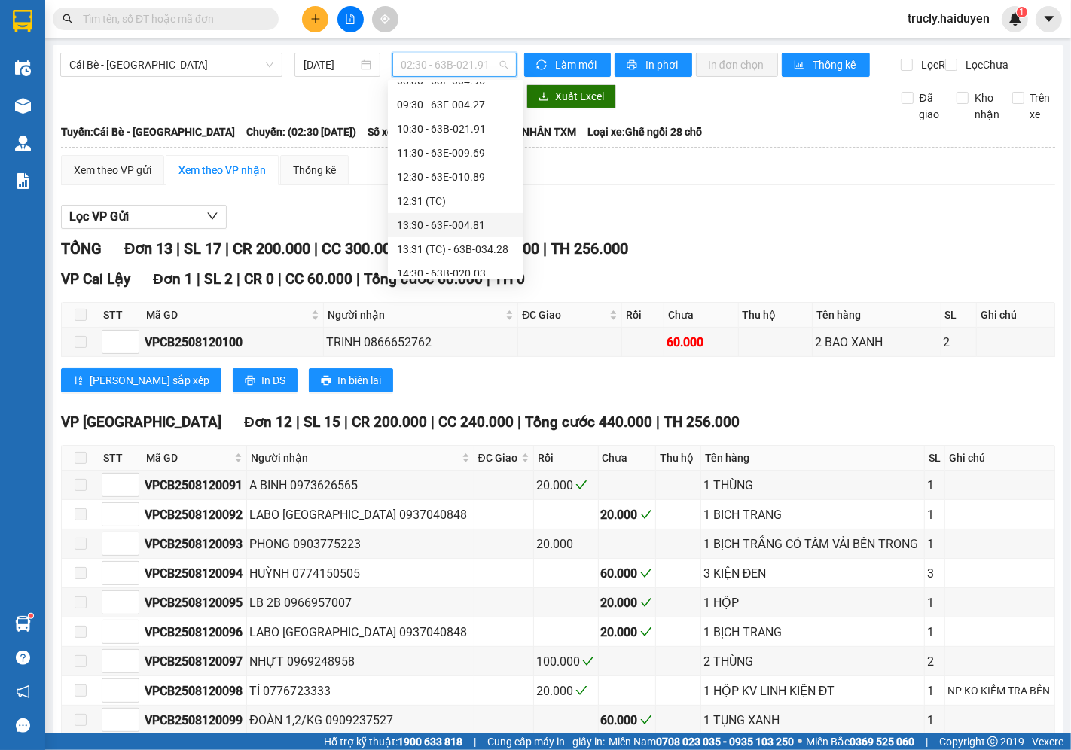
scroll to position [386, 0]
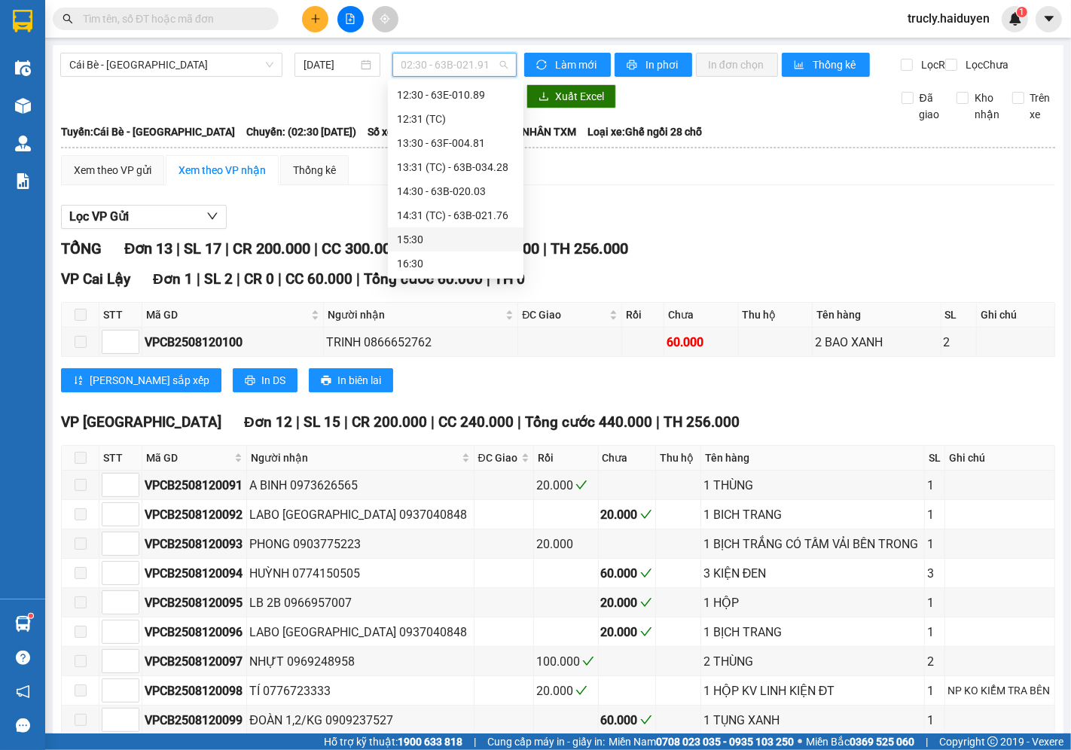
click at [434, 237] on div "15:30" at bounding box center [455, 239] width 117 height 17
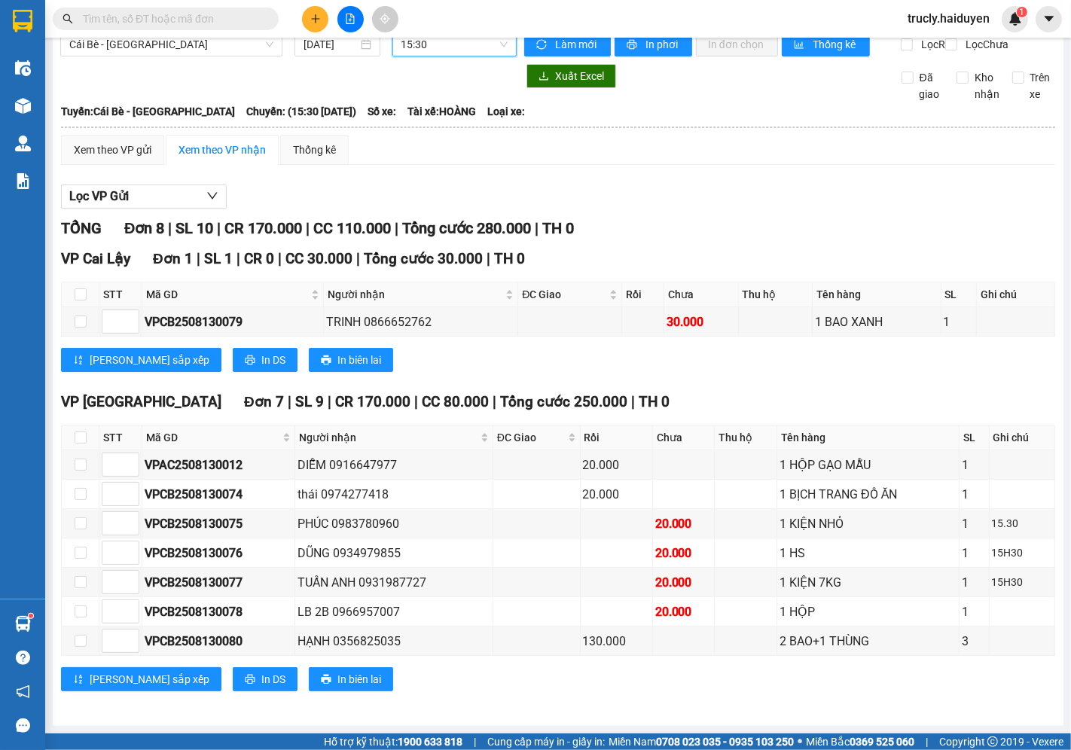
scroll to position [35, 0]
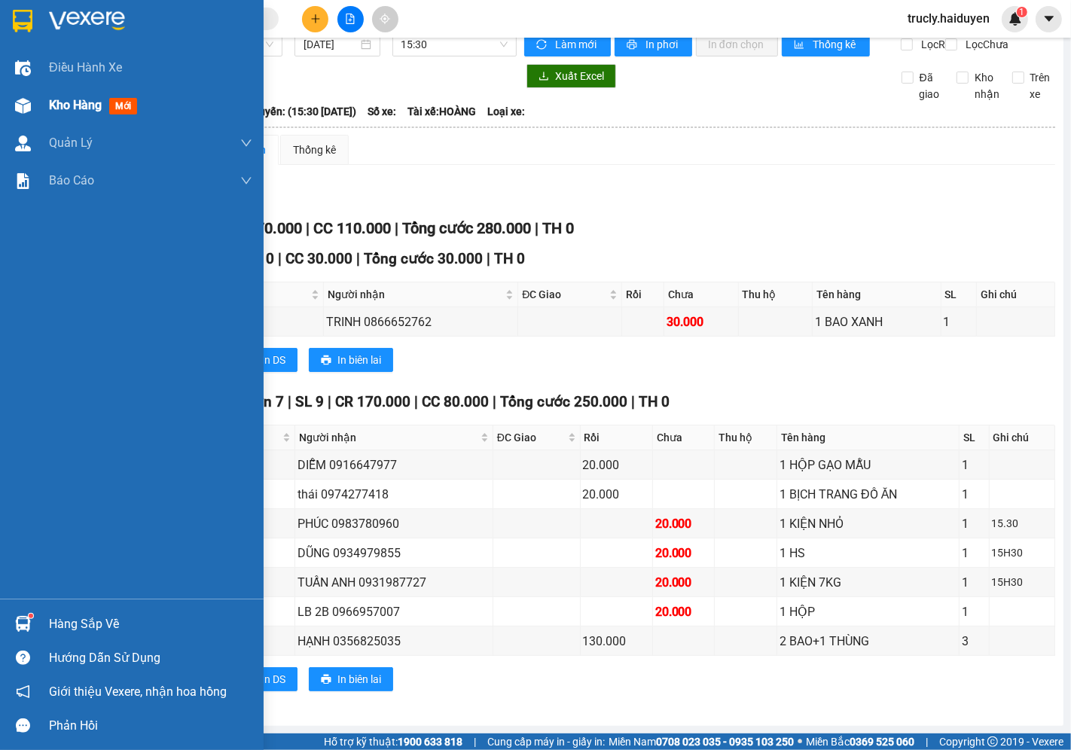
click at [44, 108] on div "Kho hàng mới" at bounding box center [132, 106] width 264 height 38
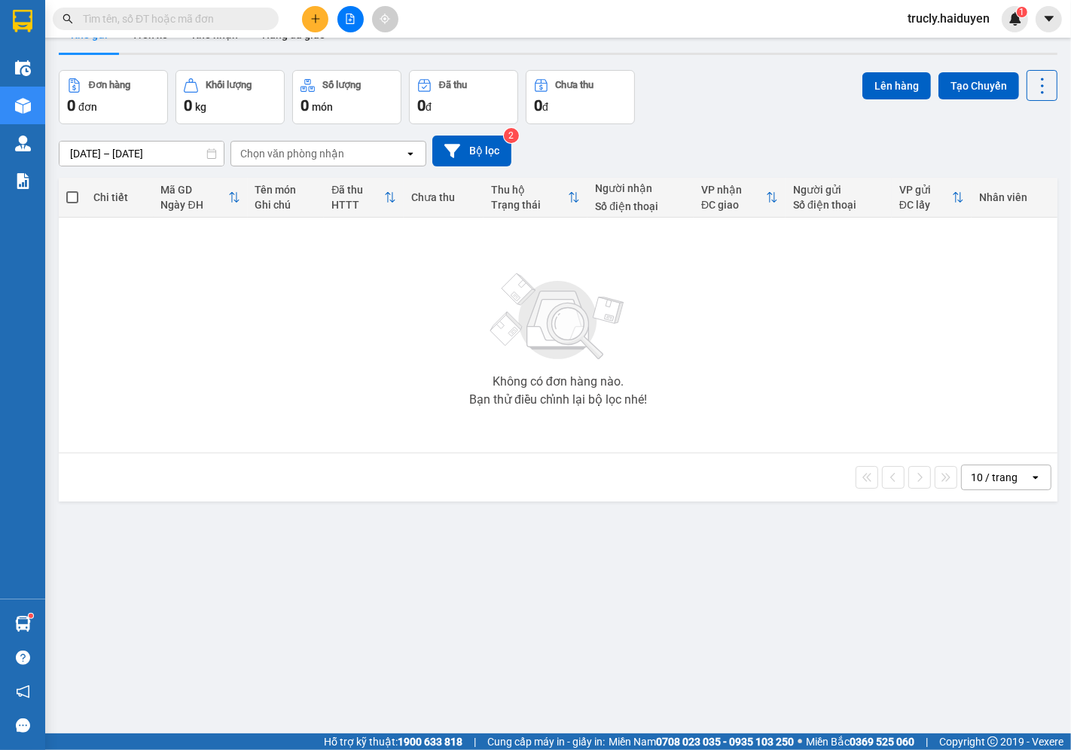
click at [708, 76] on div "Đơn hàng 0 đơn Khối lượng 0 kg Số lượng 0 món Đã thu 0 đ Chưa thu 0 đ Lên hàng …" at bounding box center [558, 97] width 998 height 54
click at [309, 23] on button at bounding box center [315, 19] width 26 height 26
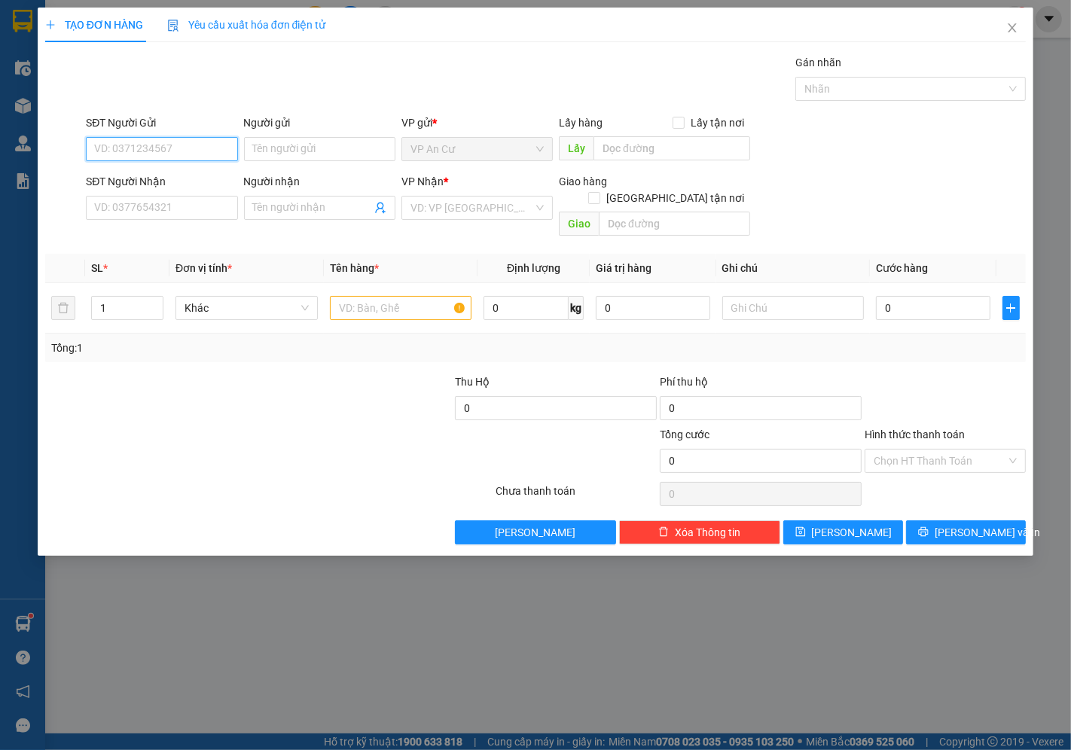
click at [177, 154] on input "SĐT Người Gửi" at bounding box center [161, 149] width 151 height 24
click at [163, 184] on div "0943090751 - TRÂN" at bounding box center [161, 179] width 133 height 17
type input "0943090751"
type input "TRÂN"
type input "0902948245"
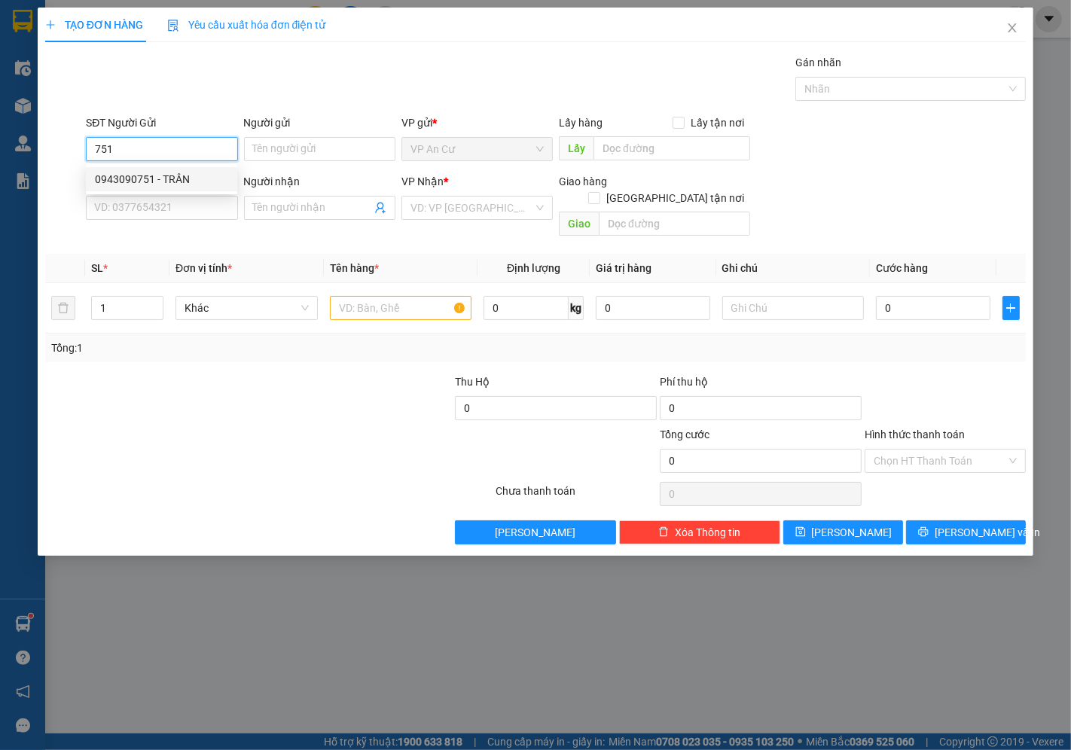
type input "NHI"
type input "20.000"
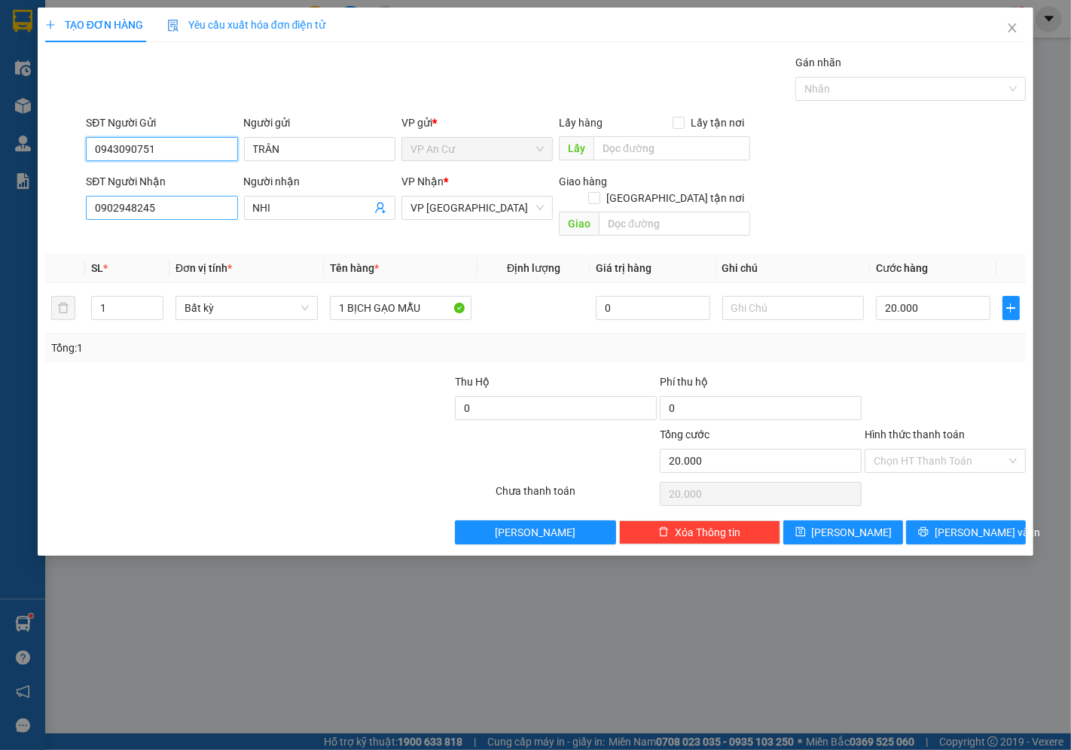
type input "0943090751"
click at [161, 197] on input "0902948245" at bounding box center [161, 208] width 151 height 24
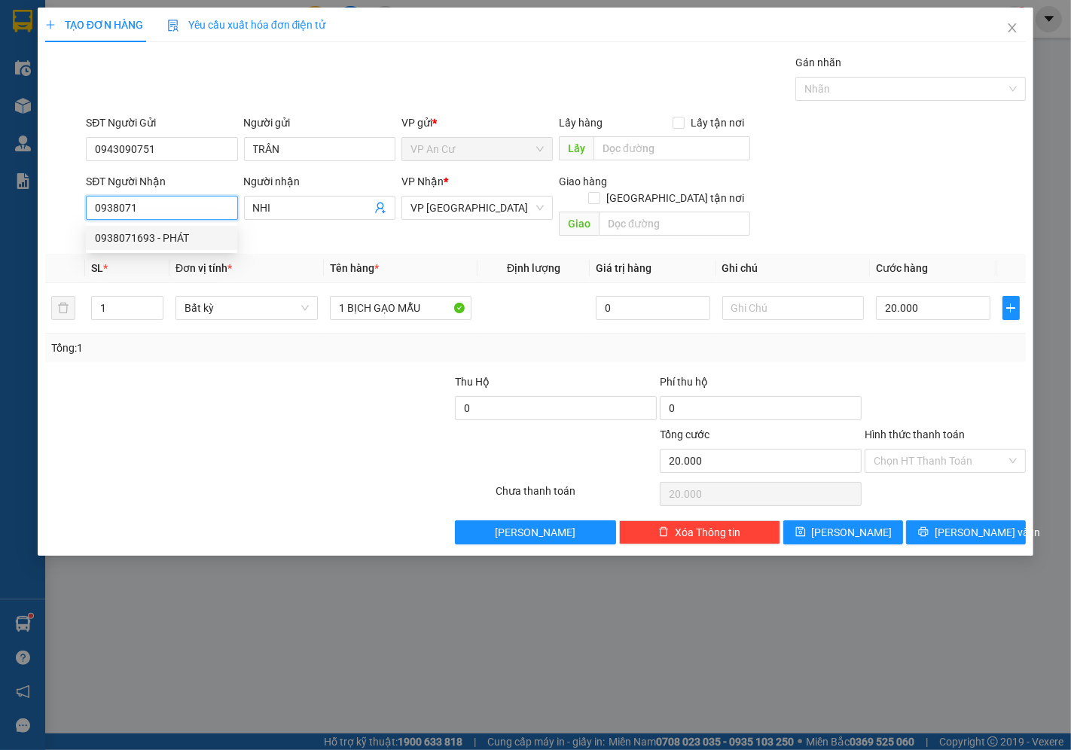
click at [164, 234] on div "0938071693 - PHÁT" at bounding box center [161, 238] width 133 height 17
type input "0938071693"
type input "PHÁT"
type input "0938071693"
click at [286, 426] on div at bounding box center [187, 452] width 287 height 53
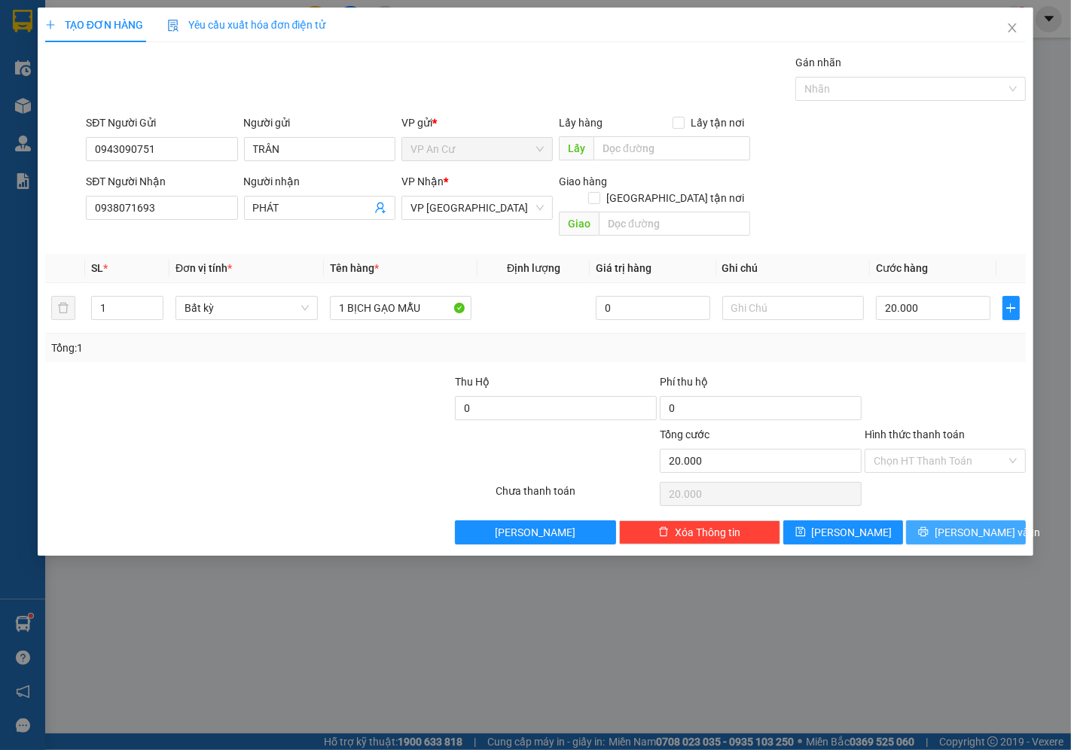
click at [969, 524] on span "[PERSON_NAME] và In" at bounding box center [986, 532] width 105 height 17
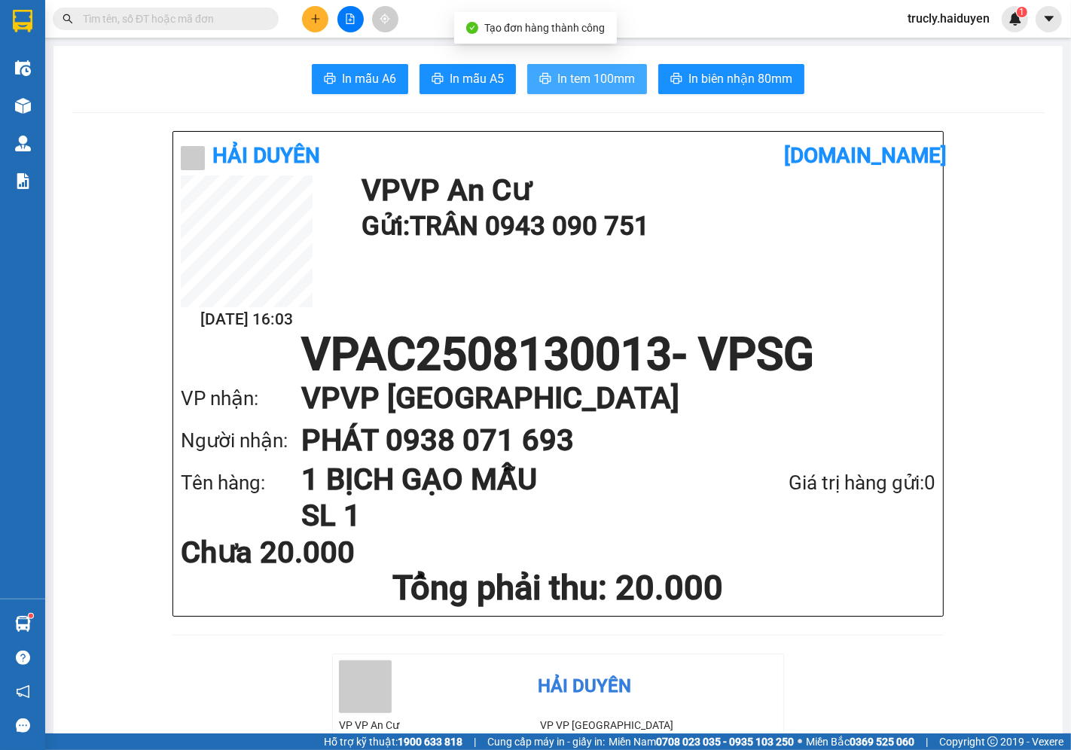
click at [593, 75] on span "In tem 100mm" at bounding box center [596, 78] width 78 height 19
drag, startPoint x: 575, startPoint y: 38, endPoint x: 551, endPoint y: 32, distance: 24.7
click at [575, 38] on main "In mẫu A6 In mẫu A5 In tem 100mm In biên nhận 80mm Hải Duyên vexere.com 13/08 1…" at bounding box center [535, 366] width 1071 height 733
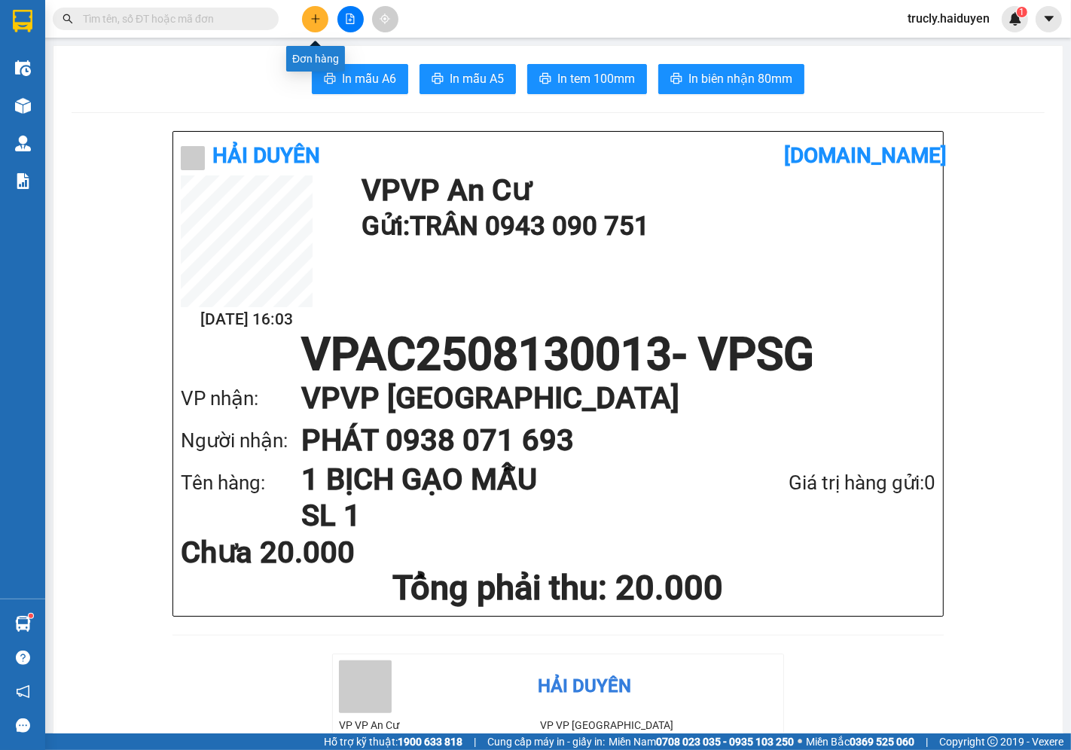
click at [322, 19] on button at bounding box center [315, 19] width 26 height 26
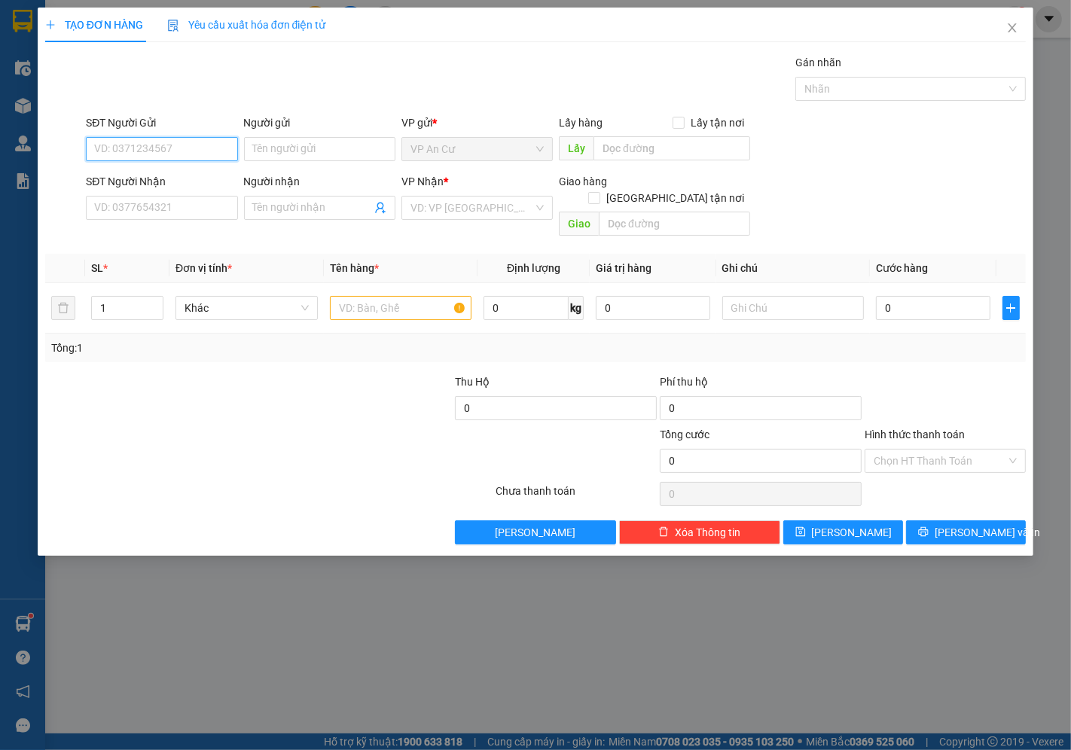
click at [133, 141] on input "SĐT Người Gửi" at bounding box center [161, 149] width 151 height 24
click at [139, 177] on div "0943090751 - TRÂN" at bounding box center [161, 179] width 133 height 17
type input "0943090751"
type input "TRÂN"
type input "0909208193"
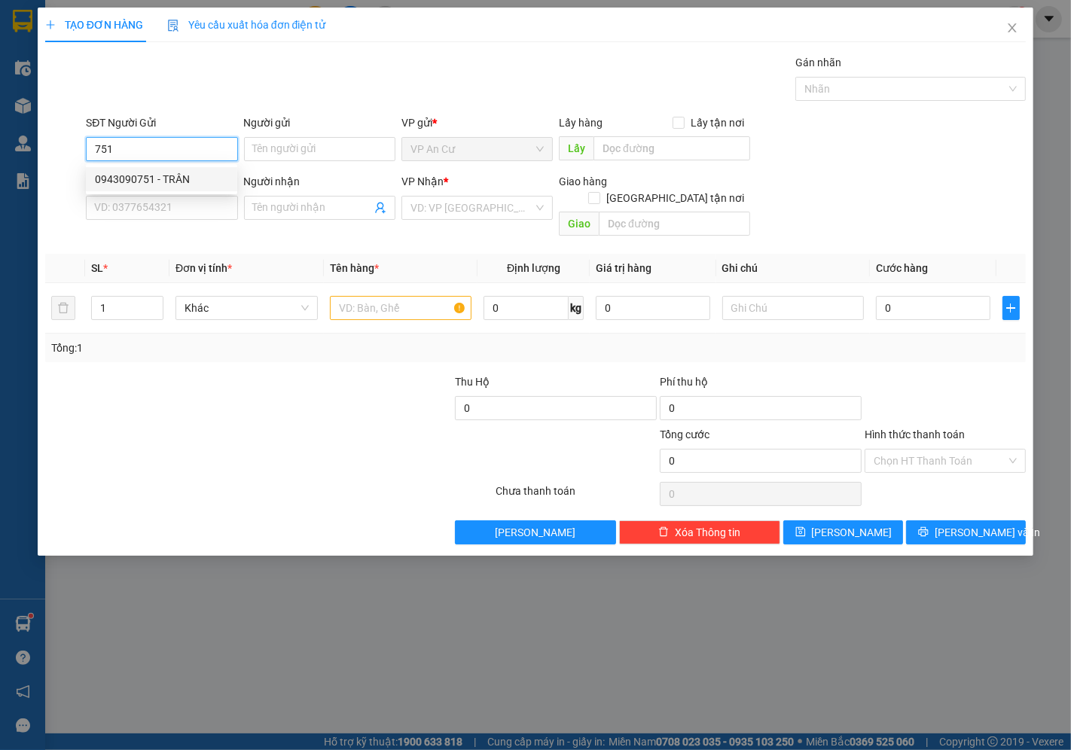
type input "TỶ"
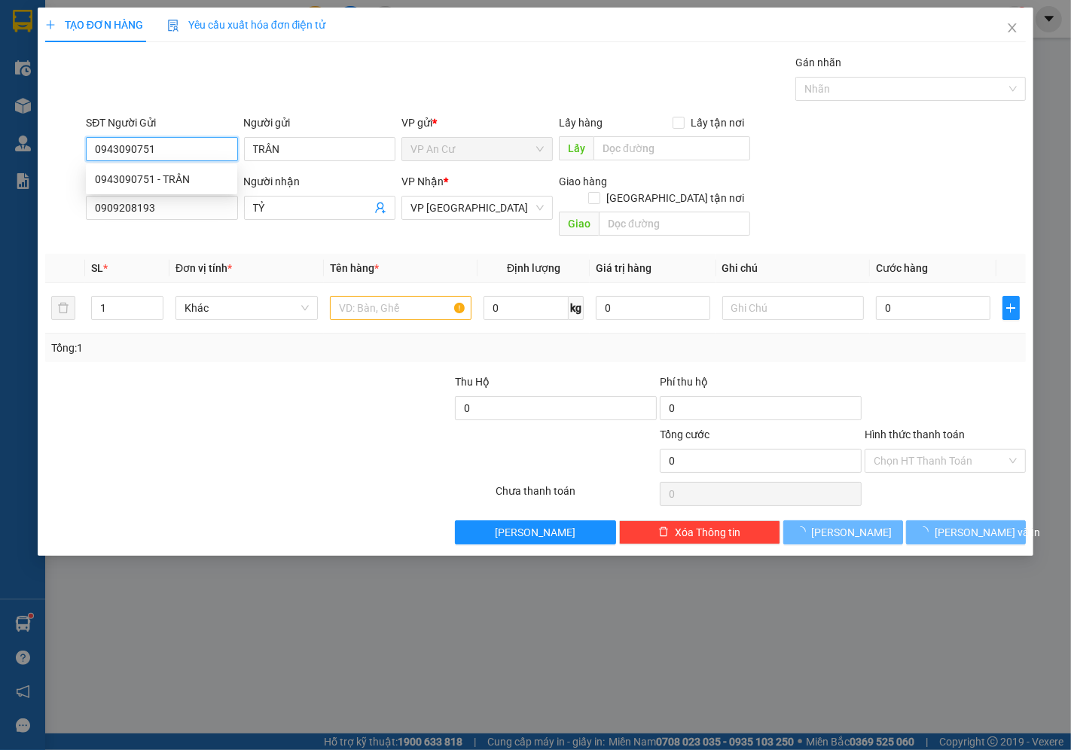
type input "20.000"
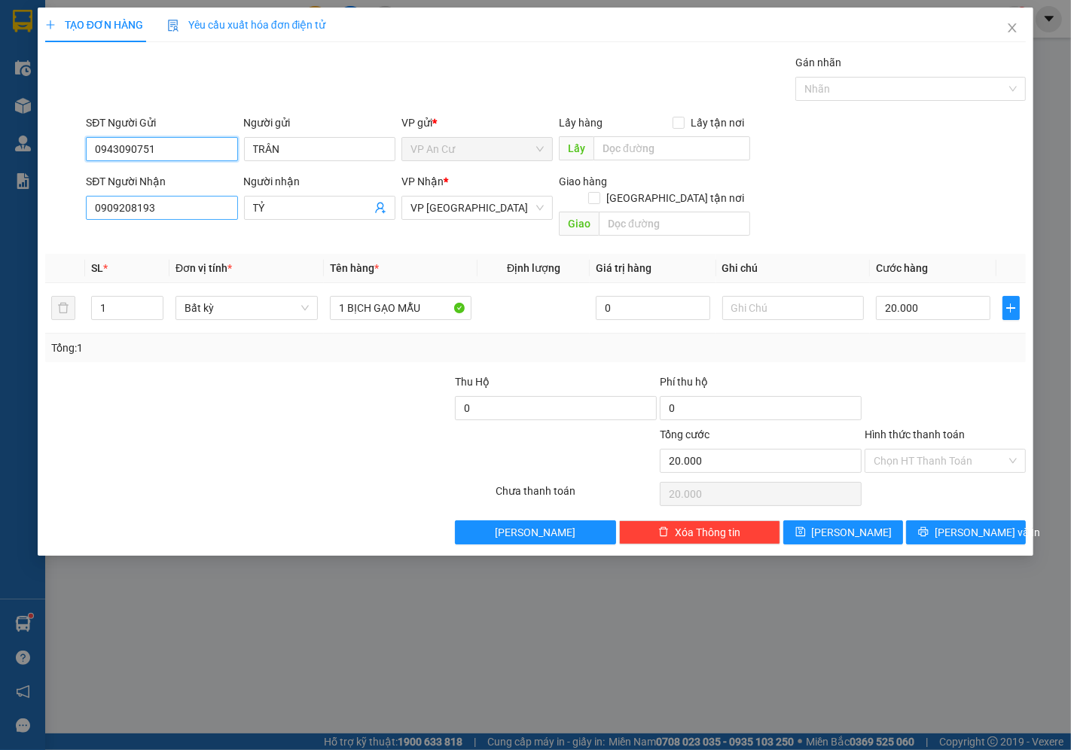
type input "0943090751"
click at [169, 206] on input "0909208193" at bounding box center [161, 208] width 151 height 24
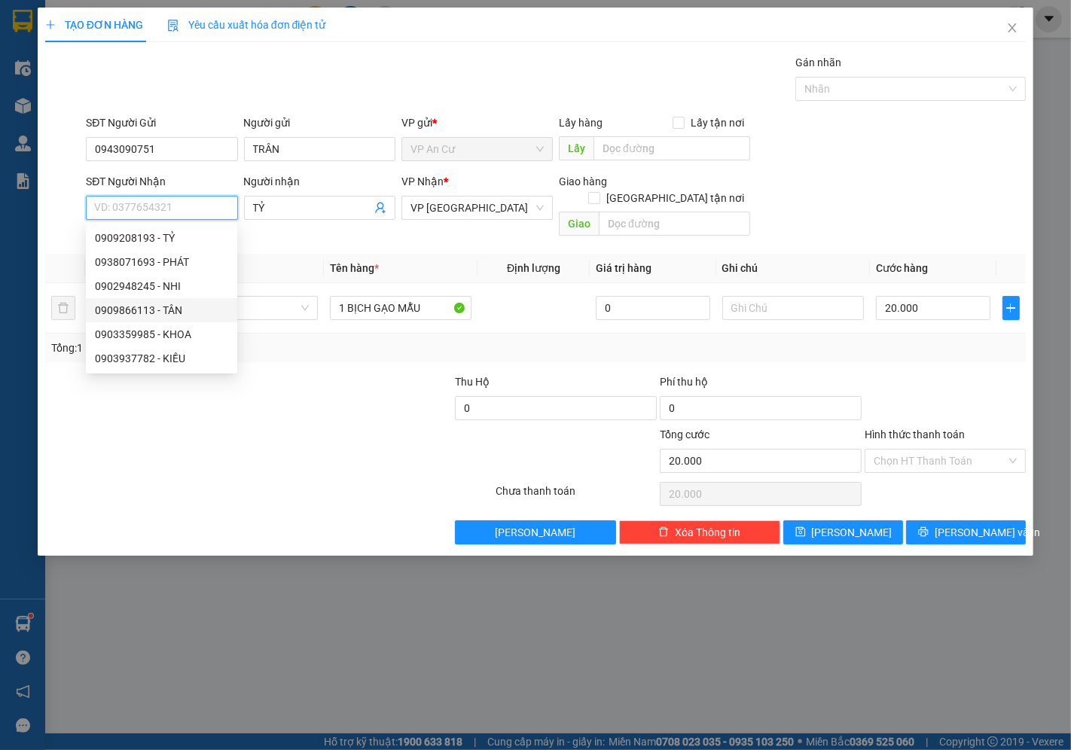
click at [171, 303] on div "0909866113 - TÂN" at bounding box center [161, 310] width 133 height 17
type input "0909866113"
type input "TÂN"
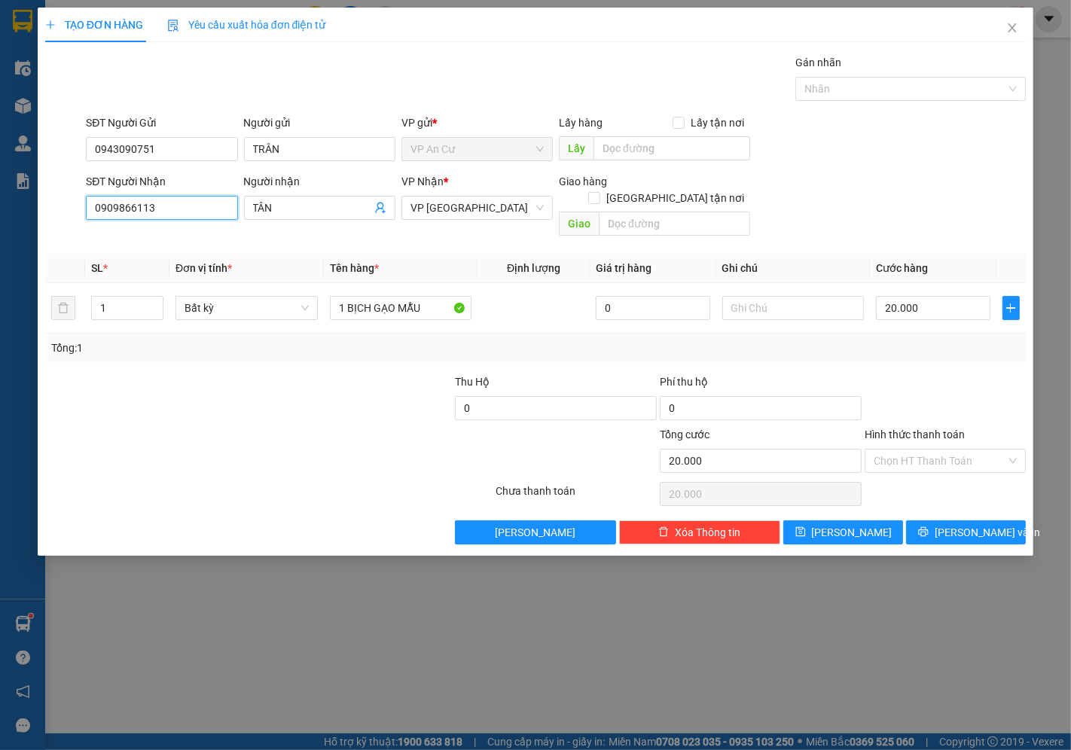
type input "0909866113"
click at [332, 380] on div at bounding box center [350, 399] width 205 height 53
click at [123, 297] on input "1" at bounding box center [127, 308] width 71 height 23
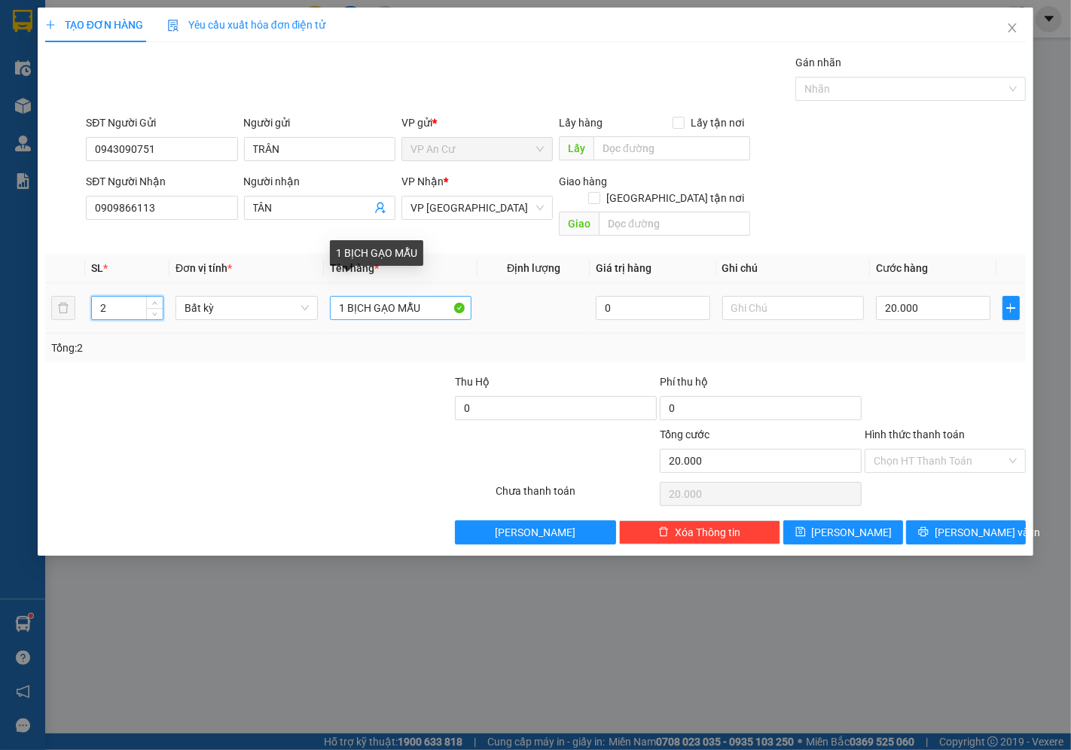
type input "2"
click at [437, 296] on input "1 BỊCH GẠO MẪU" at bounding box center [401, 308] width 142 height 24
type input "0"
type input "1 BỊCH GẠO MẪU"
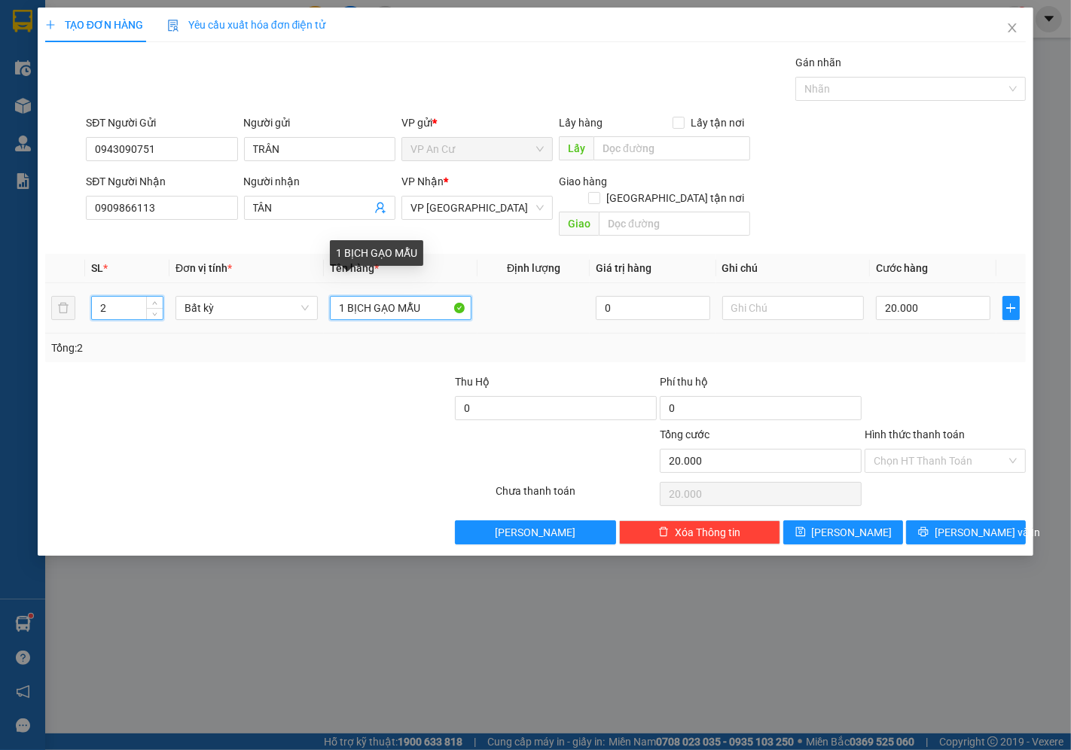
type input "0"
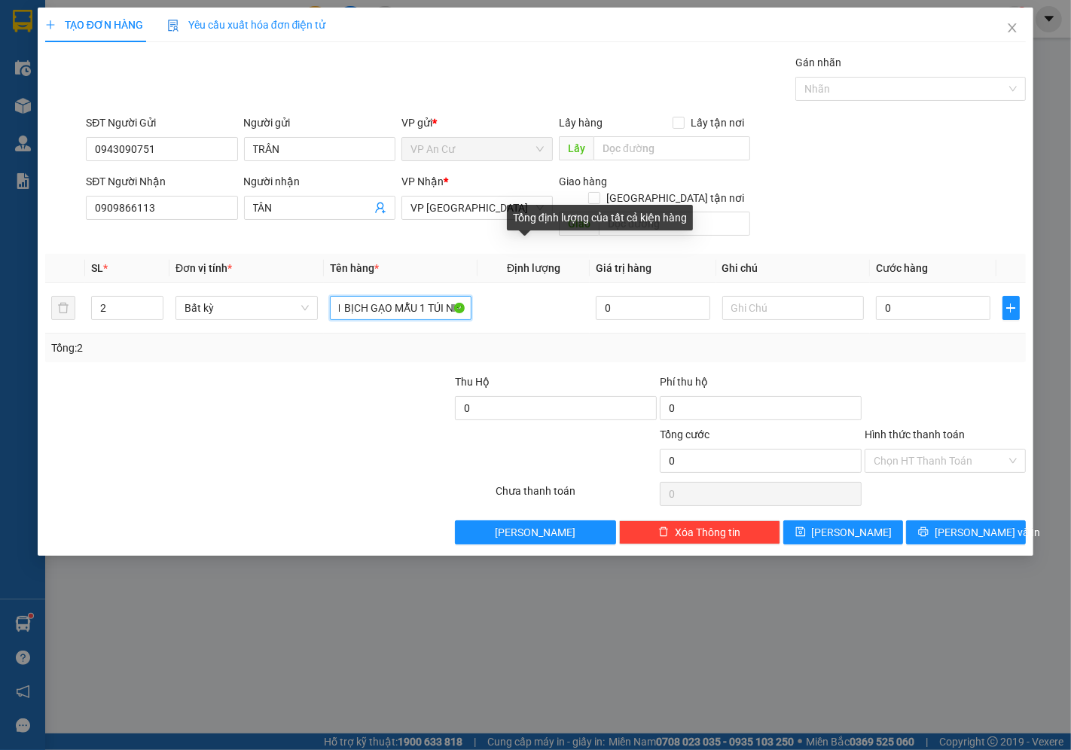
scroll to position [0, 11]
type input "1 BỊCH GẠO MẪU 1 TÚI NHỎ"
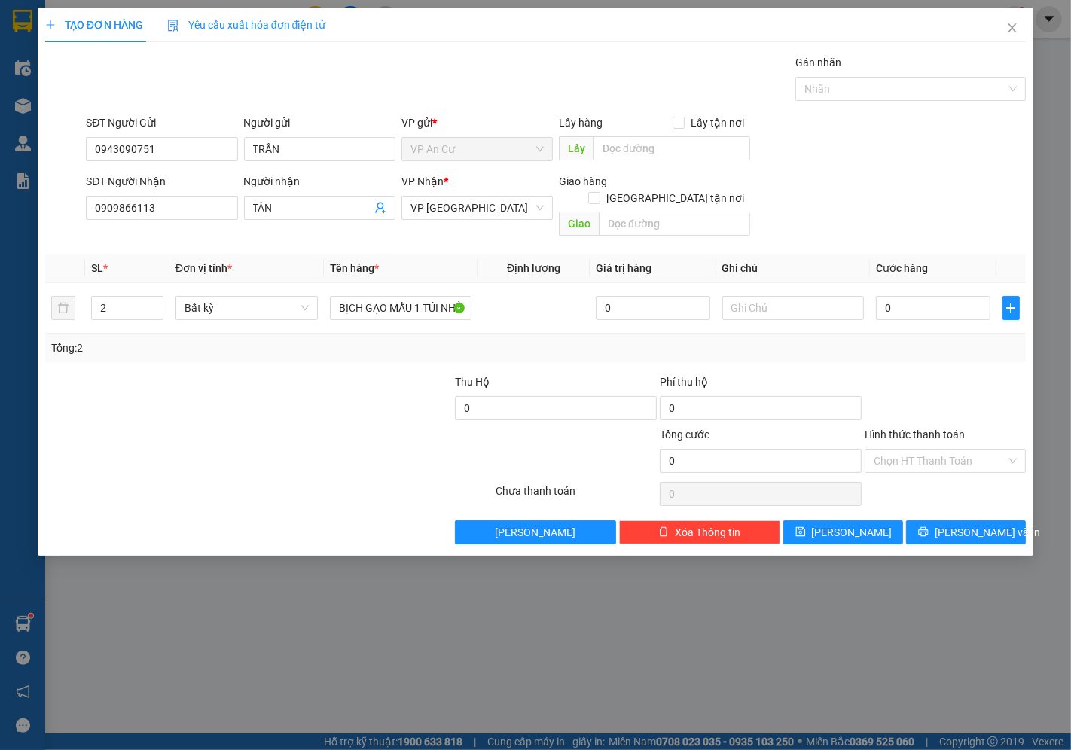
scroll to position [0, 0]
click at [184, 426] on div at bounding box center [187, 452] width 287 height 53
click at [902, 301] on input "0" at bounding box center [933, 308] width 114 height 24
type input "4"
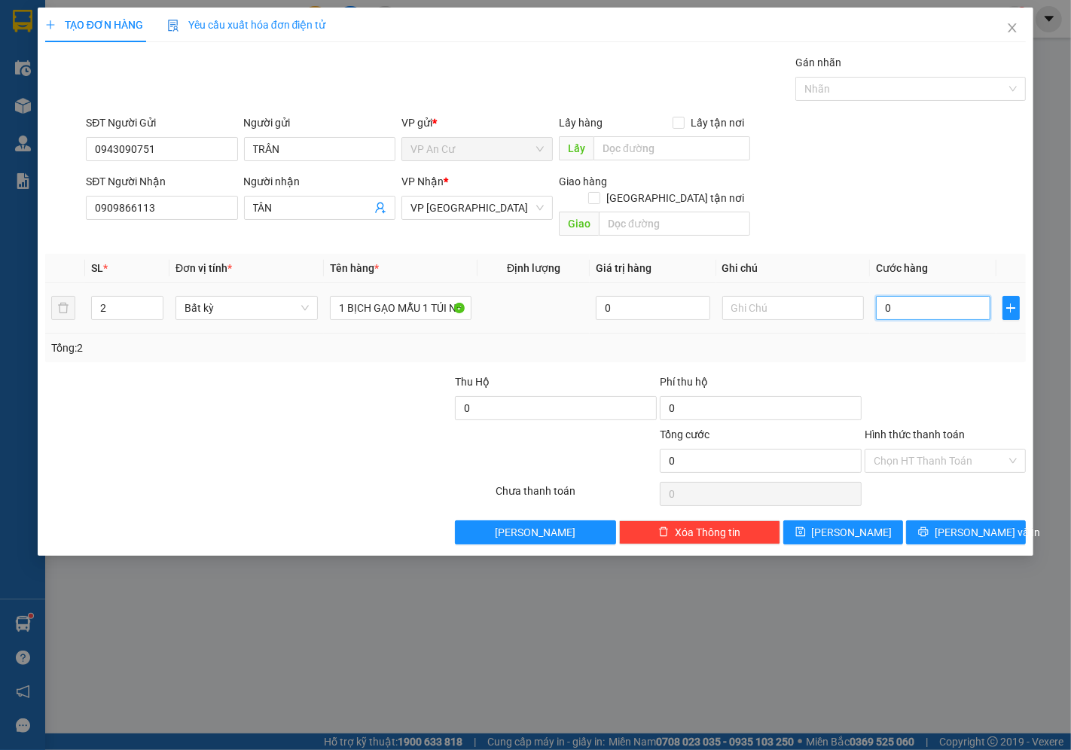
type input "4"
type input "40"
type input "40.000"
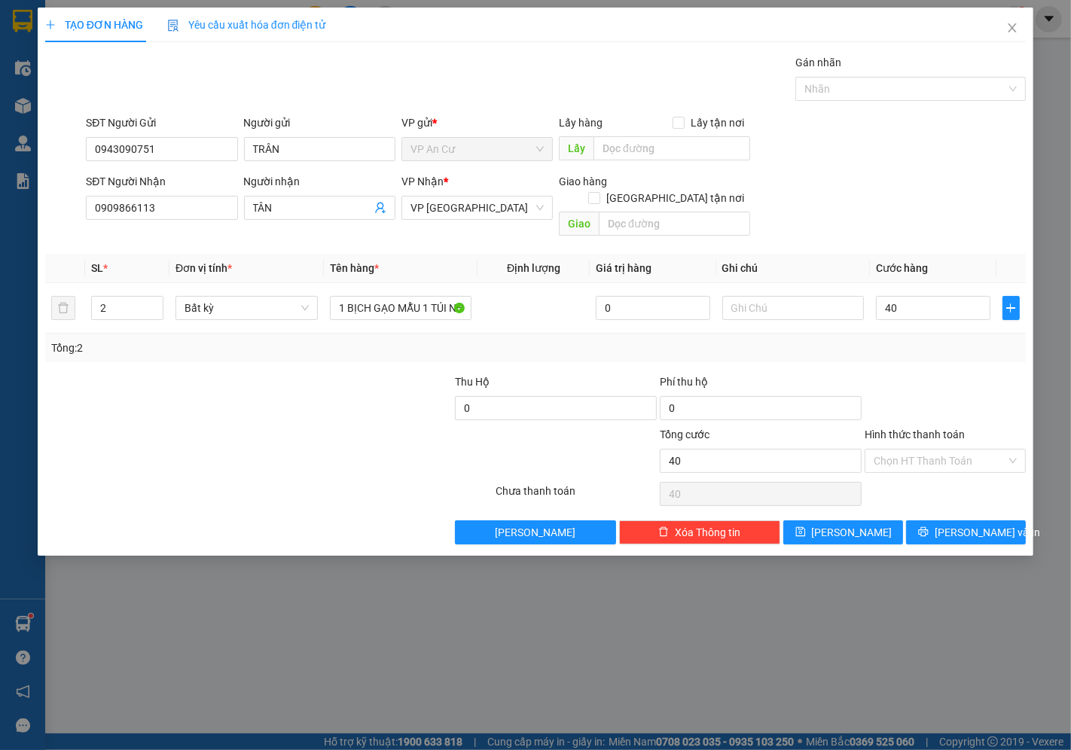
type input "40.000"
click at [908, 345] on div "Tổng: 2" at bounding box center [535, 348] width 980 height 29
click at [928, 527] on icon "printer" at bounding box center [923, 532] width 10 height 10
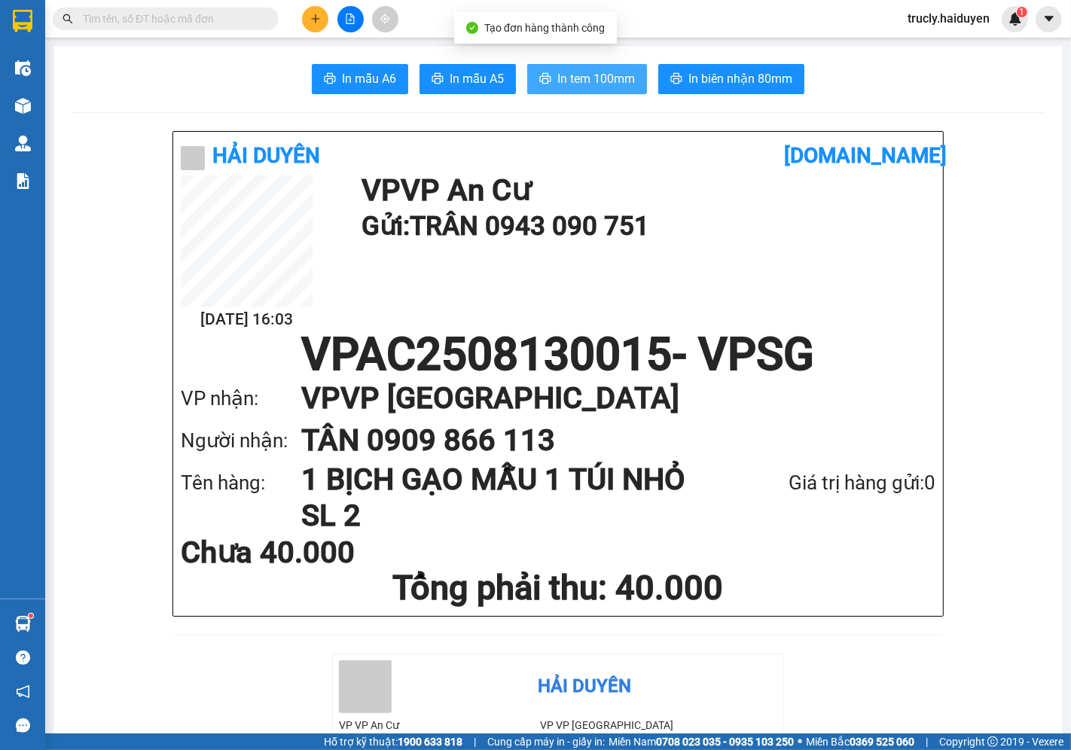
click at [557, 72] on span "In tem 100mm" at bounding box center [596, 78] width 78 height 19
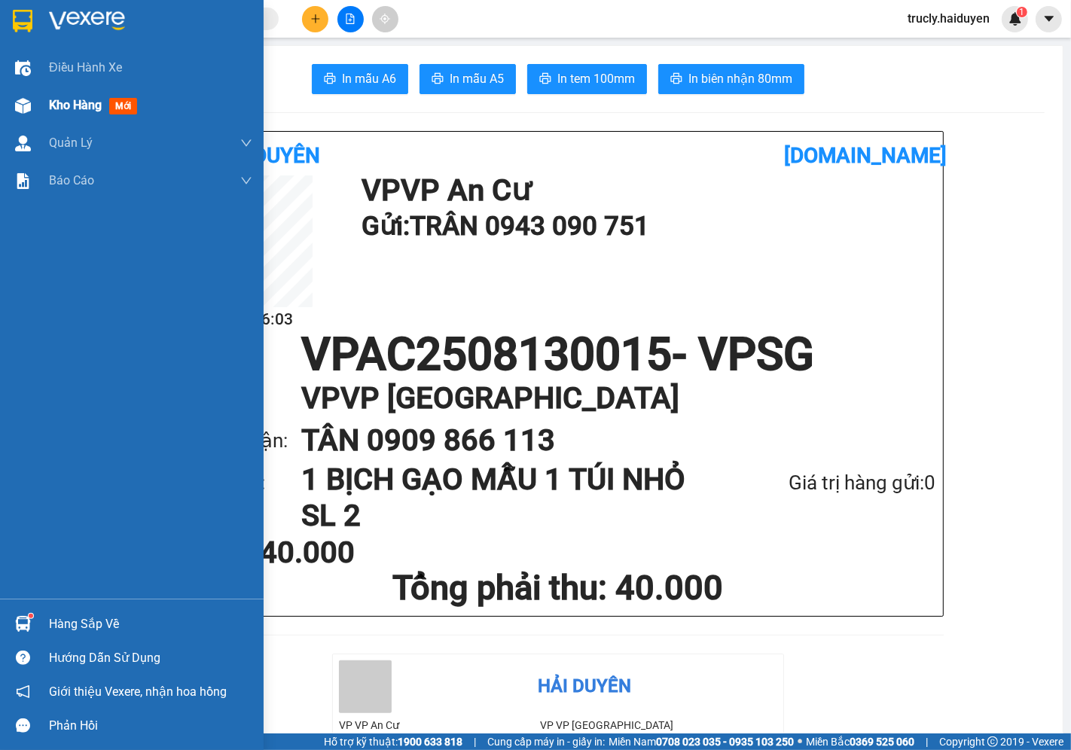
click at [77, 106] on span "Kho hàng" at bounding box center [75, 105] width 53 height 14
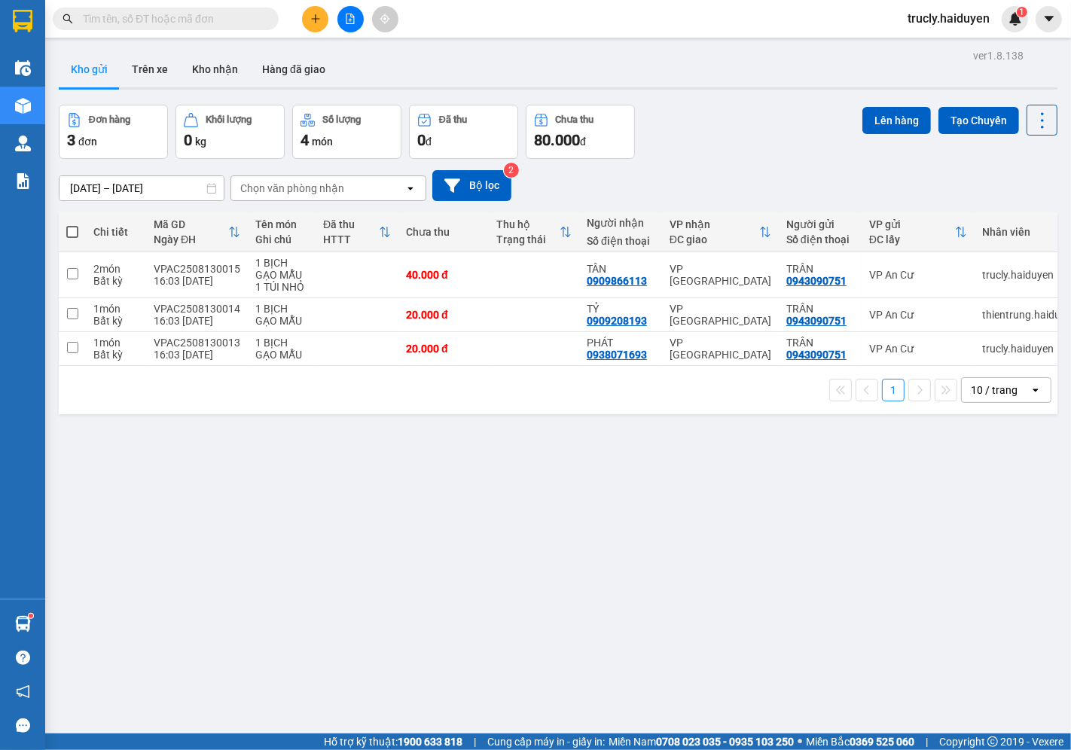
click at [131, 453] on div "ver 1.8.138 Kho gửi Trên xe Kho nhận Hàng đã giao Đơn hàng 3 đơn Khối lượng 0 k…" at bounding box center [558, 420] width 1011 height 750
click at [145, 70] on button "Trên xe" at bounding box center [150, 69] width 60 height 36
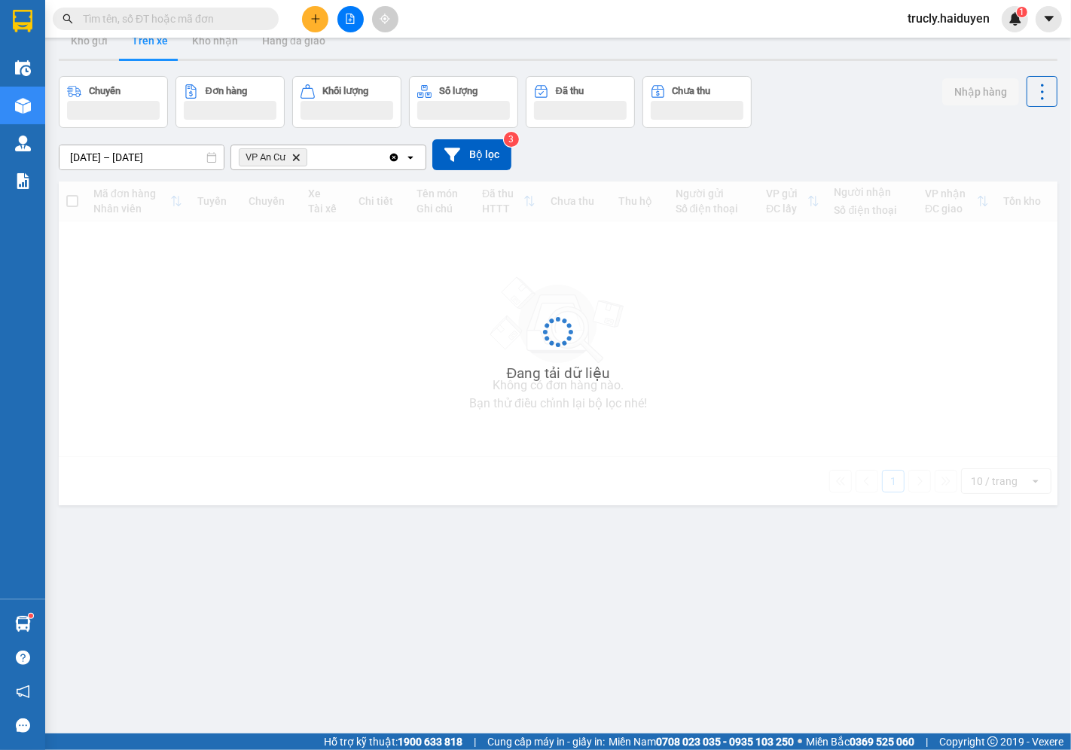
scroll to position [69, 0]
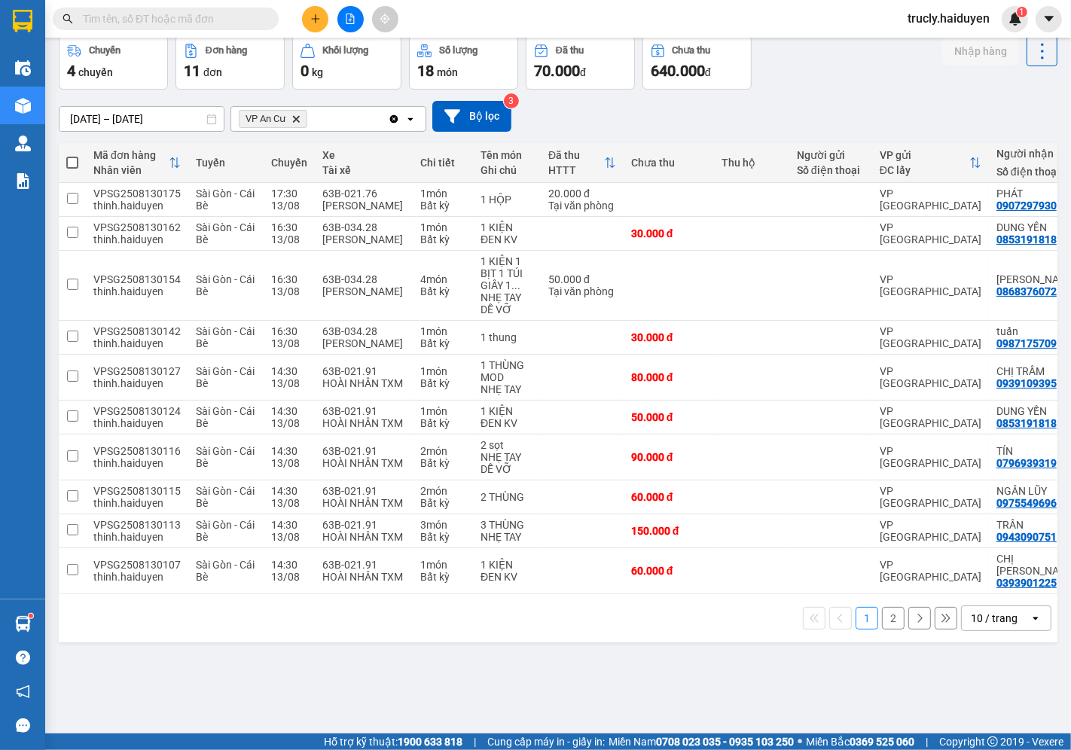
click at [882, 614] on button "2" at bounding box center [893, 618] width 23 height 23
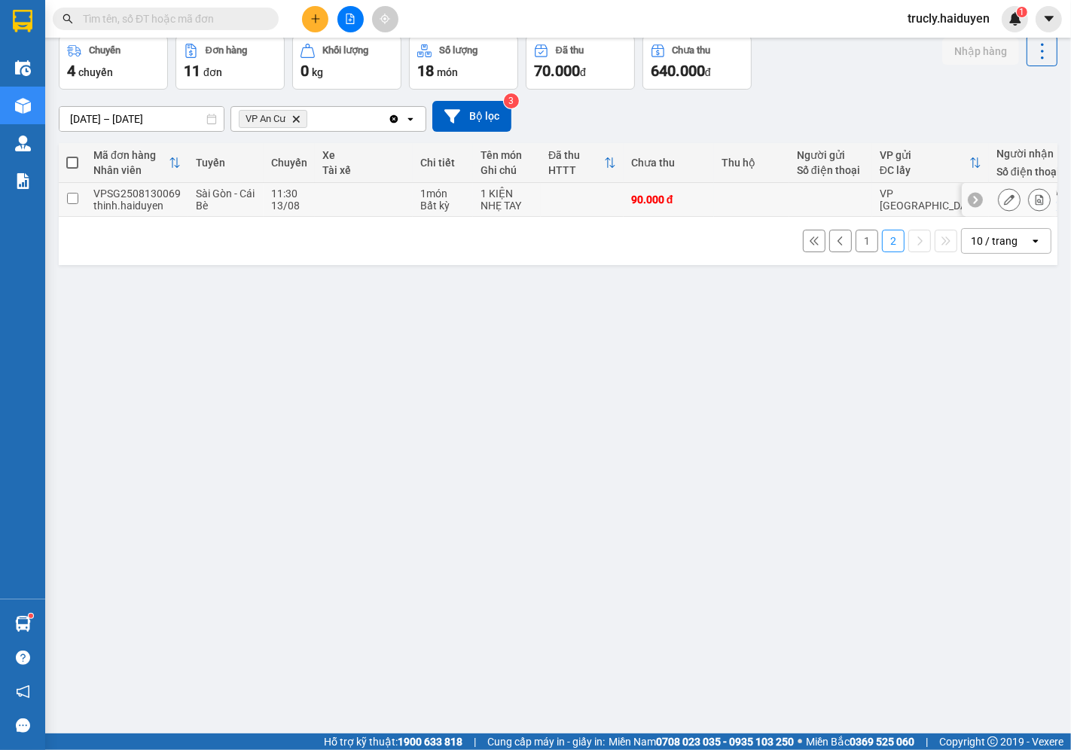
click at [1028, 204] on div at bounding box center [1039, 199] width 23 height 23
click at [1035, 196] on icon at bounding box center [1039, 199] width 8 height 11
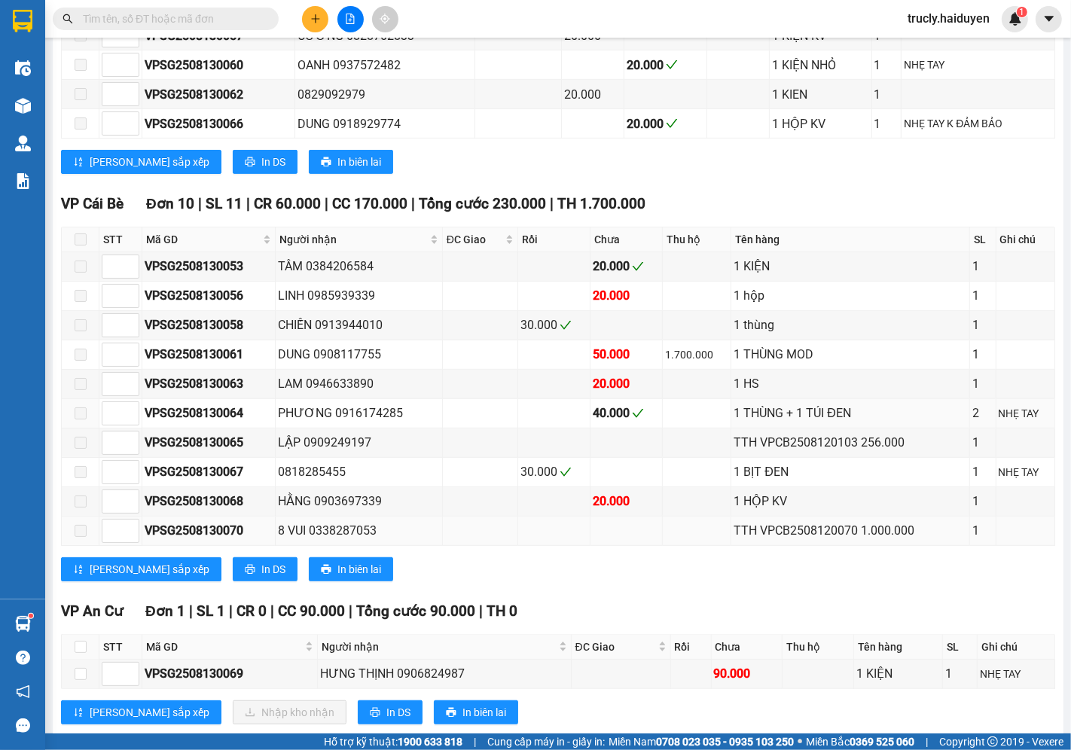
scroll to position [617, 0]
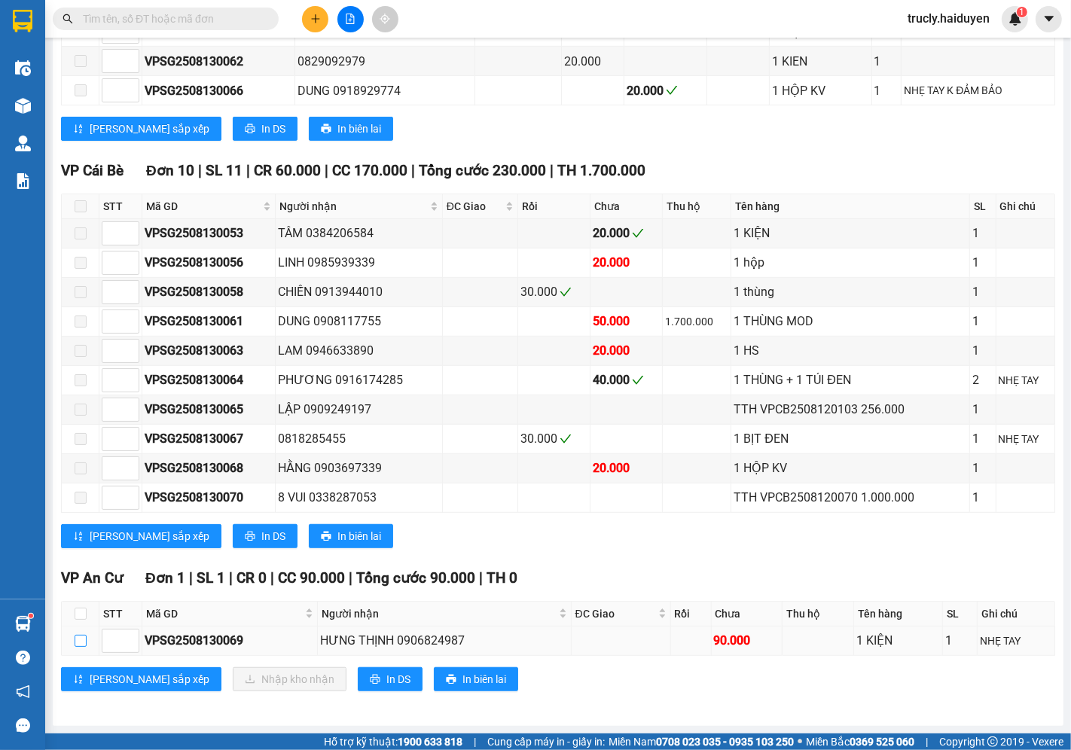
click at [83, 638] on input "checkbox" at bounding box center [81, 641] width 12 height 12
checkbox input "true"
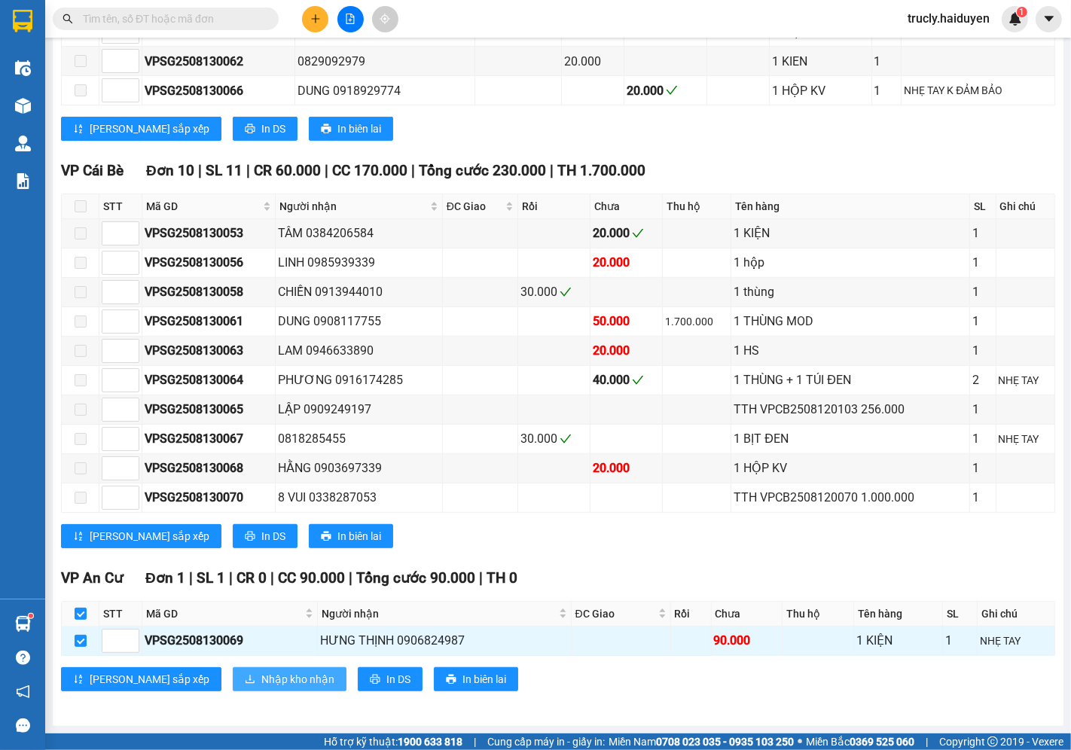
click at [261, 674] on span "Nhập kho nhận" at bounding box center [297, 679] width 73 height 17
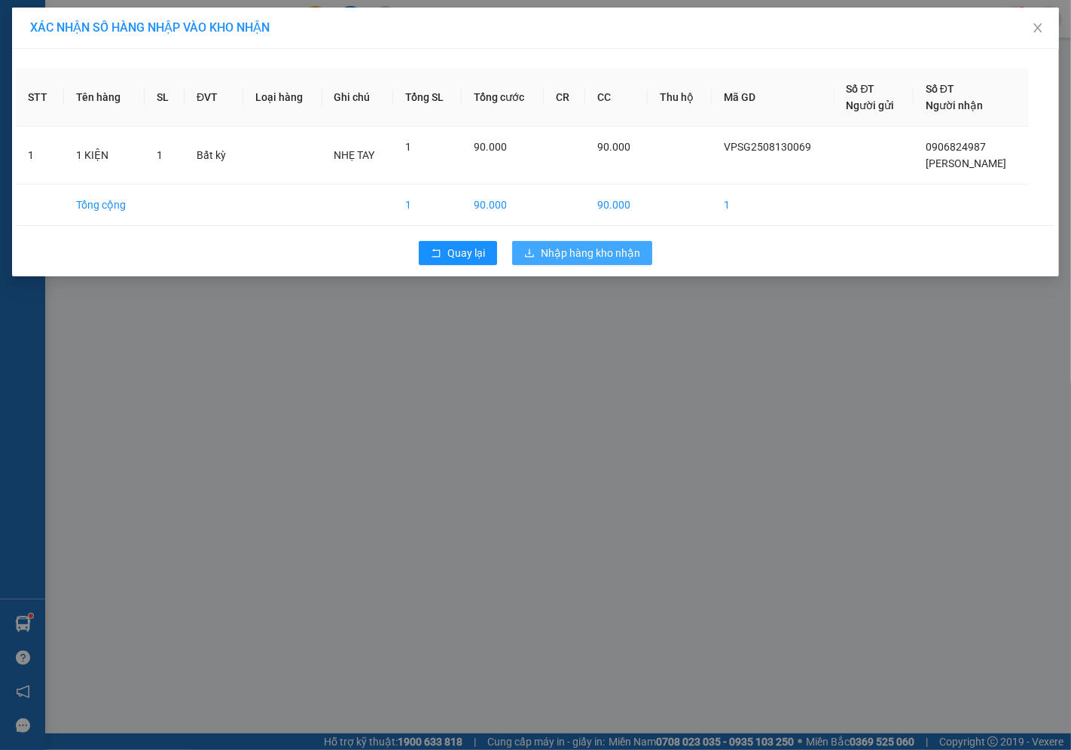
click at [587, 259] on span "Nhập hàng kho nhận" at bounding box center [590, 253] width 99 height 17
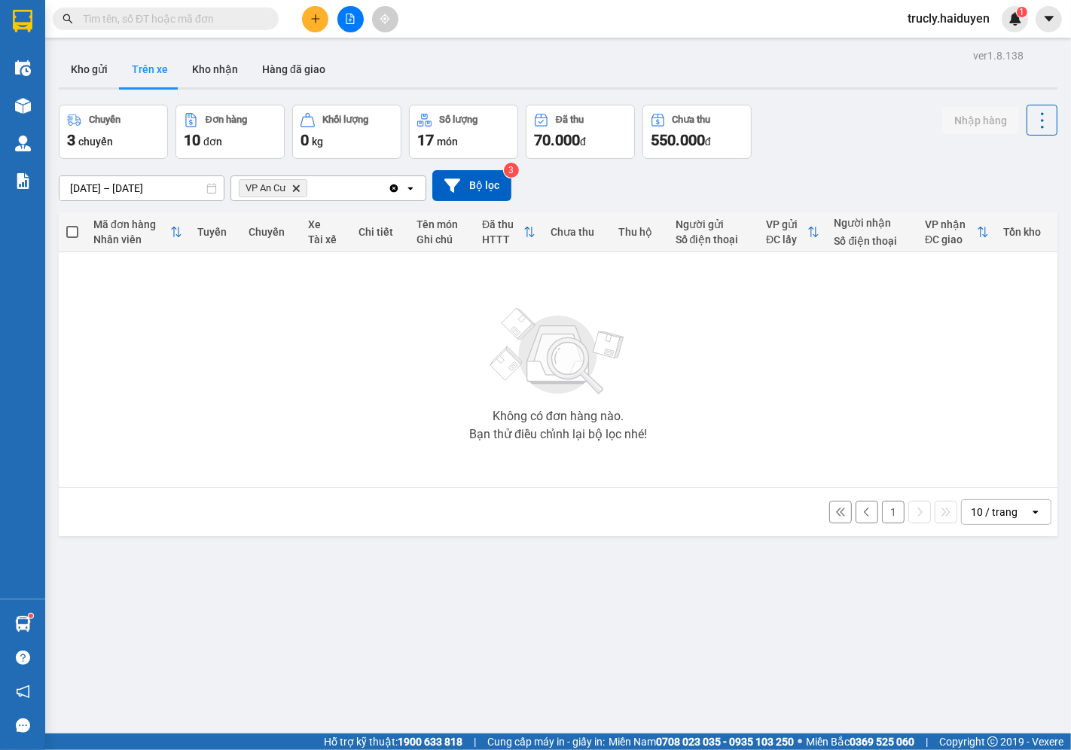
click at [882, 513] on button "1" at bounding box center [893, 512] width 23 height 23
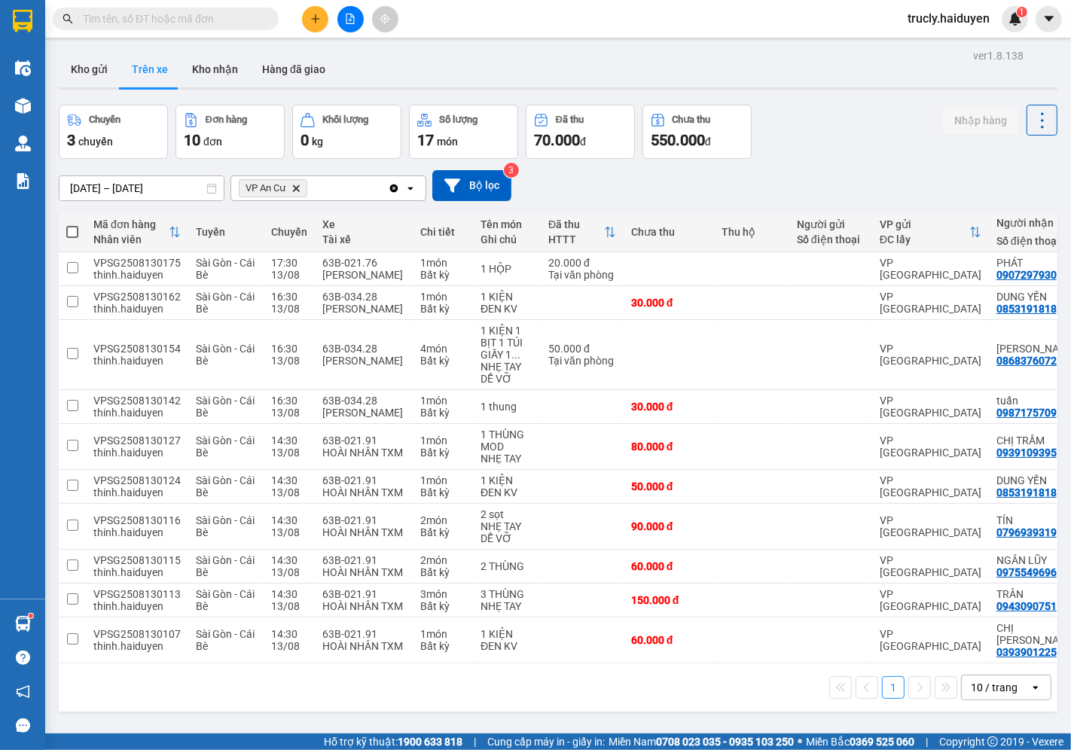
click at [827, 121] on div "Chuyến 3 chuyến Đơn hàng 10 đơn Khối lượng 0 kg Số lượng 17 món Đã thu 70.000 đ…" at bounding box center [558, 132] width 998 height 54
click at [108, 71] on button "Kho gửi" at bounding box center [89, 69] width 61 height 36
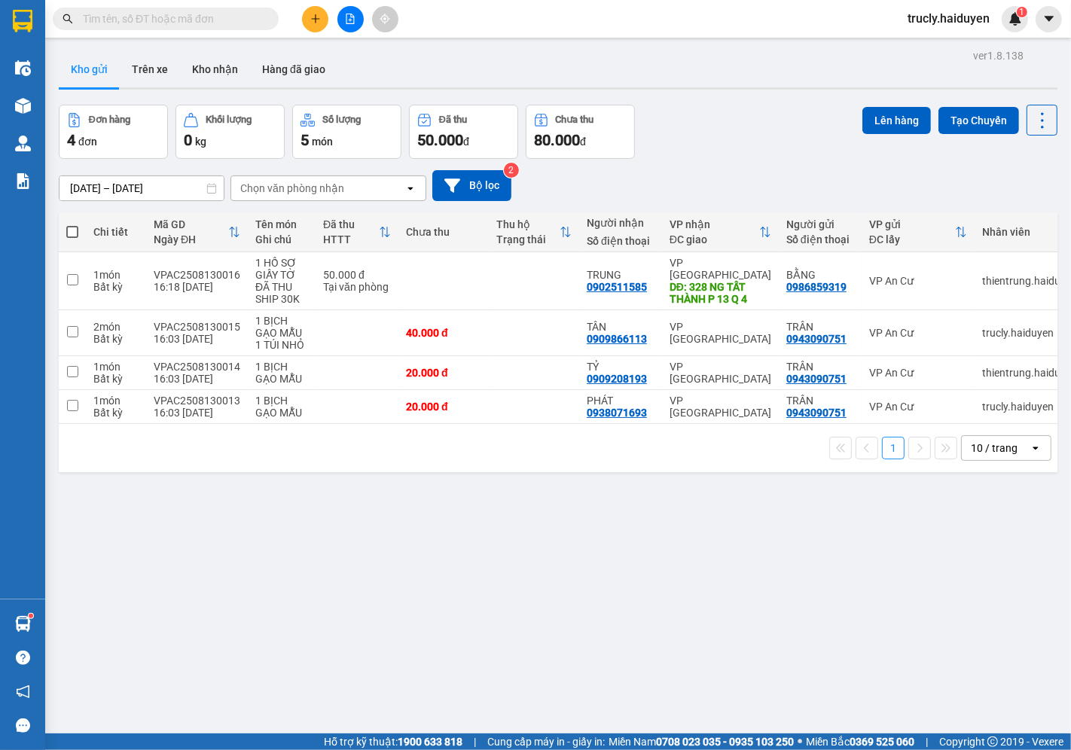
click at [758, 137] on div "Đơn hàng 4 đơn Khối lượng 0 kg Số lượng 5 món Đã thu 50.000 đ Chưa thu 80.000 đ…" at bounding box center [558, 132] width 998 height 54
click at [780, 113] on div "Đơn hàng 4 đơn Khối lượng 0 kg Số lượng 5 món Đã thu 50.000 đ Chưa thu 80.000 đ…" at bounding box center [558, 132] width 998 height 54
click at [720, 81] on div "Kho gửi Trên xe Kho nhận Hàng đã giao" at bounding box center [558, 71] width 998 height 40
